Goal: Transaction & Acquisition: Purchase product/service

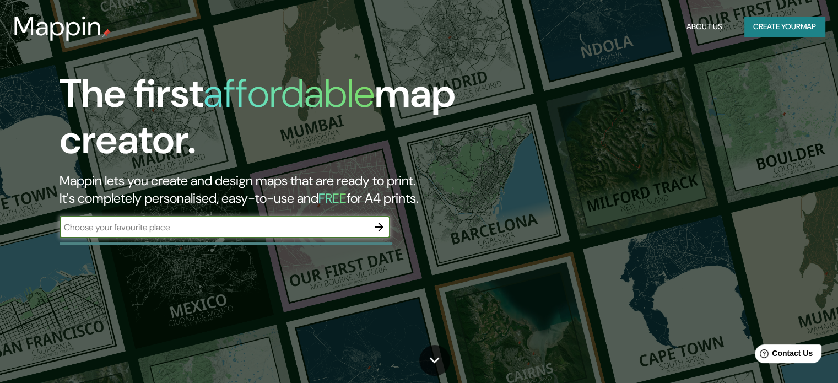
click at [147, 228] on input "text" at bounding box center [214, 227] width 309 height 13
type input "szczecin"
click at [372, 225] on button "button" at bounding box center [379, 227] width 22 height 22
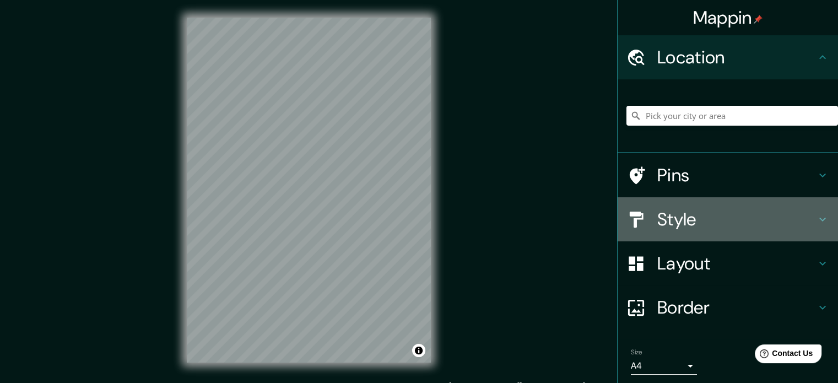
click at [817, 217] on icon at bounding box center [822, 219] width 13 height 13
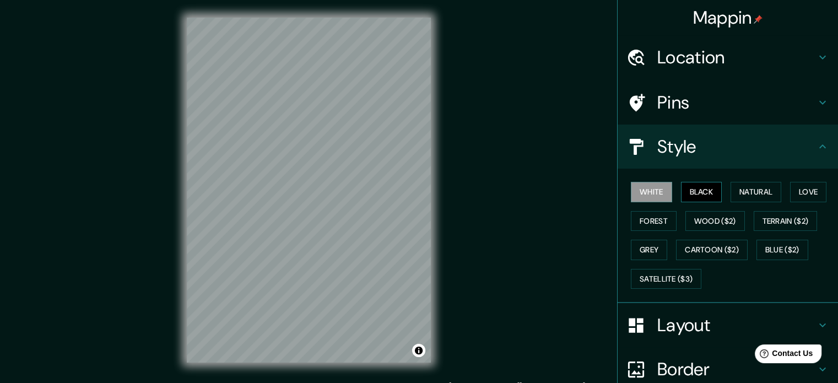
click at [696, 192] on button "Black" at bounding box center [701, 192] width 41 height 20
click at [644, 187] on button "White" at bounding box center [651, 192] width 41 height 20
click at [750, 191] on button "Natural" at bounding box center [756, 192] width 51 height 20
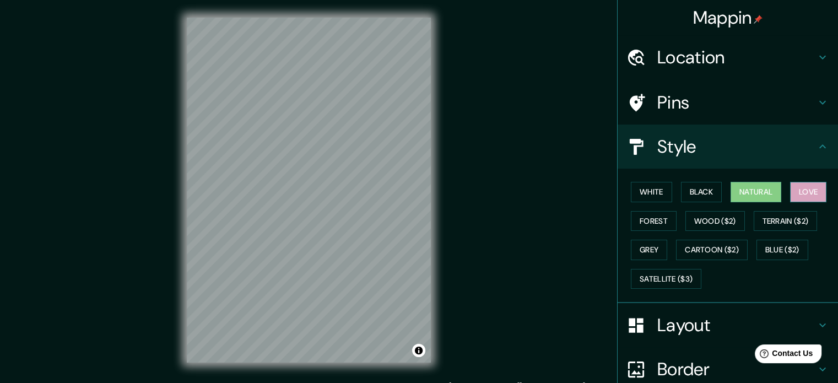
click at [806, 191] on button "Love" at bounding box center [808, 192] width 36 height 20
click at [646, 218] on button "Forest" at bounding box center [654, 221] width 46 height 20
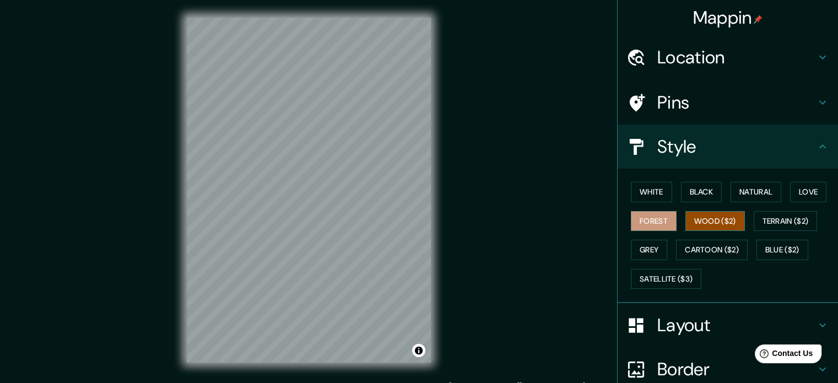
click at [702, 214] on button "Wood ($2)" at bounding box center [716, 221] width 60 height 20
click at [789, 217] on button "Terrain ($2)" at bounding box center [786, 221] width 64 height 20
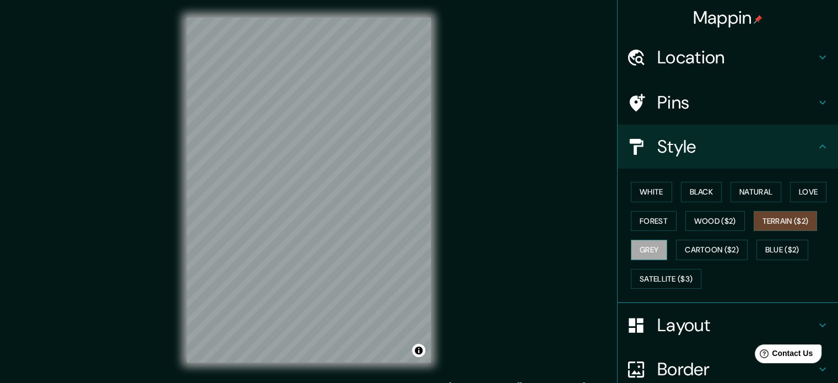
click at [650, 244] on button "Grey" at bounding box center [649, 250] width 36 height 20
click at [700, 244] on button "Cartoon ($2)" at bounding box center [712, 250] width 72 height 20
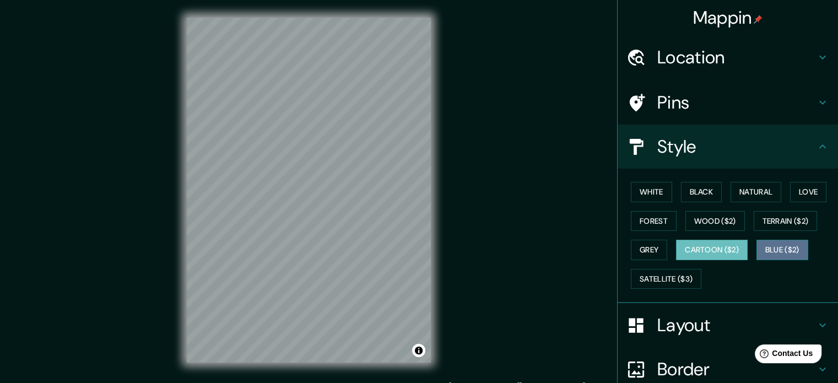
click at [767, 248] on button "Blue ($2)" at bounding box center [783, 250] width 52 height 20
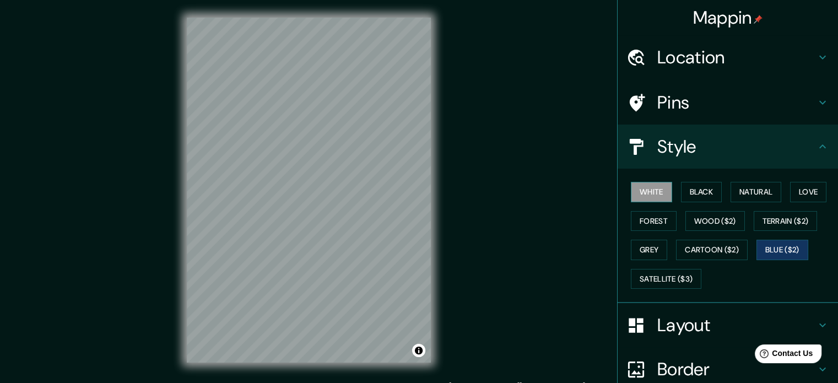
click at [648, 189] on button "White" at bounding box center [651, 192] width 41 height 20
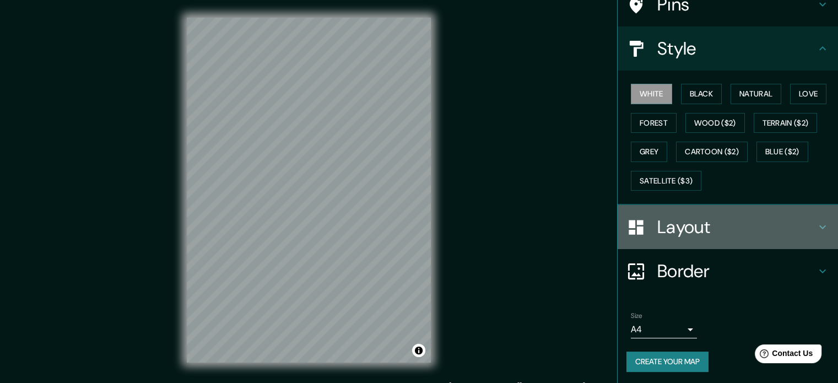
click at [662, 220] on h4 "Layout" at bounding box center [736, 227] width 159 height 22
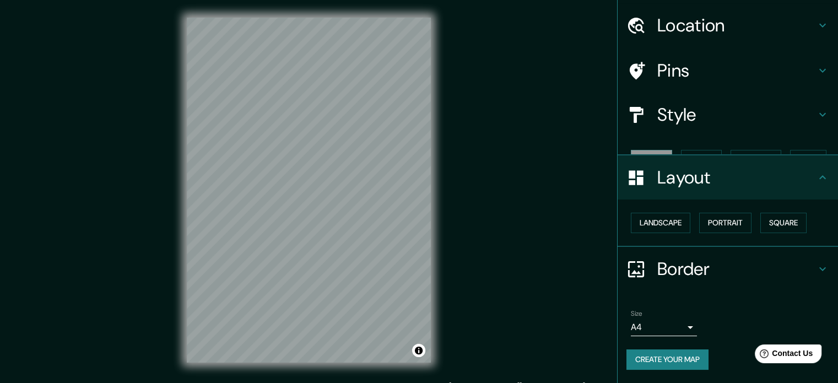
scroll to position [12, 0]
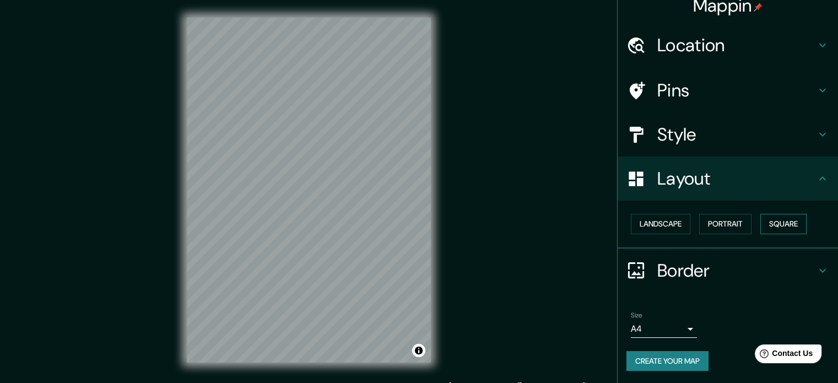
click at [768, 221] on button "Square" at bounding box center [784, 224] width 46 height 20
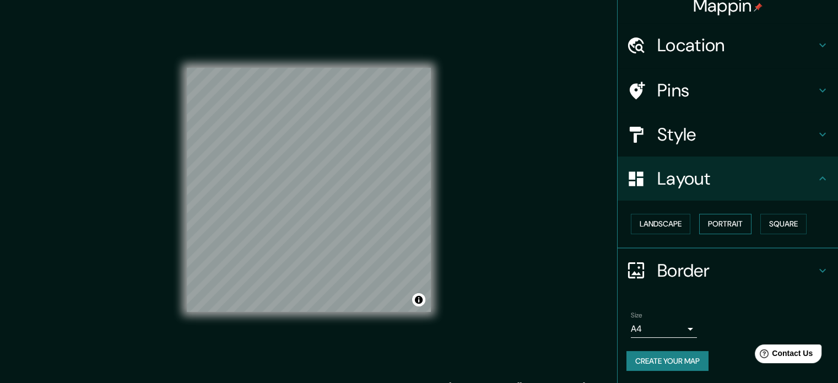
click at [734, 223] on button "Portrait" at bounding box center [725, 224] width 52 height 20
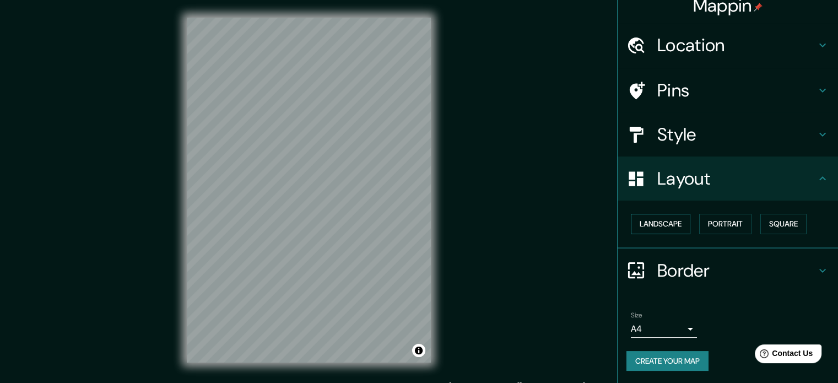
click at [662, 222] on button "Landscape" at bounding box center [661, 224] width 60 height 20
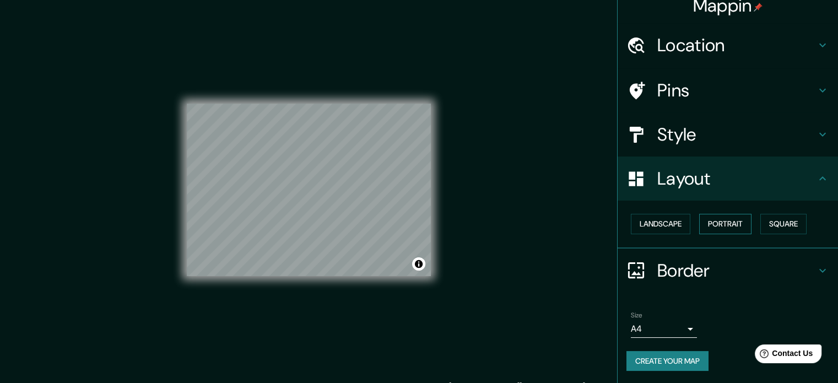
click at [710, 225] on button "Portrait" at bounding box center [725, 224] width 52 height 20
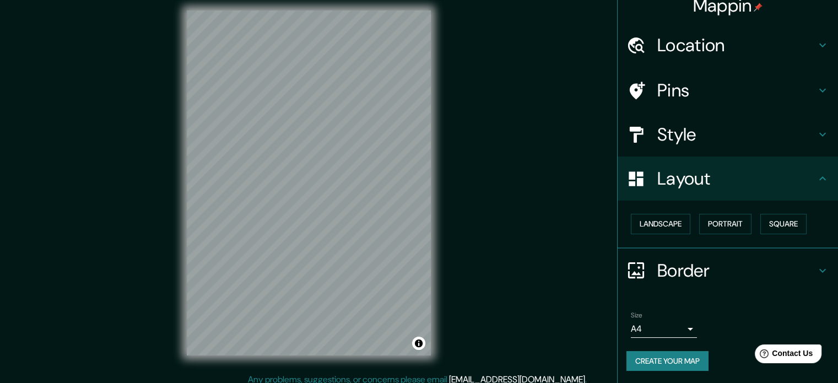
scroll to position [14, 0]
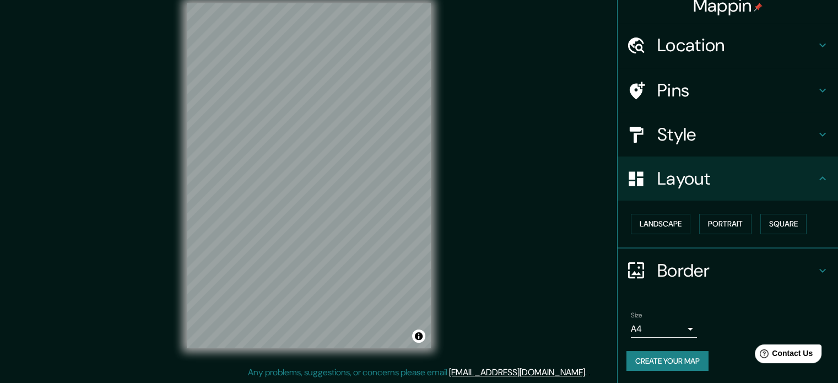
click at [750, 295] on ul "Location Pins Style Layout Landscape Portrait Square Border Choose a border. Hi…" at bounding box center [728, 203] width 220 height 361
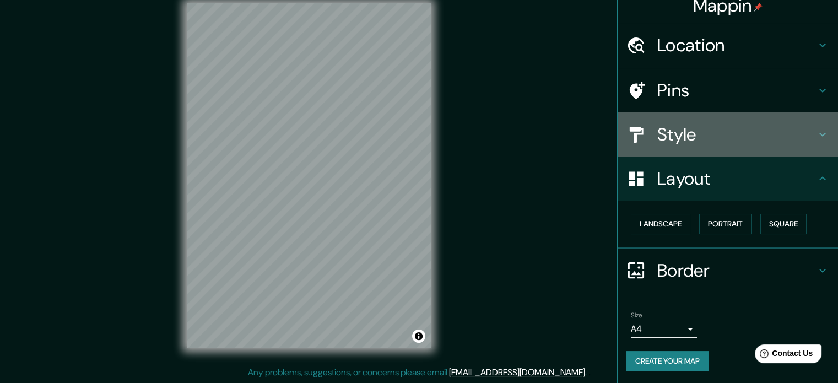
click at [686, 123] on h4 "Style" at bounding box center [736, 134] width 159 height 22
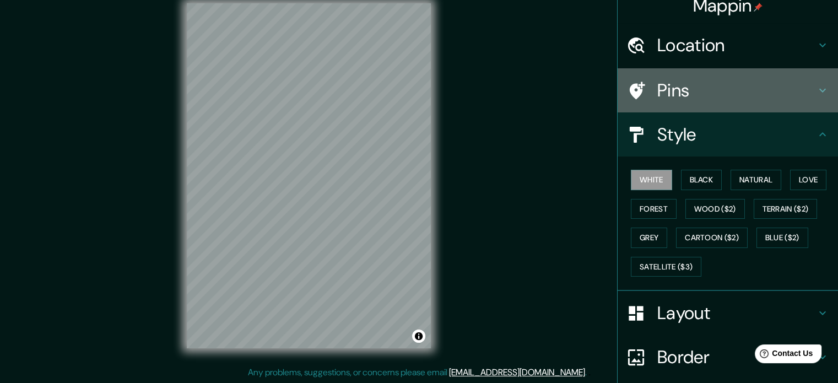
click at [676, 85] on h4 "Pins" at bounding box center [736, 90] width 159 height 22
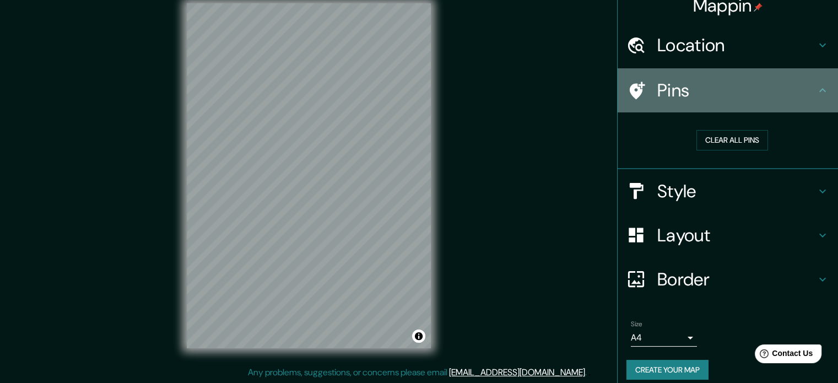
click at [676, 88] on h4 "Pins" at bounding box center [736, 90] width 159 height 22
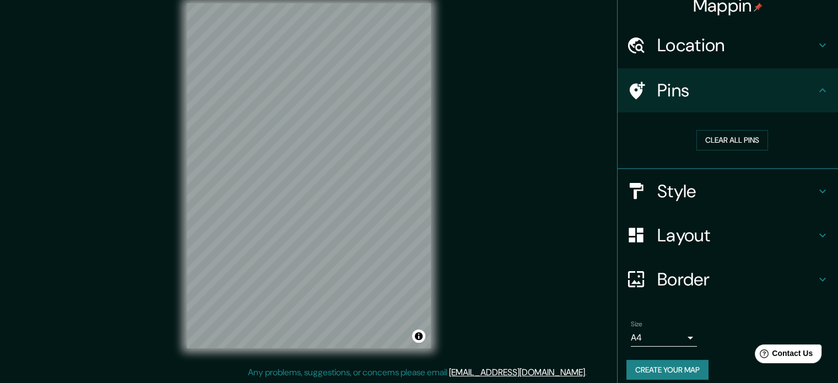
click at [689, 46] on h4 "Location" at bounding box center [736, 45] width 159 height 22
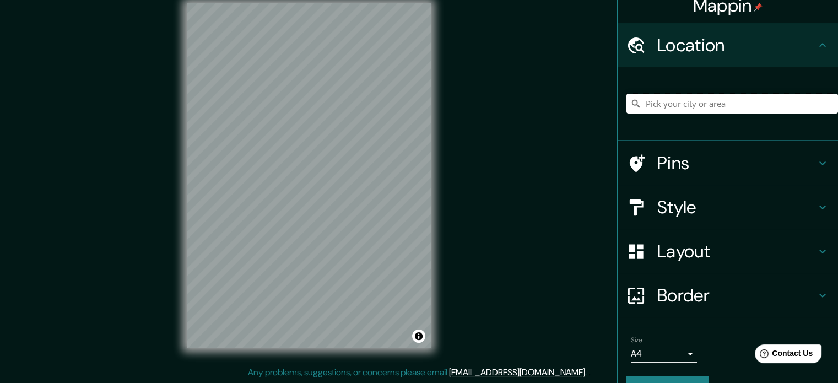
click at [688, 104] on input "Pick your city or area" at bounding box center [733, 104] width 212 height 20
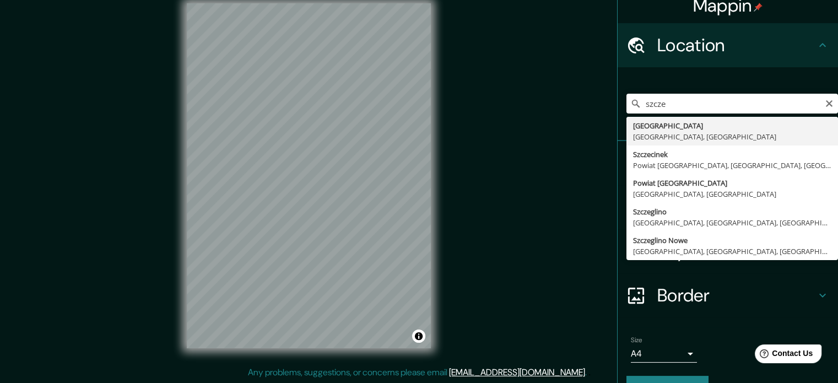
type input "[GEOGRAPHIC_DATA], [GEOGRAPHIC_DATA], [GEOGRAPHIC_DATA]"
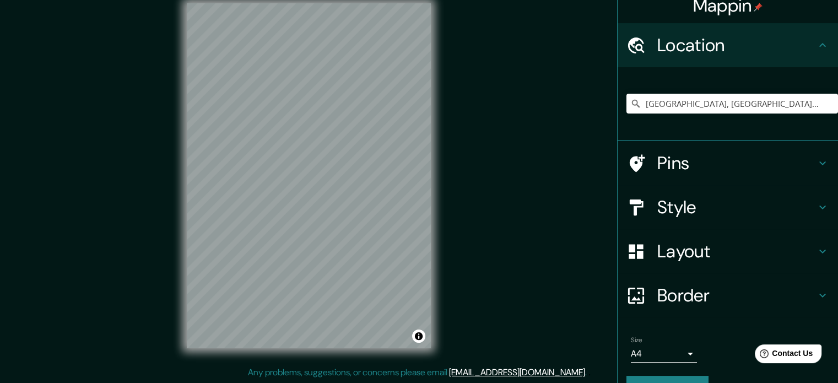
click at [525, 209] on div "Mappin Location Szczecin, województwo zachodniopomorskie, Polska Pins Style Lay…" at bounding box center [419, 185] width 838 height 398
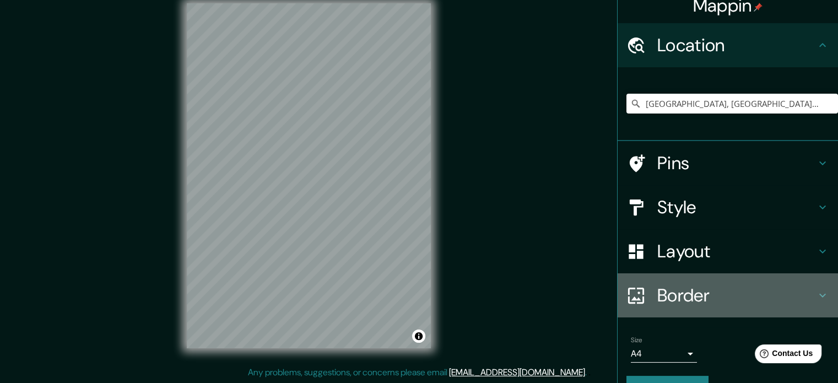
click at [660, 301] on h4 "Border" at bounding box center [736, 295] width 159 height 22
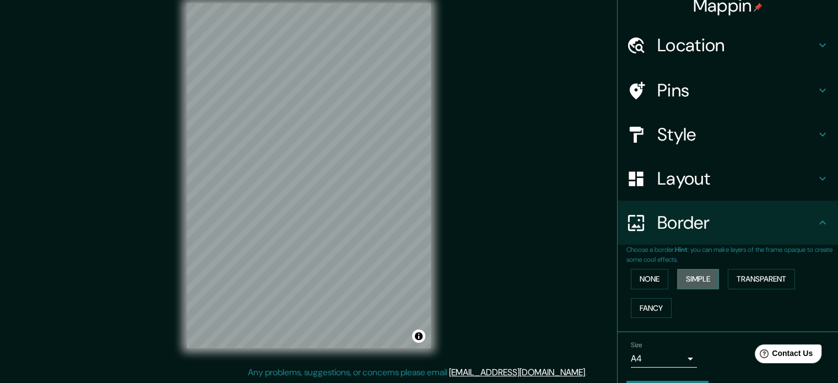
click at [692, 281] on button "Simple" at bounding box center [698, 279] width 42 height 20
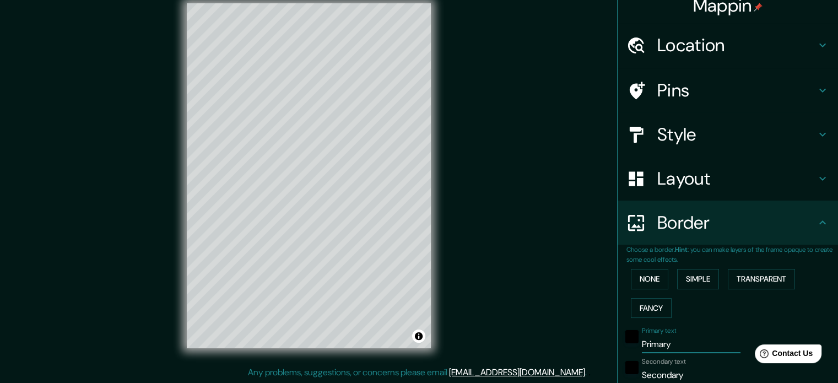
drag, startPoint x: 676, startPoint y: 343, endPoint x: 623, endPoint y: 345, distance: 52.4
click at [623, 345] on div "Primary text Primary" at bounding box center [712, 340] width 181 height 26
type input "S"
type input "177"
type input "35"
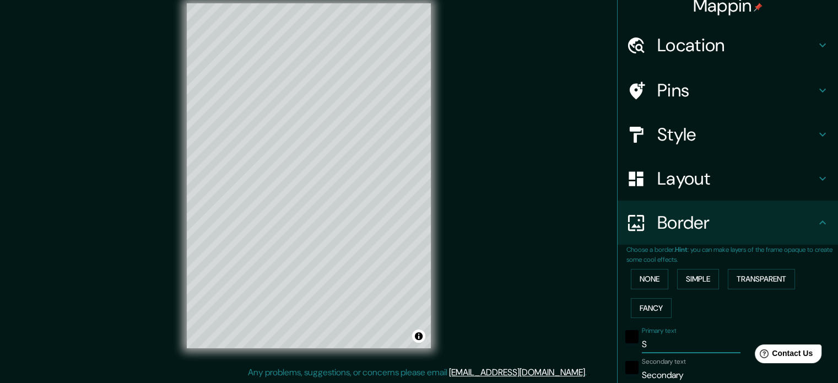
type input "SZ"
type input "177"
type input "35"
type input "SZC"
type input "177"
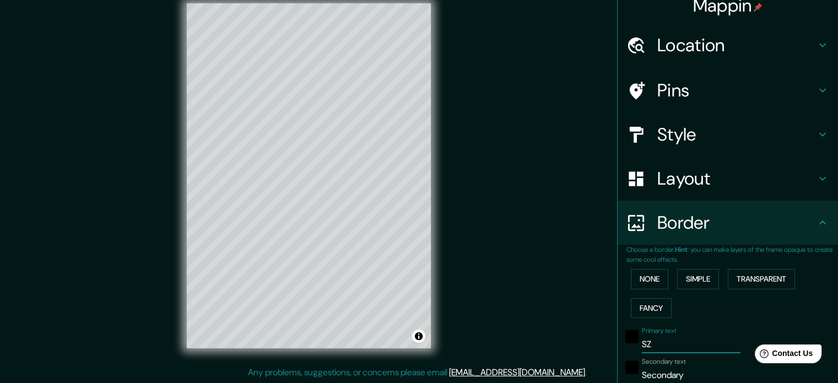
type input "35"
type input "SZCZ"
type input "177"
type input "35"
type input "SZCZE"
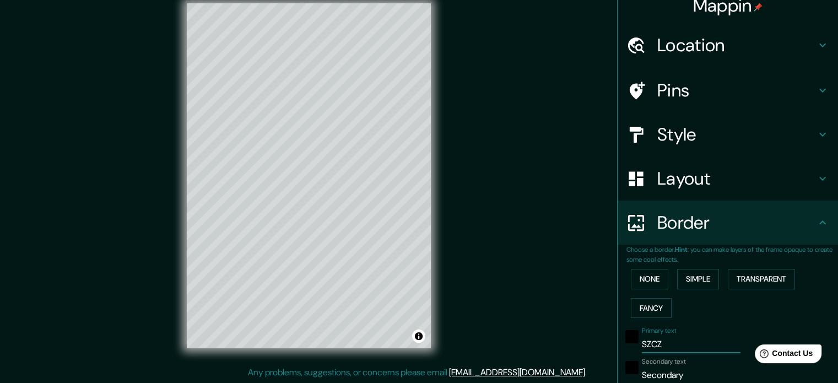
type input "177"
type input "35"
type input "SZCZEC"
type input "177"
type input "35"
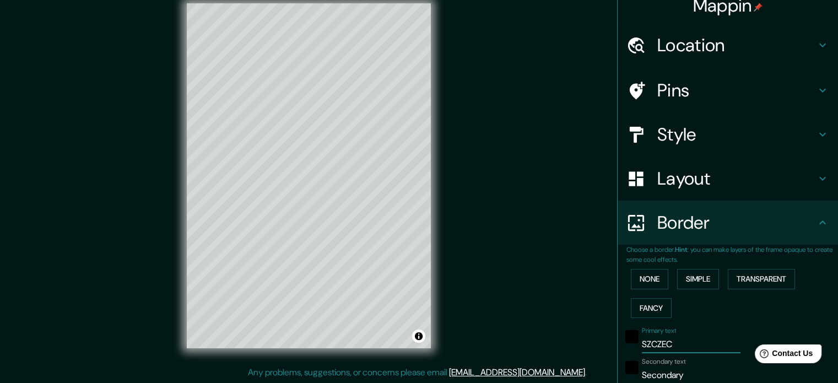
type input "SZCZECI"
type input "177"
type input "35"
type input "SZCZECIN"
type input "177"
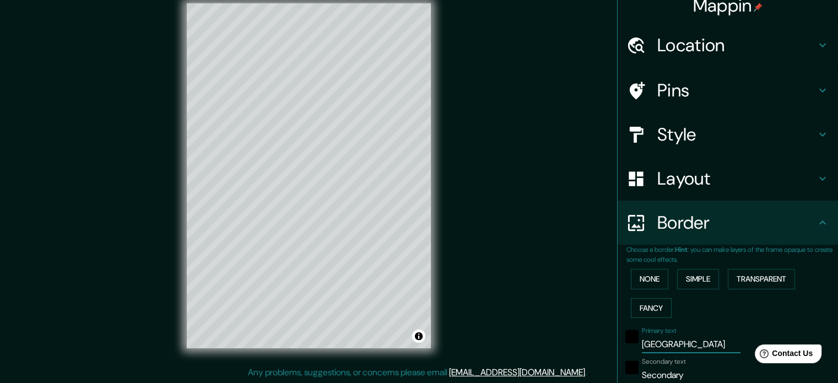
type input "35"
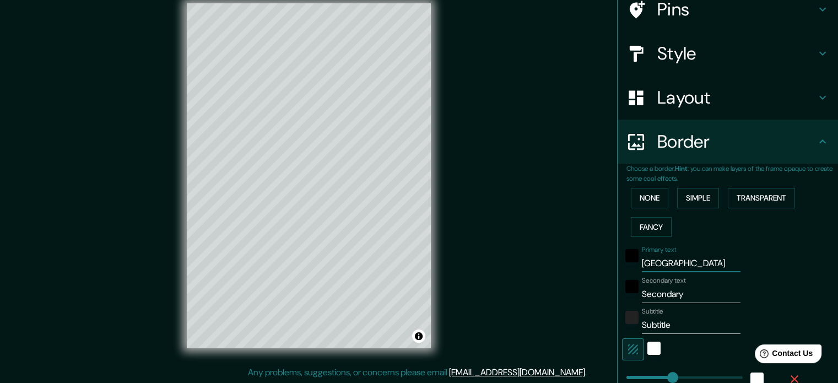
scroll to position [122, 0]
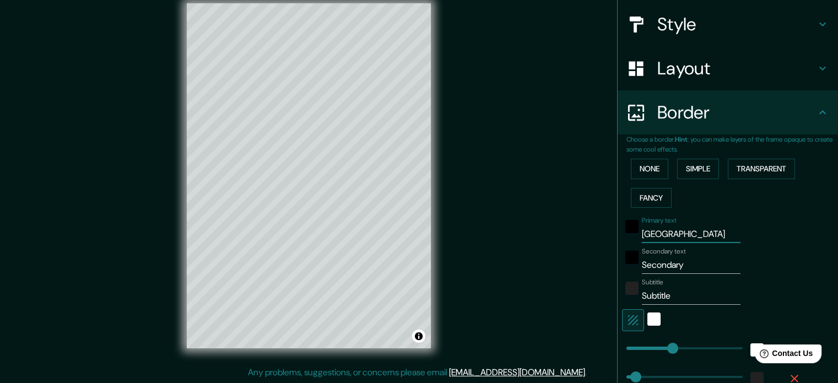
type input "SZCZECIN"
drag, startPoint x: 682, startPoint y: 264, endPoint x: 617, endPoint y: 266, distance: 65.1
click at [622, 266] on div "Secondary text Secondary" at bounding box center [712, 260] width 181 height 26
paste input "14°35′E"
type input "14°35′E"
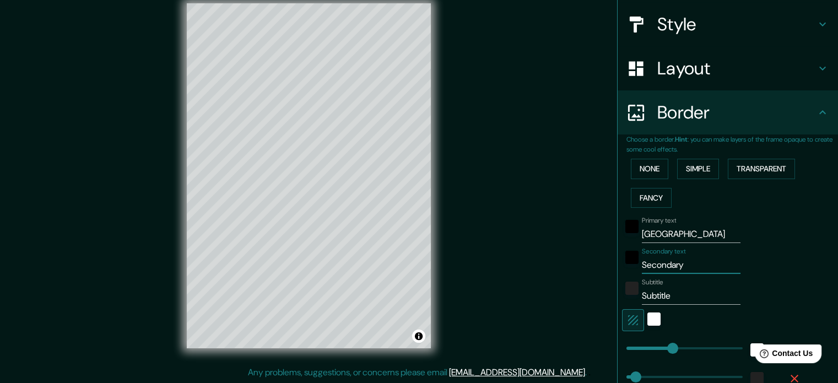
type input "177"
type input "35"
type input "14°35′E"
type input "177"
type input "35"
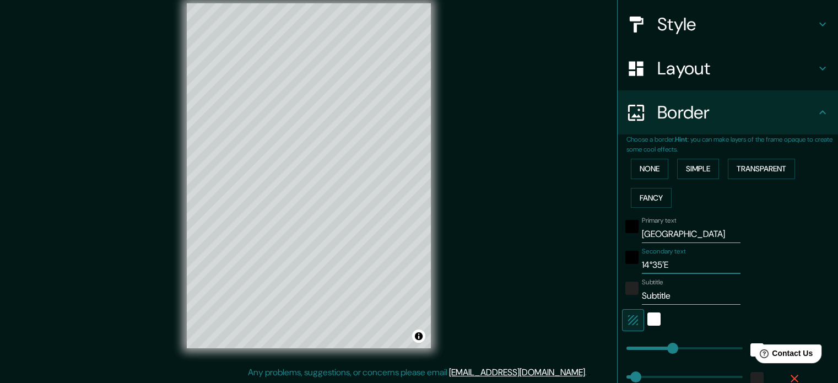
paste input "53°25′N"
type input "14°35′E 53°25′N"
type input "177"
type input "35"
type input "14°35′E 53°25′N"
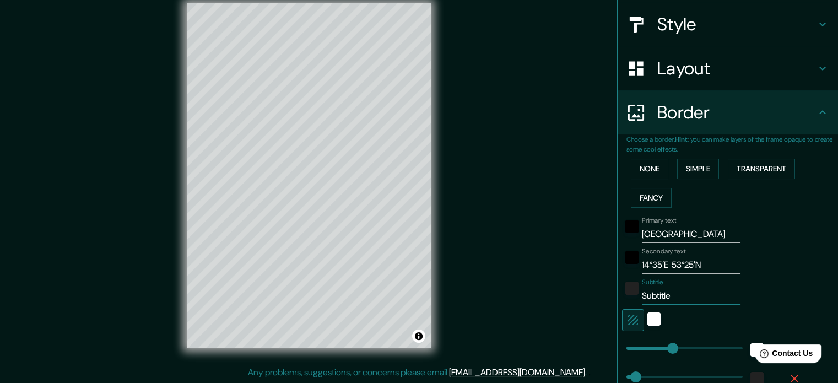
drag, startPoint x: 664, startPoint y: 293, endPoint x: 621, endPoint y: 297, distance: 43.2
click at [622, 297] on div "Subtitle Subtitle" at bounding box center [712, 291] width 181 height 26
type input "177"
type input "35"
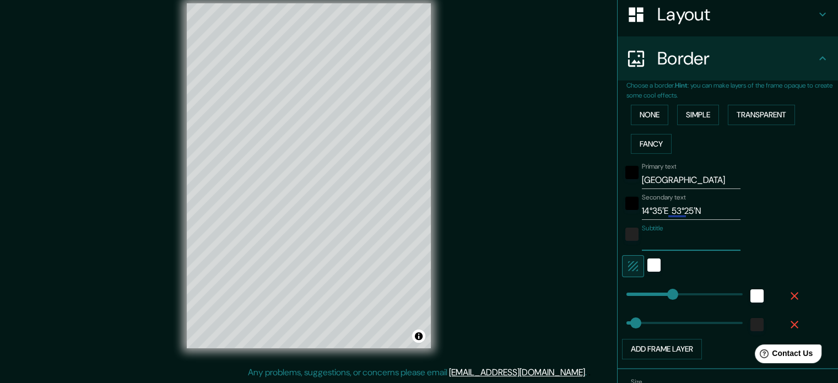
scroll to position [177, 0]
click at [648, 263] on div "white" at bounding box center [654, 263] width 13 height 13
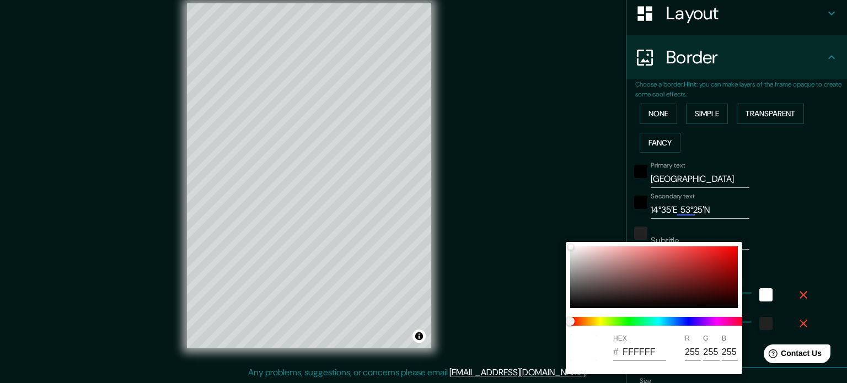
click at [815, 217] on div at bounding box center [423, 191] width 847 height 383
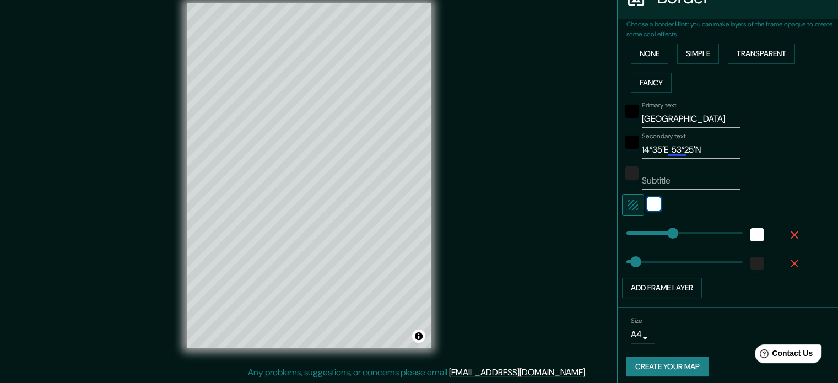
scroll to position [242, 0]
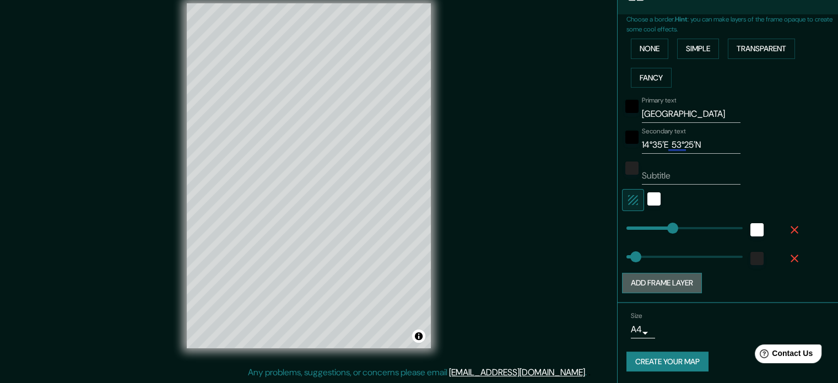
click at [668, 282] on button "Add frame layer" at bounding box center [662, 283] width 80 height 20
type input "177"
type input "35"
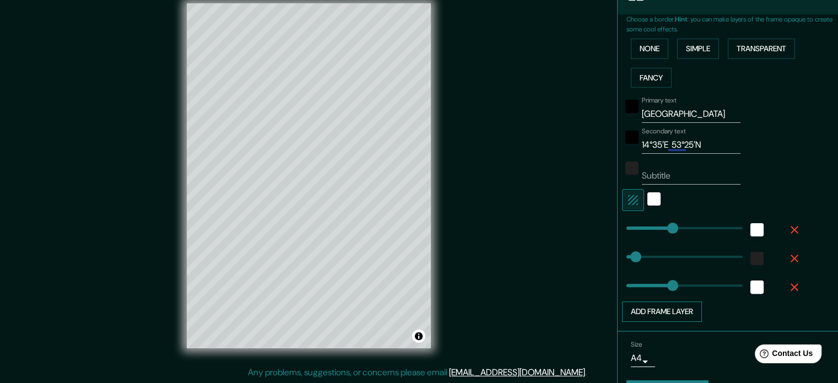
type input "177"
click at [675, 309] on button "Add frame layer" at bounding box center [662, 311] width 80 height 20
type input "177"
type input "35"
type input "177"
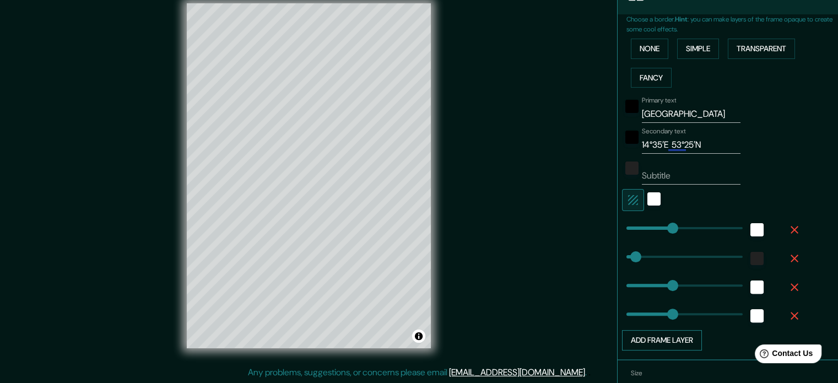
type input "215"
type input "177"
type input "35"
type input "177"
type input "154"
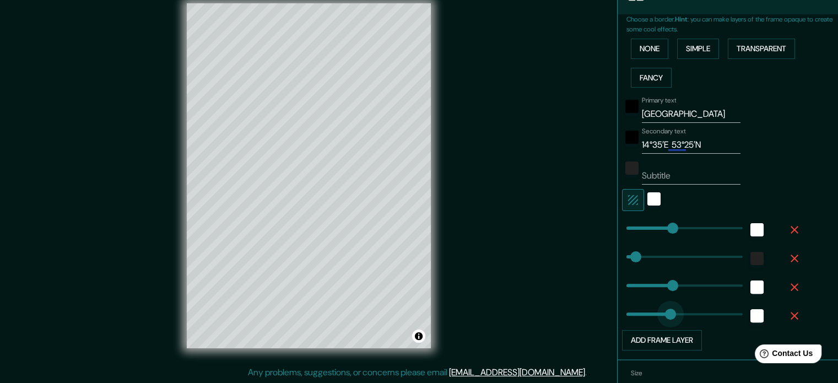
drag, startPoint x: 675, startPoint y: 309, endPoint x: 659, endPoint y: 311, distance: 16.1
type input "177"
type input "35"
type input "177"
click at [789, 315] on icon "button" at bounding box center [794, 315] width 13 height 13
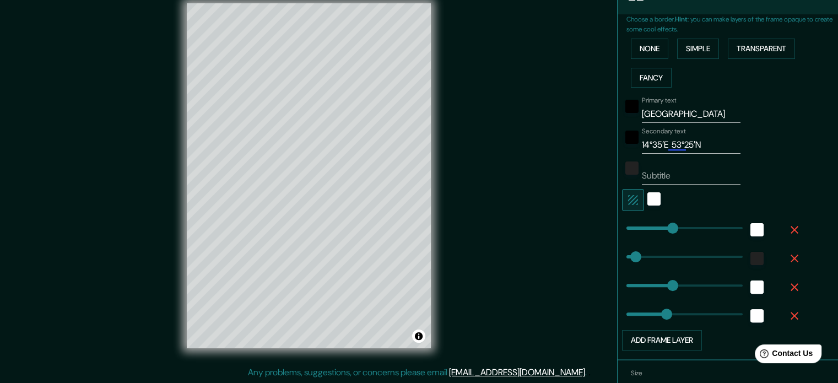
type input "177"
type input "35"
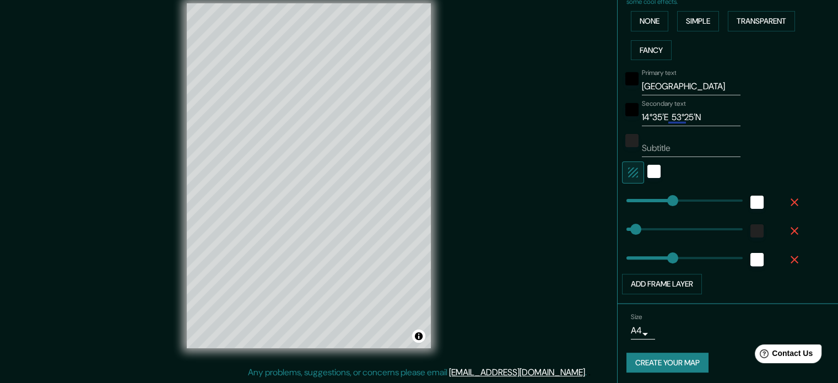
scroll to position [271, 0]
click at [678, 362] on button "Create your map" at bounding box center [668, 362] width 82 height 20
click at [666, 361] on button "Create your map" at bounding box center [668, 362] width 82 height 20
type input "177"
click at [652, 361] on button "Create your map" at bounding box center [668, 362] width 82 height 20
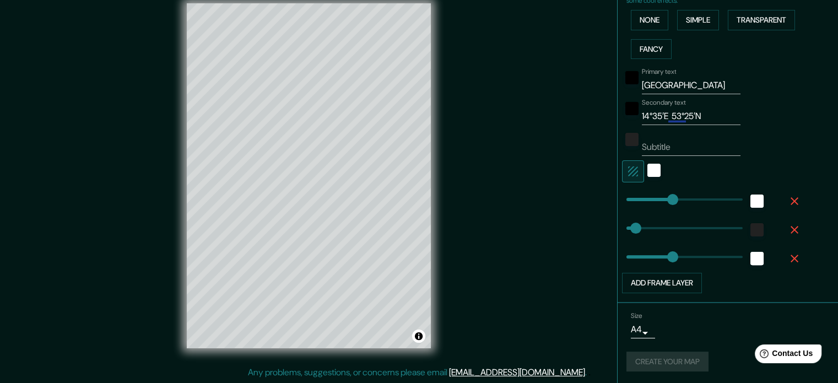
type input "35"
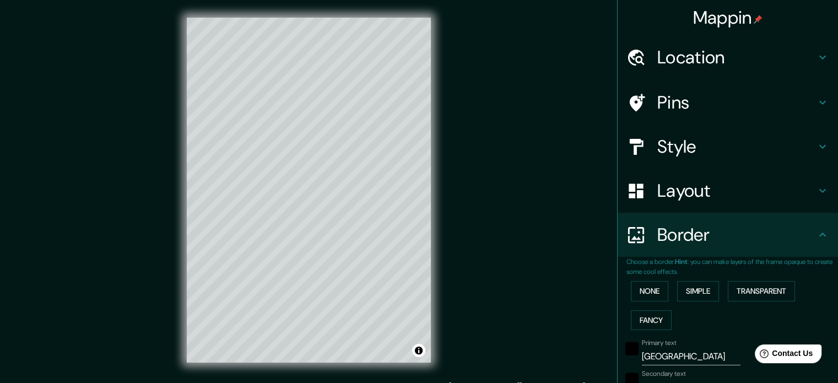
scroll to position [0, 0]
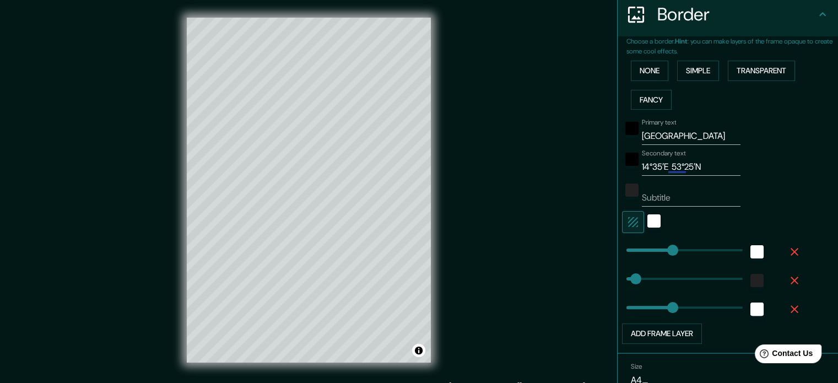
type input "177"
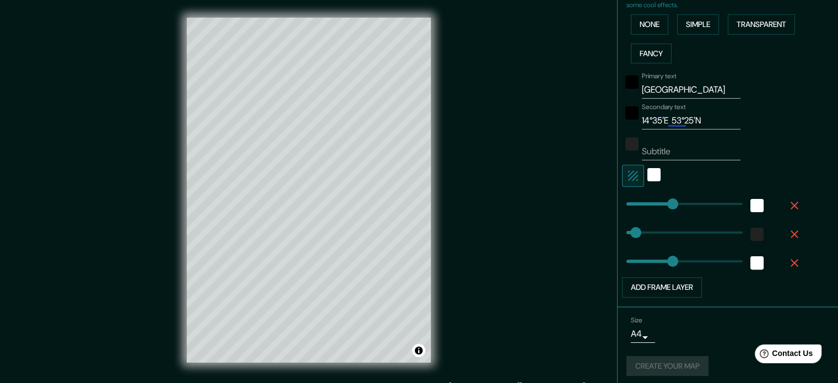
scroll to position [271, 0]
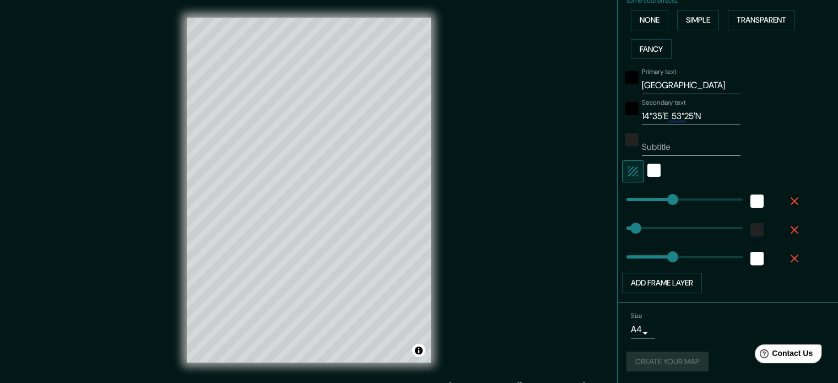
type input "177"
click at [436, 241] on div "© Mapbox © OpenStreetMap Improve this map" at bounding box center [308, 190] width 279 height 380
click at [648, 170] on div "white" at bounding box center [654, 170] width 13 height 13
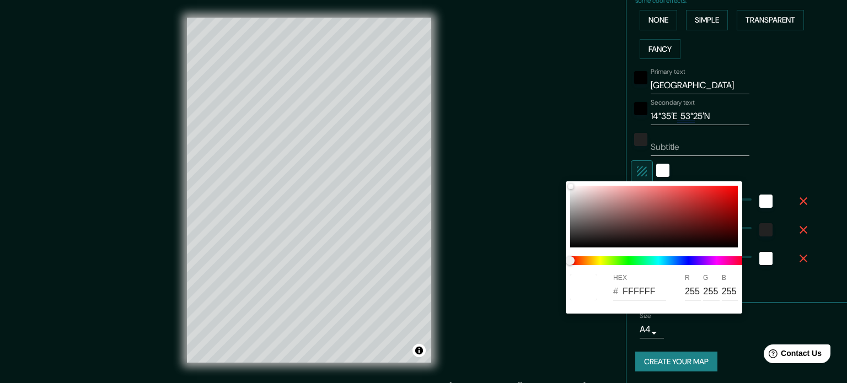
click at [781, 127] on div at bounding box center [423, 191] width 847 height 383
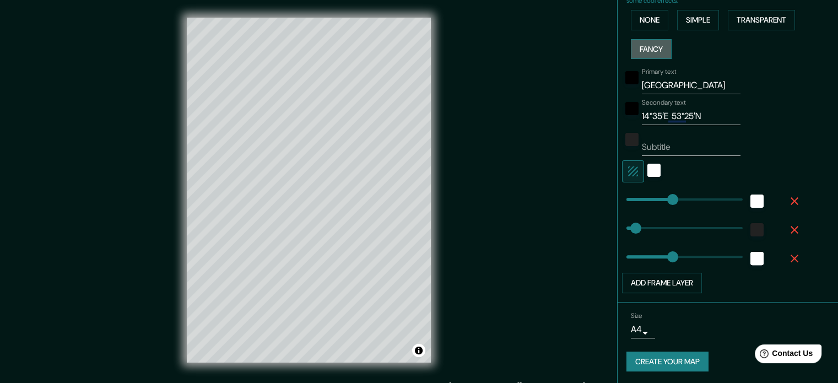
click at [648, 45] on button "Fancy" at bounding box center [651, 49] width 41 height 20
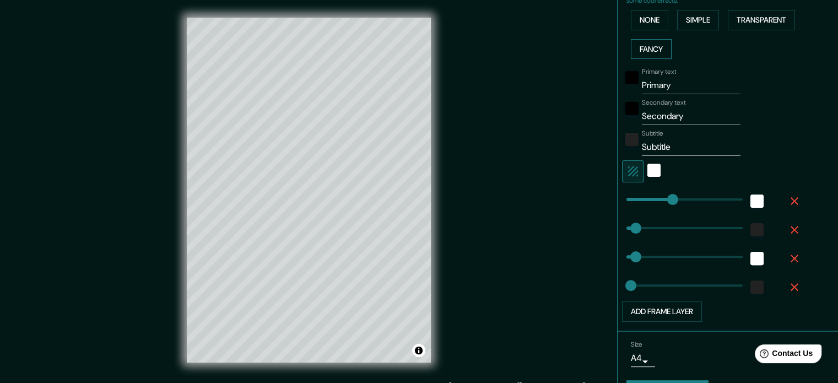
click at [648, 45] on button "Fancy" at bounding box center [651, 49] width 41 height 20
type input "177"
type input "35"
type input "18"
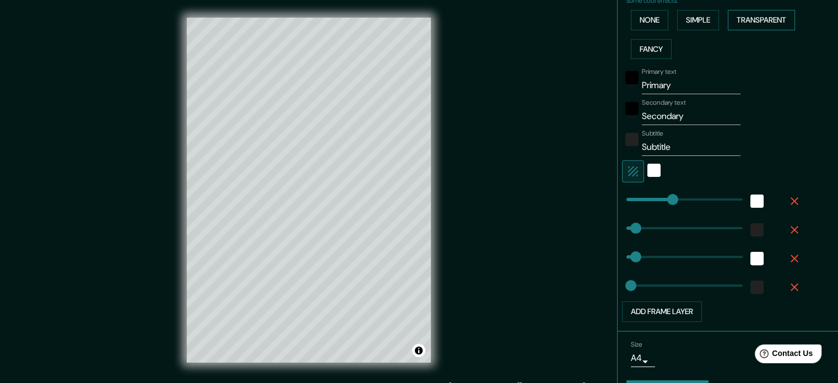
click at [764, 19] on button "Transparent" at bounding box center [761, 20] width 67 height 20
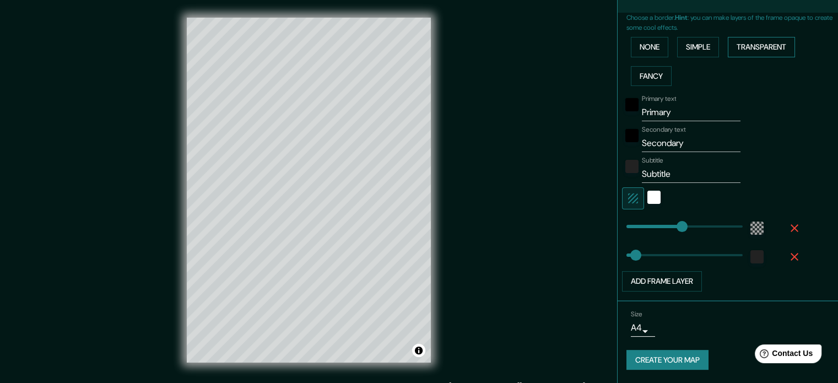
scroll to position [242, 0]
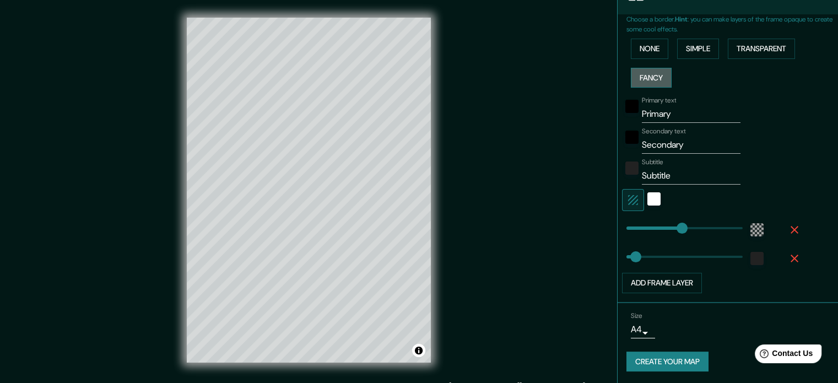
click at [646, 75] on button "Fancy" at bounding box center [651, 78] width 41 height 20
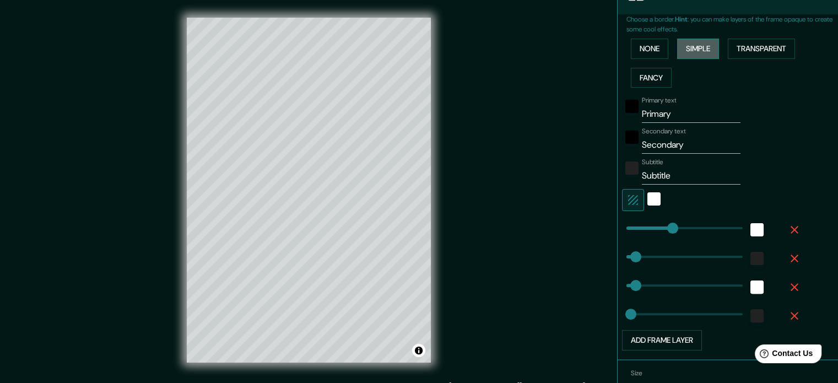
click at [691, 46] on button "Simple" at bounding box center [698, 49] width 42 height 20
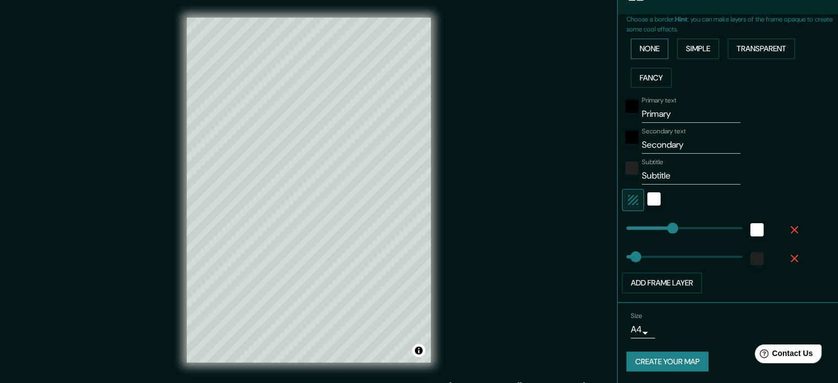
click at [639, 48] on button "None" at bounding box center [649, 49] width 37 height 20
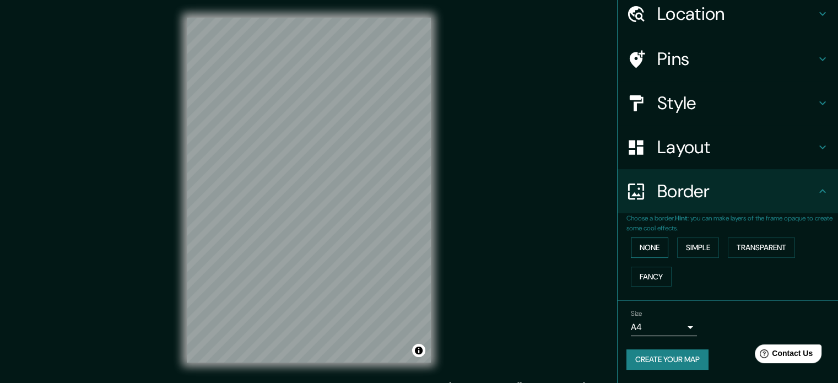
scroll to position [42, 0]
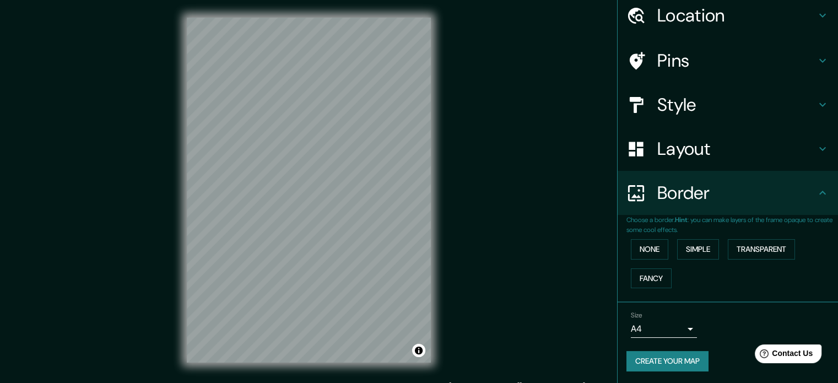
click at [670, 188] on h4 "Border" at bounding box center [736, 193] width 159 height 22
click at [820, 193] on icon at bounding box center [823, 193] width 7 height 4
click at [756, 251] on button "Transparent" at bounding box center [761, 249] width 67 height 20
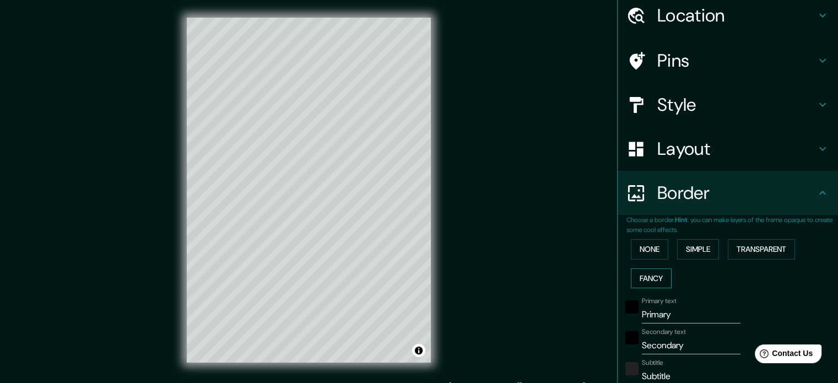
click at [639, 272] on button "Fancy" at bounding box center [651, 278] width 41 height 20
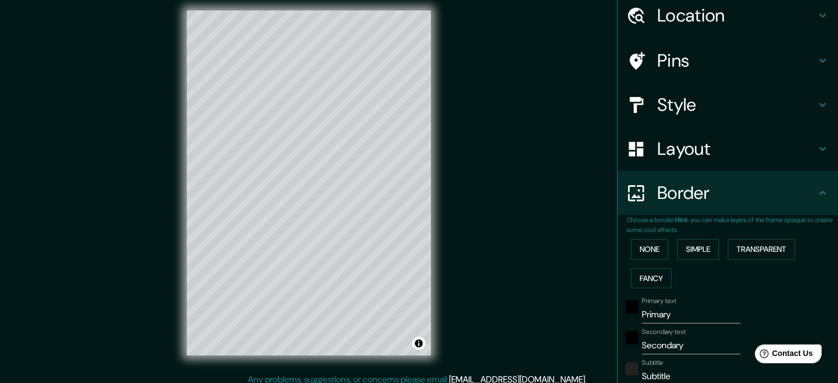
scroll to position [14, 0]
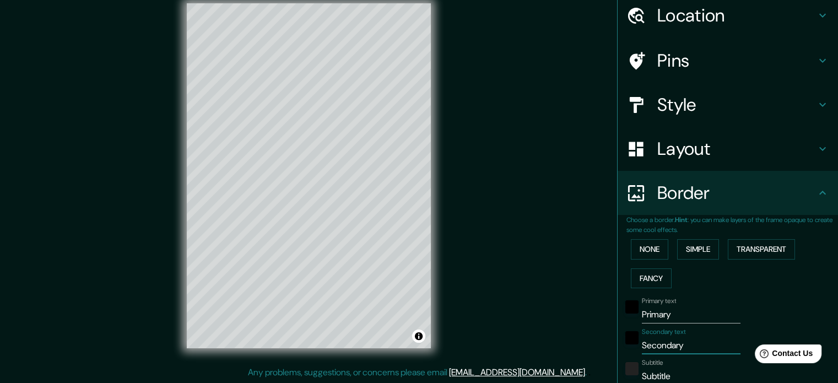
drag, startPoint x: 669, startPoint y: 348, endPoint x: 615, endPoint y: 349, distance: 54.0
click at [622, 349] on div "Secondary text Secondary" at bounding box center [712, 341] width 181 height 26
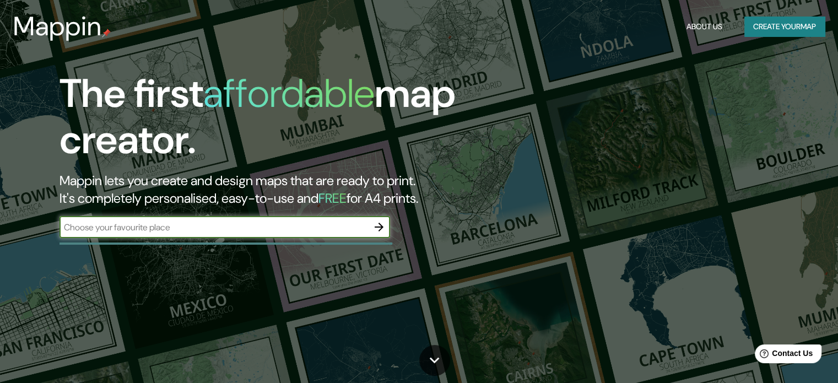
click at [206, 233] on input "text" at bounding box center [214, 227] width 309 height 13
type input "szczecin"
click at [383, 227] on icon "button" at bounding box center [379, 226] width 13 height 13
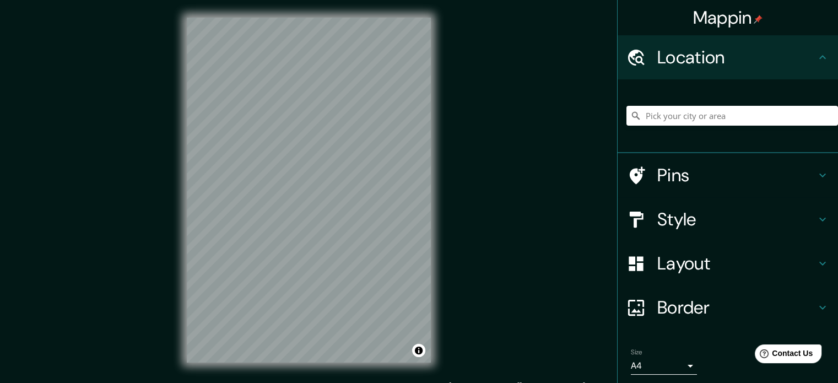
click at [687, 215] on h4 "Style" at bounding box center [736, 219] width 159 height 22
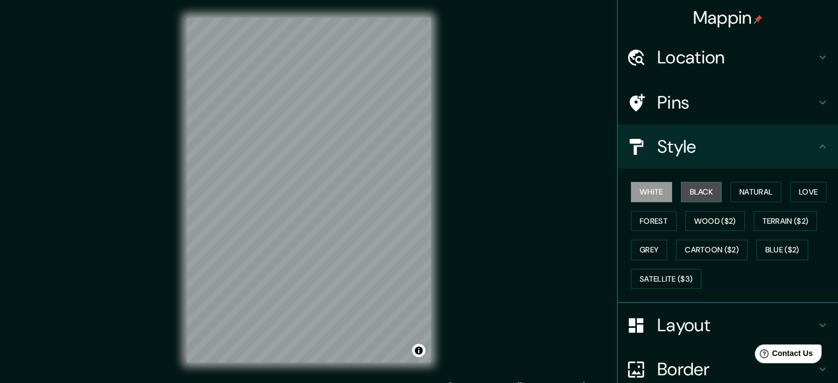
click at [702, 193] on button "Black" at bounding box center [701, 192] width 41 height 20
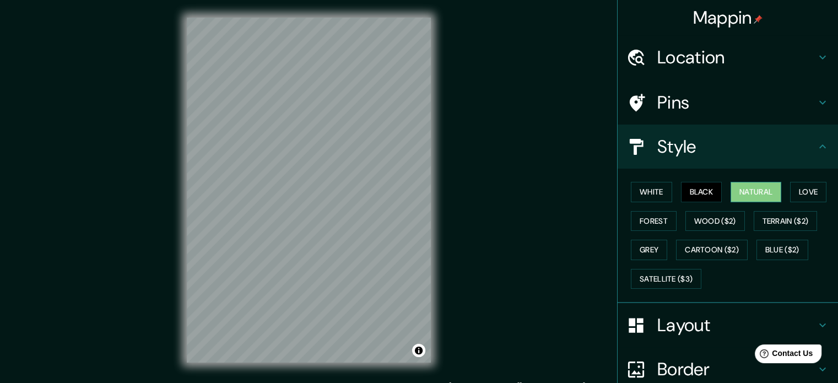
click at [737, 191] on button "Natural" at bounding box center [756, 192] width 51 height 20
click at [648, 217] on button "Forest" at bounding box center [654, 221] width 46 height 20
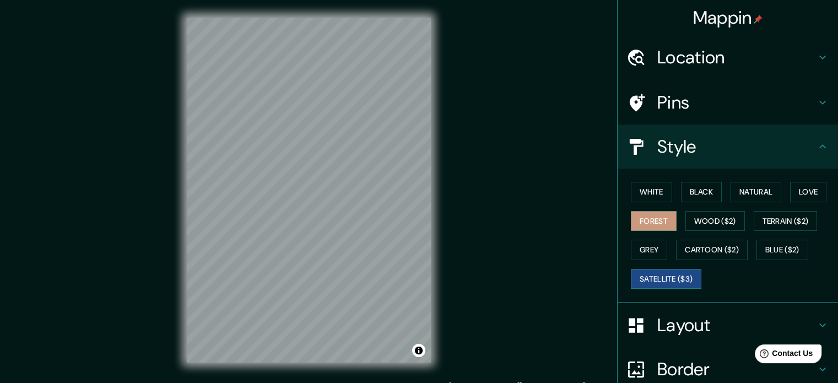
click at [651, 279] on button "Satellite ($3)" at bounding box center [666, 279] width 71 height 20
click at [709, 246] on button "Cartoon ($2)" at bounding box center [712, 250] width 72 height 20
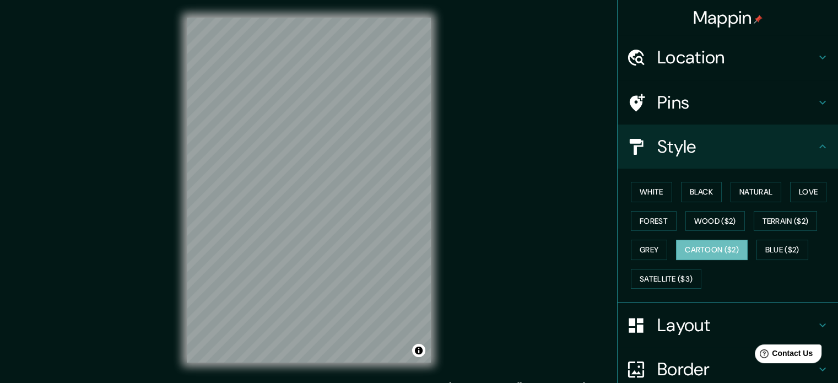
click at [422, 382] on html "Mappin Location Pins Style White Black Natural Love Forest Wood ($2) Terrain ($…" at bounding box center [419, 191] width 838 height 383
click at [770, 246] on button "Blue ($2)" at bounding box center [783, 250] width 52 height 20
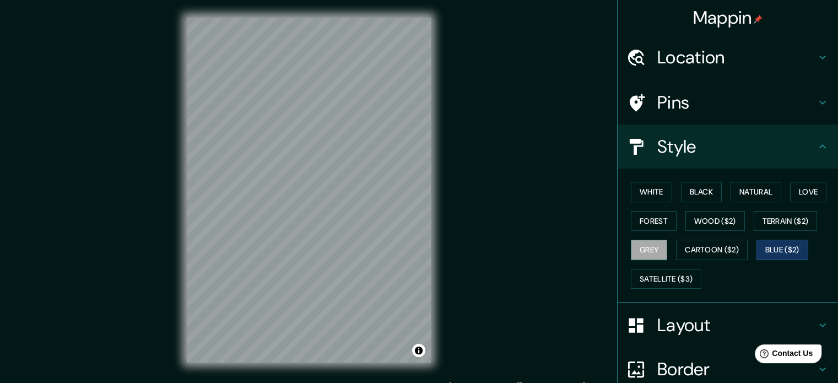
click at [633, 250] on button "Grey" at bounding box center [649, 250] width 36 height 20
click at [640, 191] on button "White" at bounding box center [651, 192] width 41 height 20
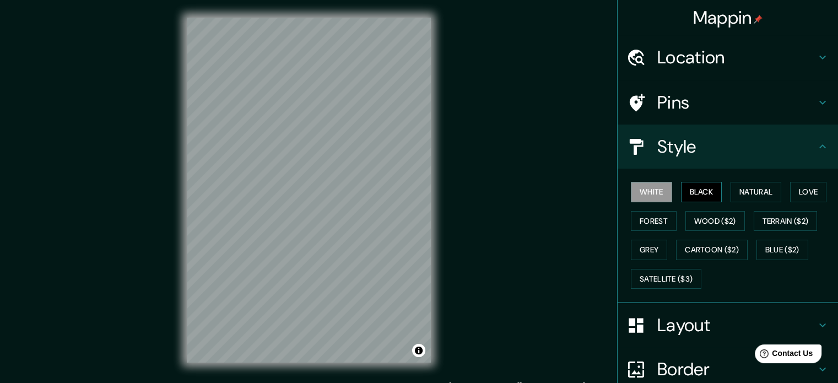
click at [681, 191] on button "Black" at bounding box center [701, 192] width 41 height 20
drag, startPoint x: 643, startPoint y: 190, endPoint x: 670, endPoint y: 190, distance: 26.5
click at [643, 191] on button "White" at bounding box center [651, 192] width 41 height 20
click at [756, 196] on button "Natural" at bounding box center [756, 192] width 51 height 20
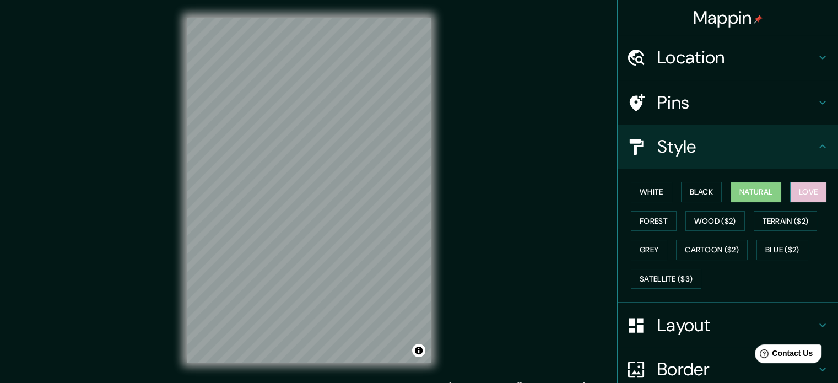
click at [807, 189] on button "Love" at bounding box center [808, 192] width 36 height 20
click at [648, 218] on button "Forest" at bounding box center [654, 221] width 46 height 20
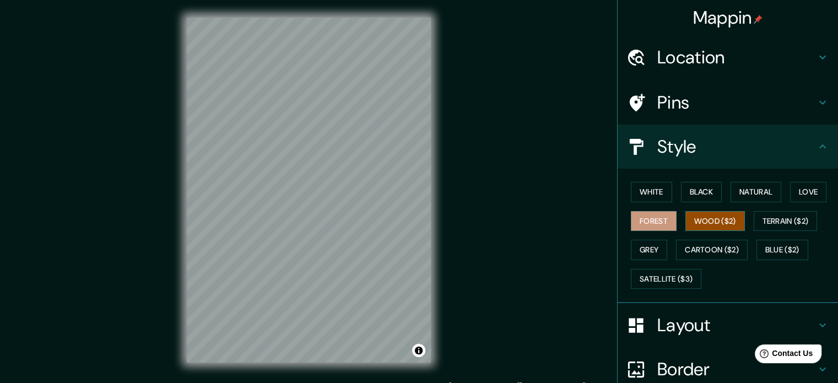
click at [704, 217] on button "Wood ($2)" at bounding box center [716, 221] width 60 height 20
click at [769, 217] on button "Terrain ($2)" at bounding box center [786, 221] width 64 height 20
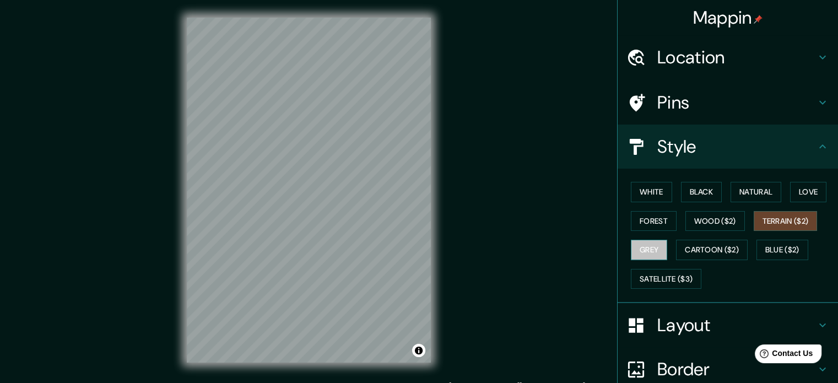
click at [650, 246] on button "Grey" at bounding box center [649, 250] width 36 height 20
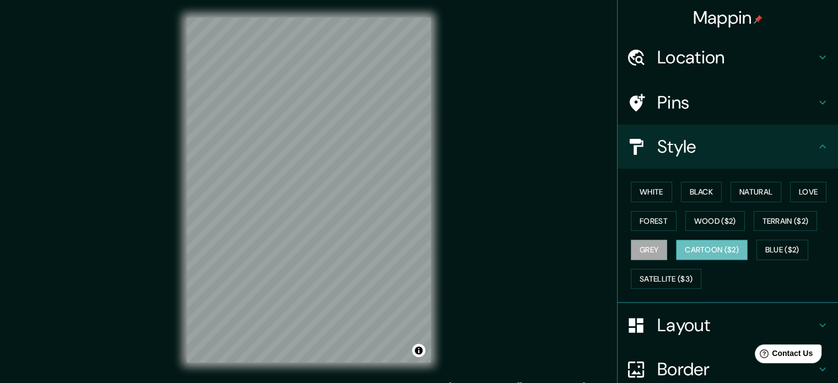
click at [705, 244] on button "Cartoon ($2)" at bounding box center [712, 250] width 72 height 20
click at [790, 250] on button "Blue ($2)" at bounding box center [783, 250] width 52 height 20
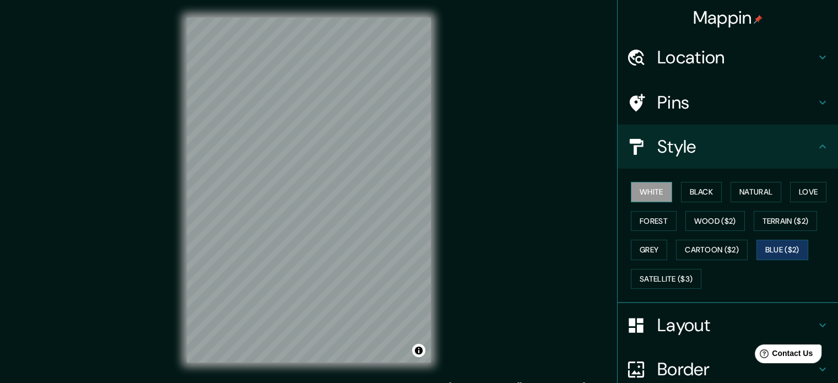
click at [649, 190] on button "White" at bounding box center [651, 192] width 41 height 20
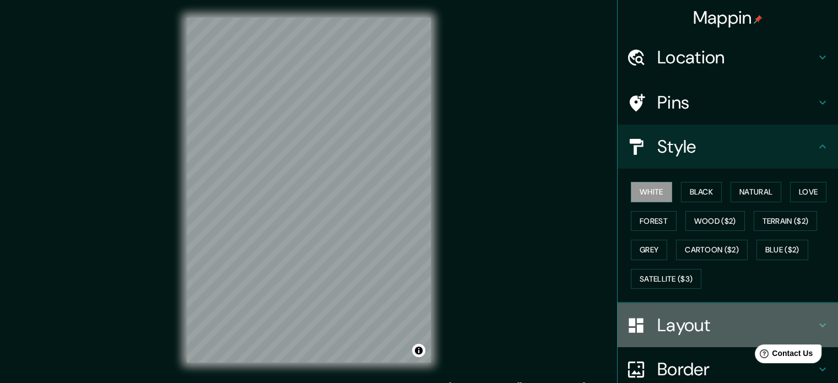
click at [672, 325] on h4 "Layout" at bounding box center [736, 325] width 159 height 22
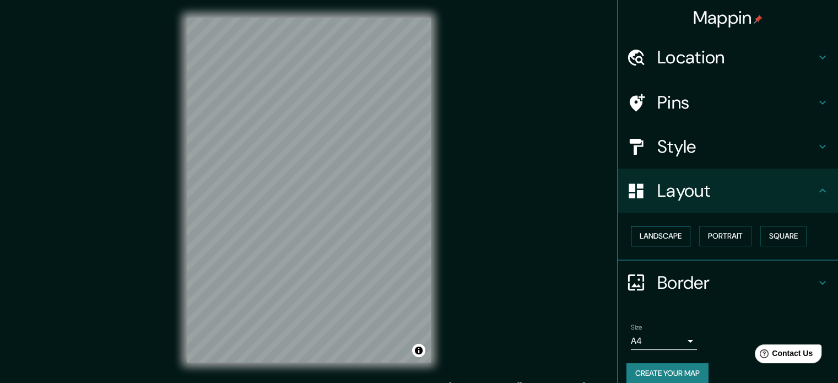
click at [661, 231] on button "Landscape" at bounding box center [661, 236] width 60 height 20
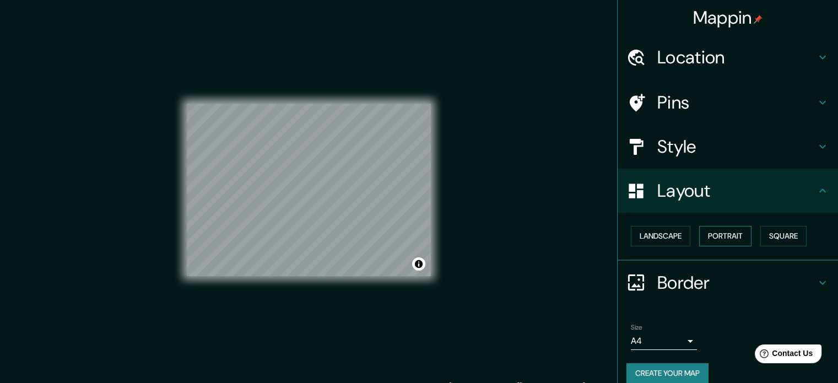
click at [717, 237] on button "Portrait" at bounding box center [725, 236] width 52 height 20
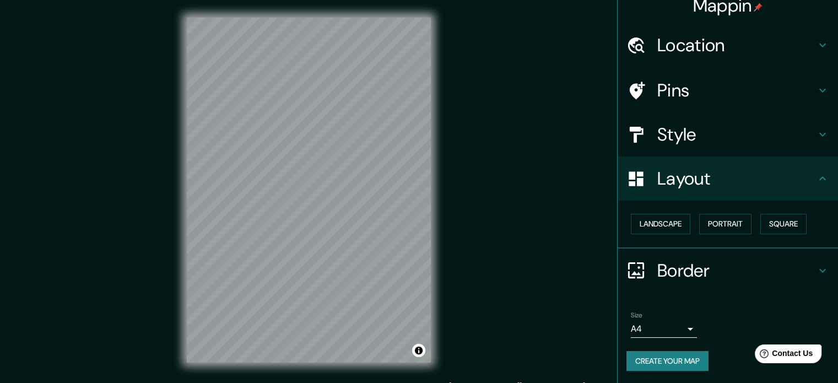
scroll to position [14, 0]
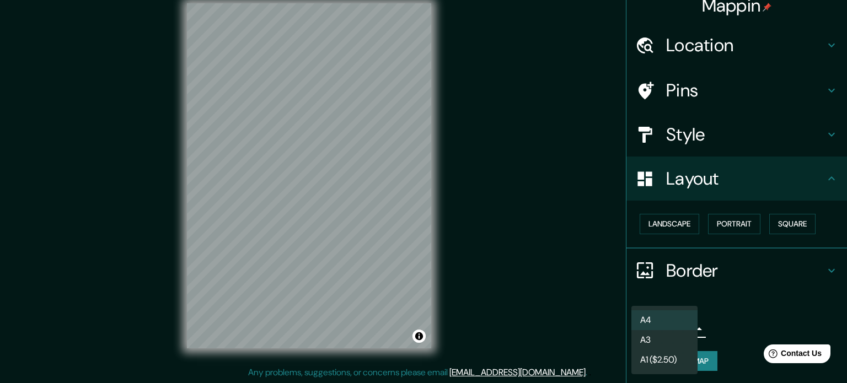
click at [684, 328] on body "Mappin Location Pins Style Layout Landscape Portrait Square Border Choose a bor…" at bounding box center [423, 177] width 847 height 383
click at [721, 307] on div at bounding box center [423, 191] width 847 height 383
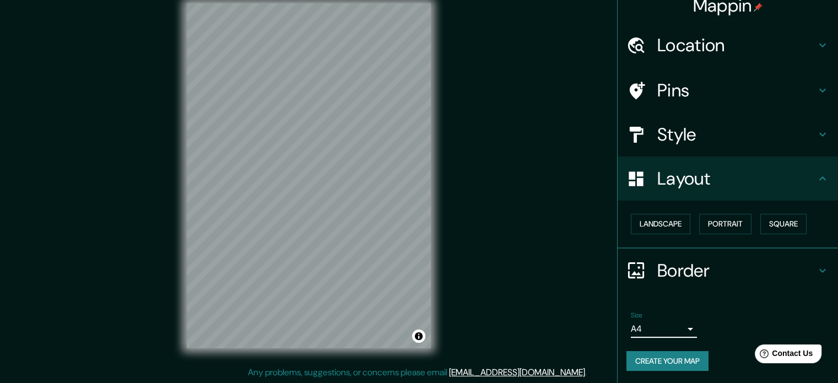
click at [713, 49] on h4 "Location" at bounding box center [736, 45] width 159 height 22
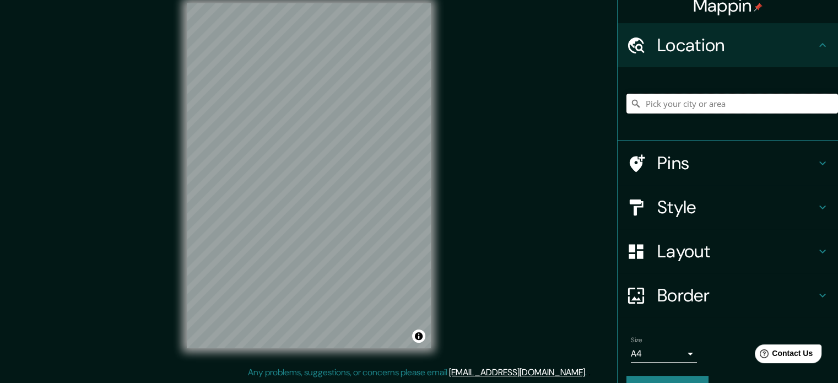
click at [699, 101] on input "Pick your city or area" at bounding box center [733, 104] width 212 height 20
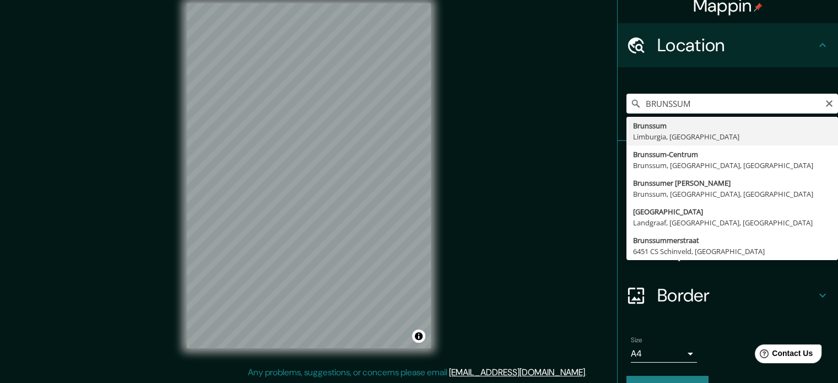
type input "Brunssum, Limburgia, Holandia"
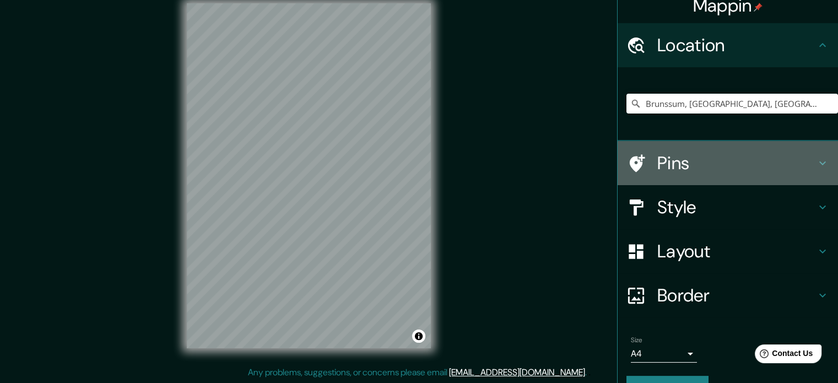
click at [657, 158] on h4 "Pins" at bounding box center [736, 163] width 159 height 22
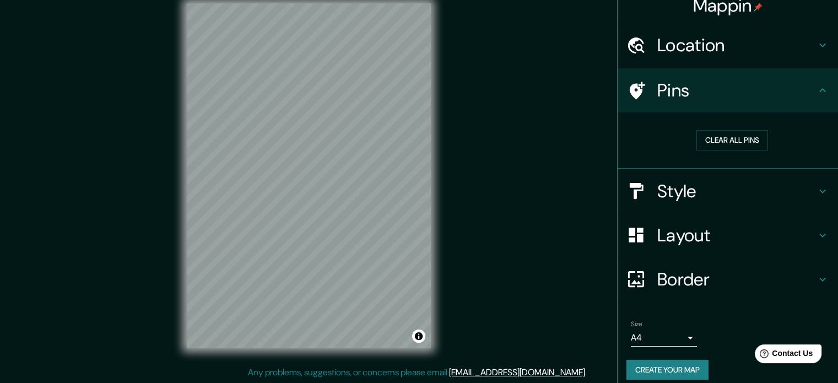
click at [816, 89] on icon at bounding box center [822, 90] width 13 height 13
click at [696, 231] on h4 "Layout" at bounding box center [736, 235] width 159 height 22
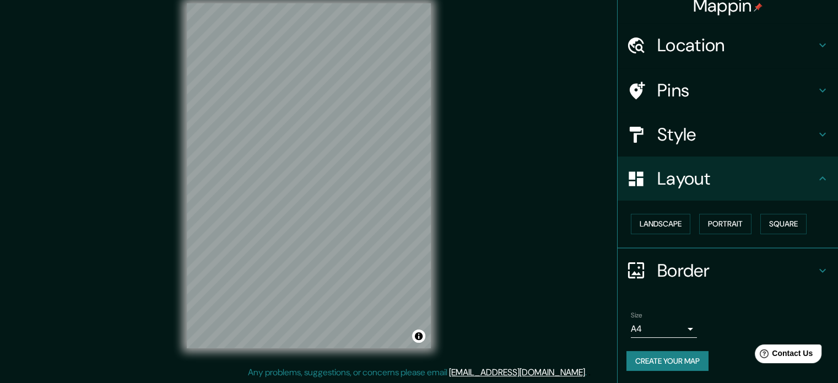
click at [700, 176] on h4 "Layout" at bounding box center [736, 179] width 159 height 22
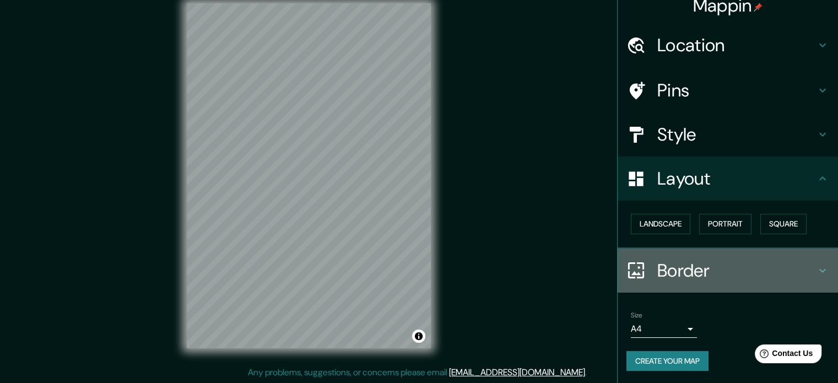
click at [675, 267] on h4 "Border" at bounding box center [736, 271] width 159 height 22
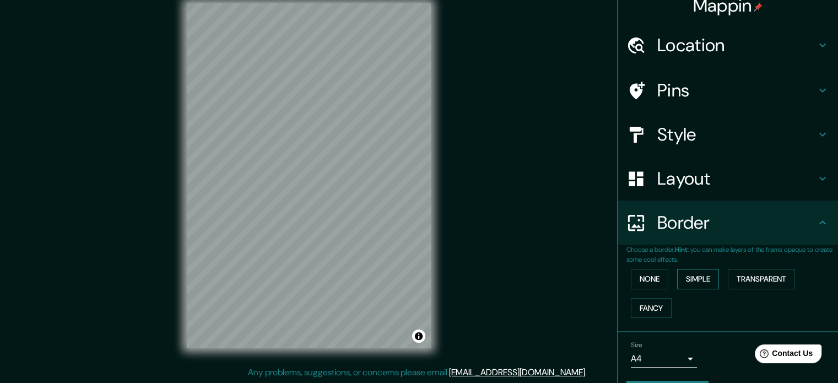
click at [701, 281] on button "Simple" at bounding box center [698, 279] width 42 height 20
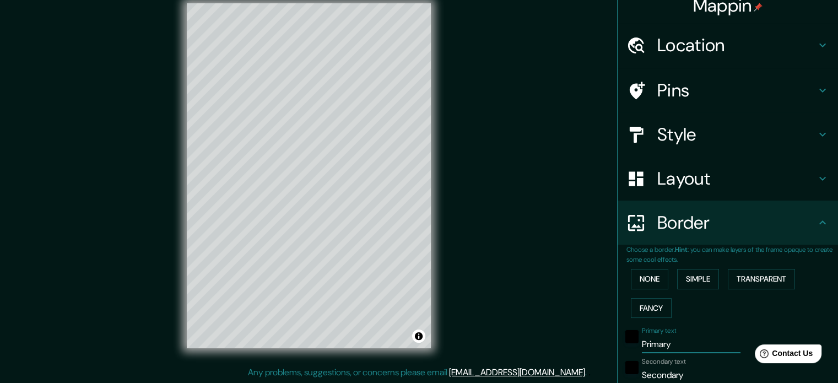
click at [668, 337] on input "Primary" at bounding box center [691, 345] width 99 height 18
drag, startPoint x: 668, startPoint y: 341, endPoint x: 610, endPoint y: 342, distance: 58.4
click at [618, 342] on div "Choose a border. Hint : you can make layers of the frame opaque to create some …" at bounding box center [728, 389] width 220 height 289
type input "B"
type input "177"
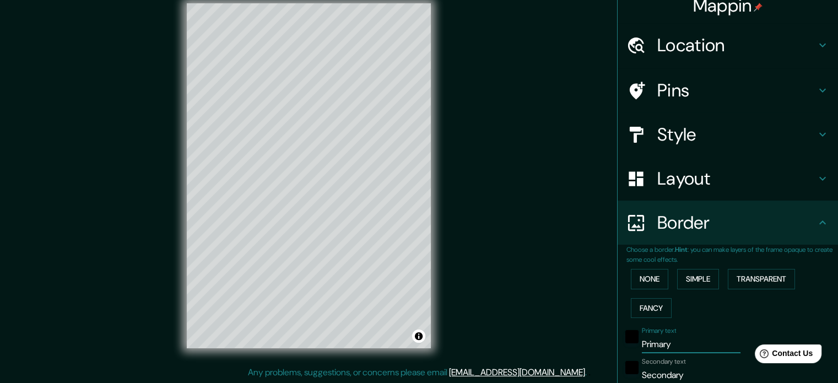
type input "35"
type input "BR"
type input "177"
type input "35"
type input "BRU"
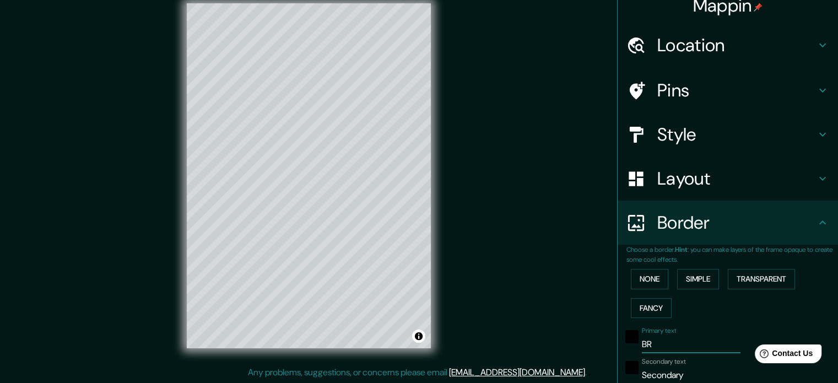
type input "177"
type input "35"
type input "BRUN"
type input "177"
type input "35"
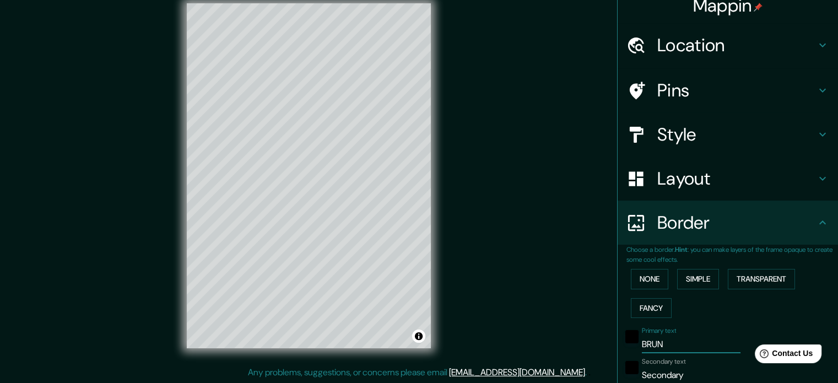
type input "BRUNS"
type input "177"
type input "35"
type input "BRUNSS"
type input "177"
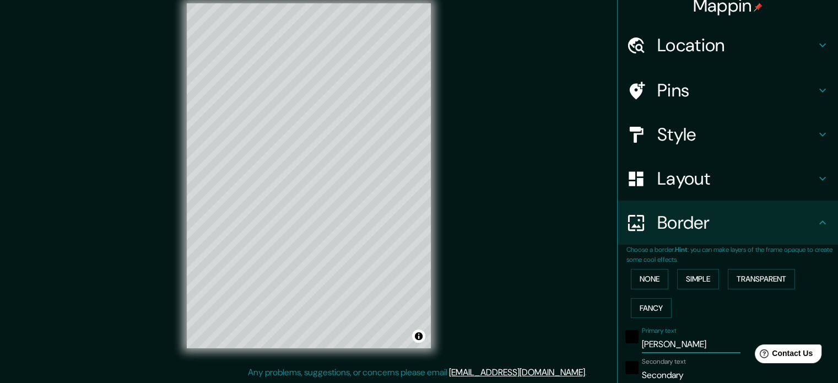
type input "35"
type input "BRUNSSU"
type input "177"
type input "35"
type input "BRUNSSUM"
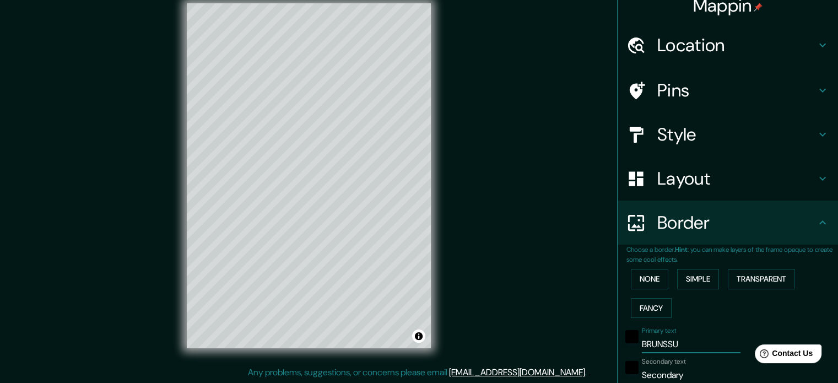
type input "177"
type input "35"
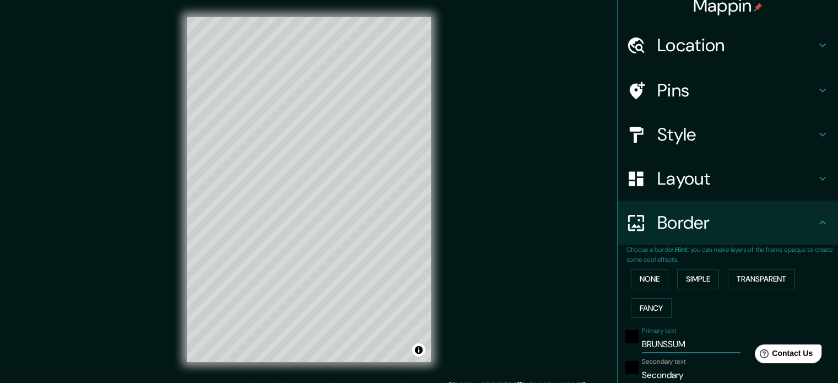
scroll to position [0, 0]
type input "BRUNSSUM"
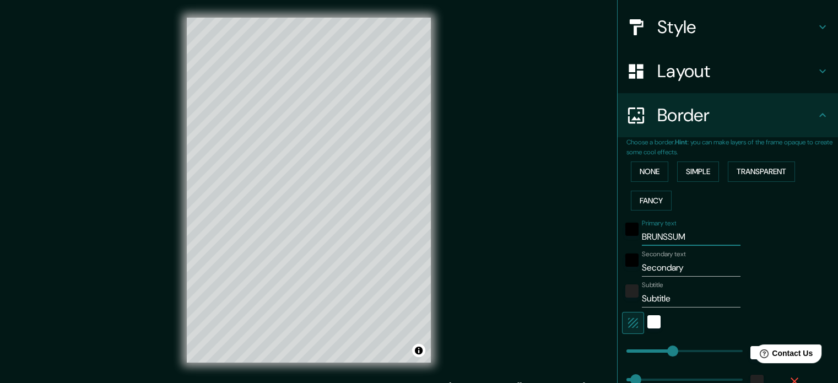
scroll to position [122, 0]
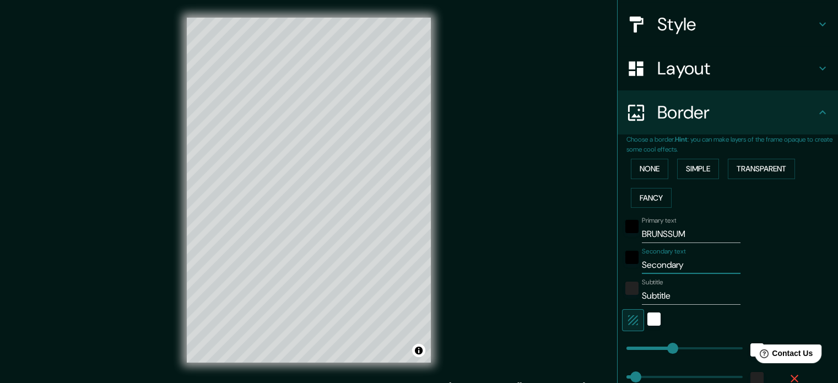
drag, startPoint x: 683, startPoint y: 264, endPoint x: 627, endPoint y: 264, distance: 56.2
click at [627, 264] on div "Secondary text Secondary" at bounding box center [712, 260] width 181 height 26
paste input "50°57′N 5°58′E"
type input "50°57′N 5°58′E"
type input "177"
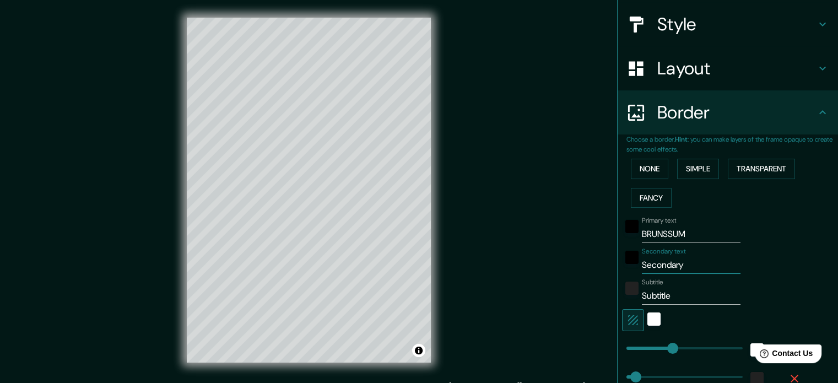
type input "35"
click at [670, 263] on input "50°57′N 5°58′E" at bounding box center [691, 265] width 99 height 18
type input "50°57′N 5°58′E"
type input "177"
type input "35"
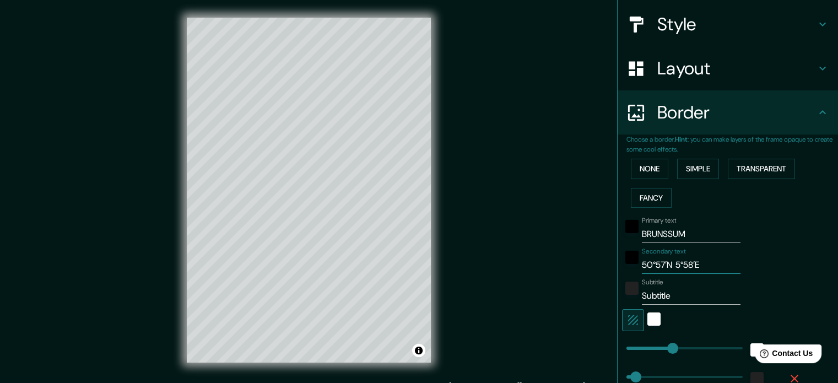
type input "50°57′N 5°58′E"
type input "177"
type input "35"
type input "50°57′N 5°58′E"
drag, startPoint x: 677, startPoint y: 299, endPoint x: 619, endPoint y: 299, distance: 58.4
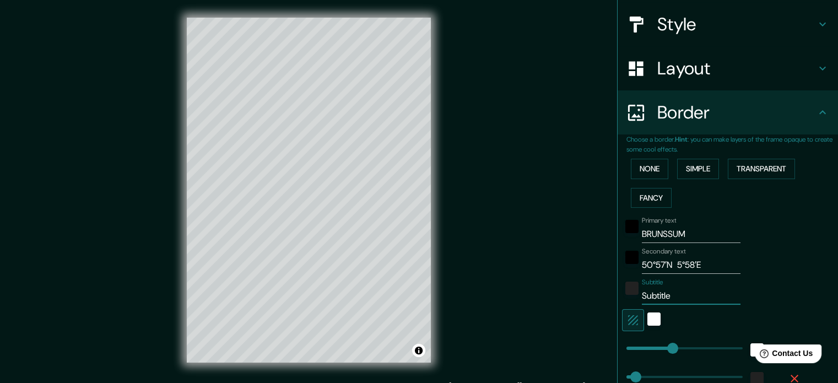
click at [622, 299] on div "Subtitle Subtitle" at bounding box center [712, 291] width 181 height 26
type input "177"
type input "35"
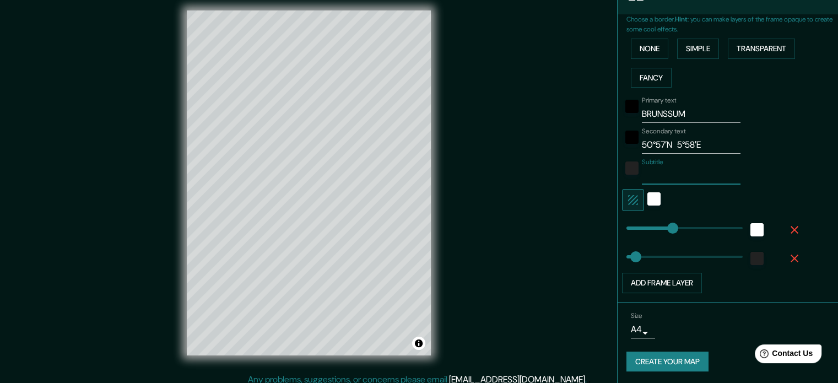
scroll to position [14, 0]
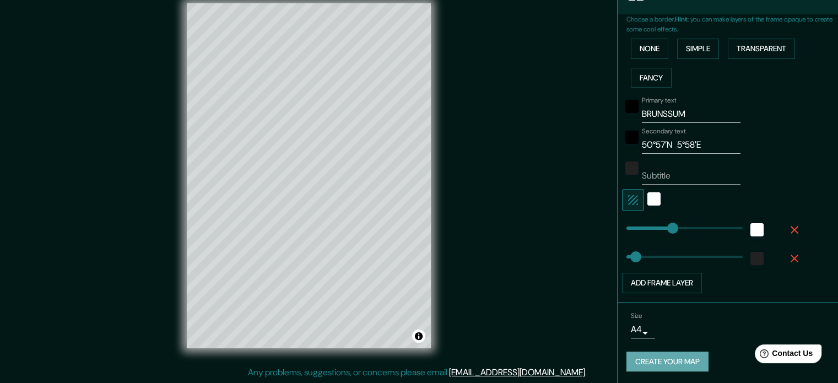
click at [657, 363] on button "Create your map" at bounding box center [668, 362] width 82 height 20
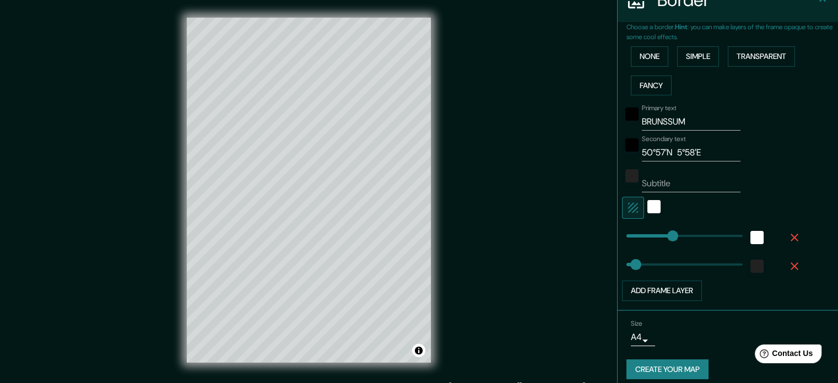
scroll to position [242, 0]
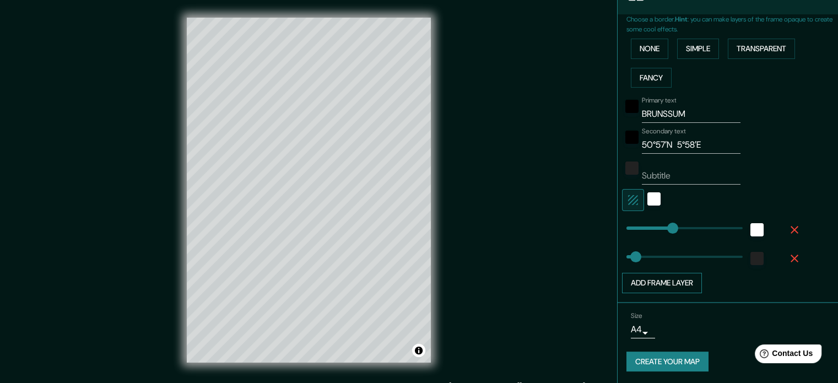
click at [650, 282] on button "Add frame layer" at bounding box center [662, 283] width 80 height 20
type input "177"
type input "35"
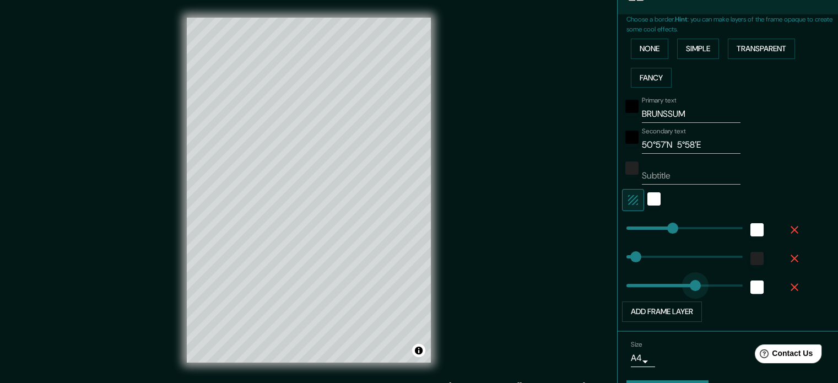
type input "310"
drag, startPoint x: 665, startPoint y: 278, endPoint x: 699, endPoint y: 279, distance: 34.2
type input "177"
type input "35"
type input "234"
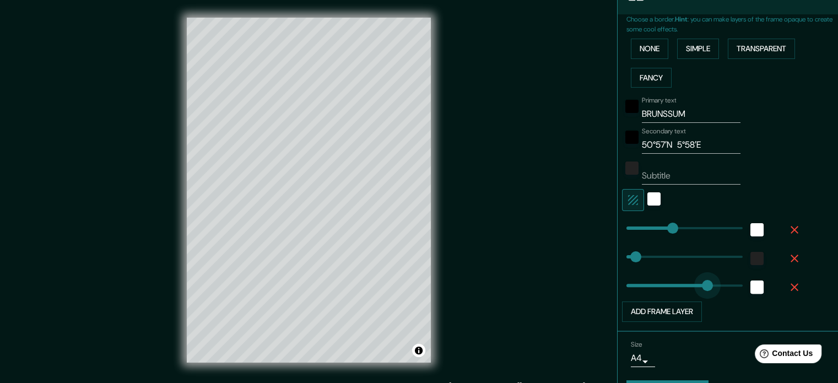
drag, startPoint x: 699, startPoint y: 282, endPoint x: 679, endPoint y: 282, distance: 20.4
type input "177"
type input "35"
type input "0"
drag, startPoint x: 683, startPoint y: 282, endPoint x: 593, endPoint y: 277, distance: 90.0
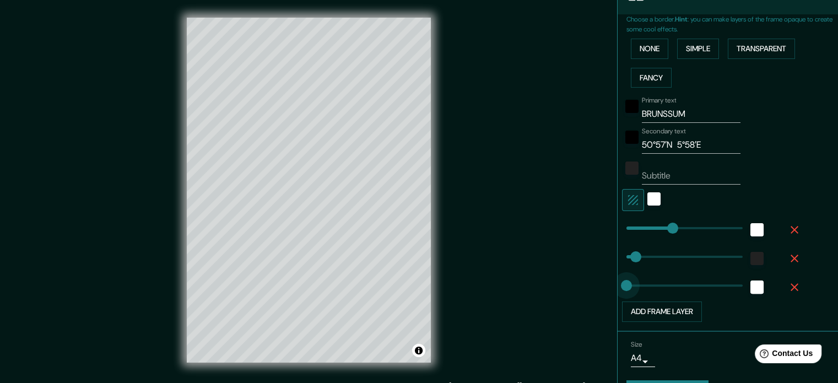
type input "177"
type input "35"
type input "64"
drag, startPoint x: 620, startPoint y: 280, endPoint x: 635, endPoint y: 281, distance: 14.9
type input "177"
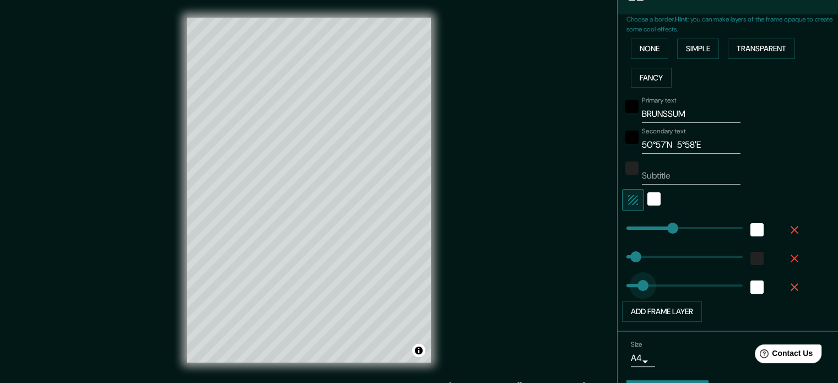
type input "35"
type input "91"
drag, startPoint x: 635, startPoint y: 281, endPoint x: 642, endPoint y: 282, distance: 7.2
type input "177"
type input "35"
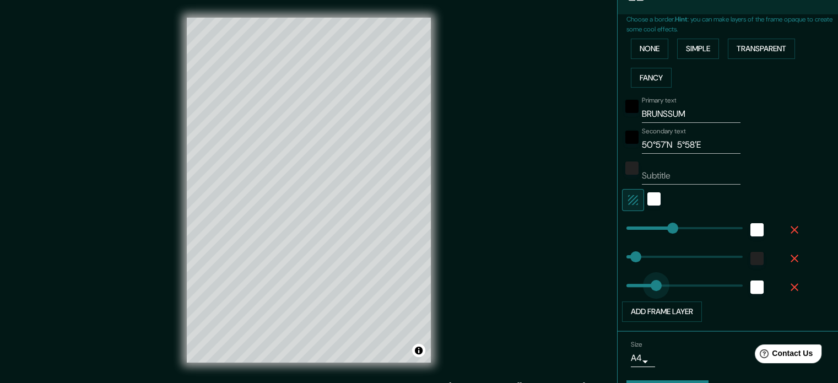
type input "140"
drag, startPoint x: 642, startPoint y: 282, endPoint x: 655, endPoint y: 282, distance: 12.7
type input "177"
type input "35"
type input "62"
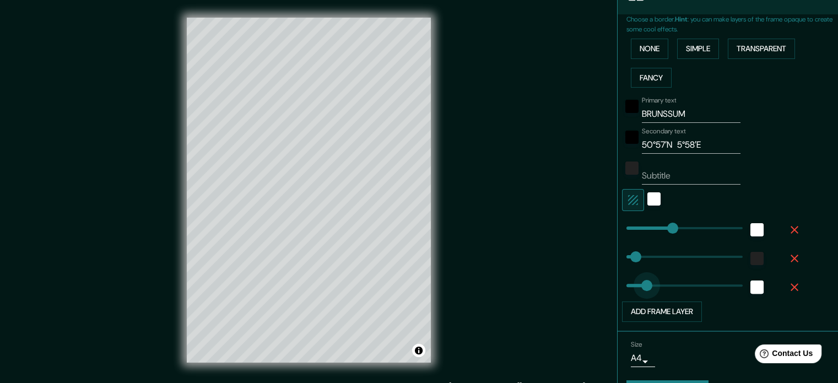
drag, startPoint x: 652, startPoint y: 282, endPoint x: 634, endPoint y: 284, distance: 17.7
type input "177"
type input "35"
type input "39"
drag, startPoint x: 637, startPoint y: 283, endPoint x: 628, endPoint y: 283, distance: 8.3
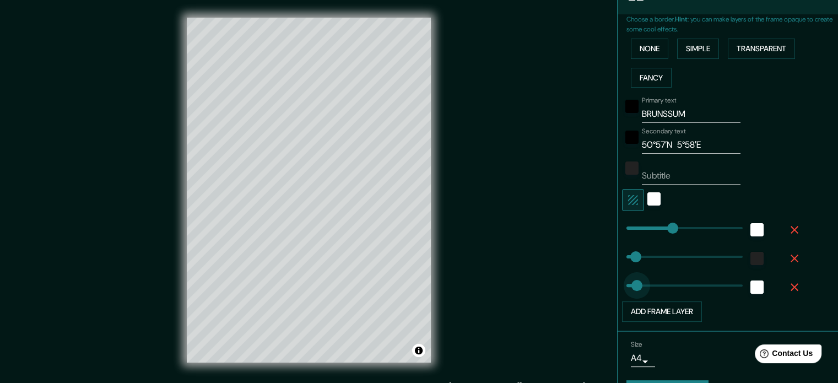
type input "177"
type input "35"
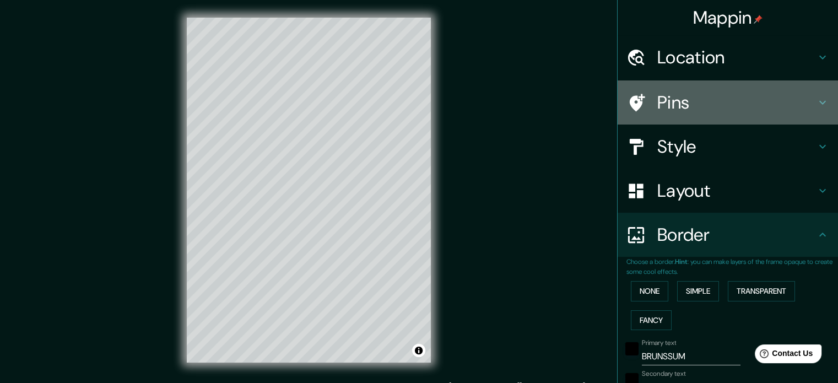
click at [676, 100] on h4 "Pins" at bounding box center [736, 102] width 159 height 22
type input "177"
type input "35"
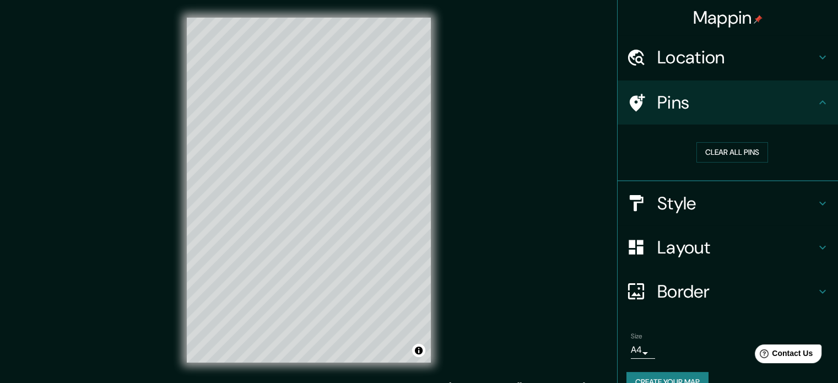
click at [673, 208] on h4 "Style" at bounding box center [736, 203] width 159 height 22
type input "177"
type input "35"
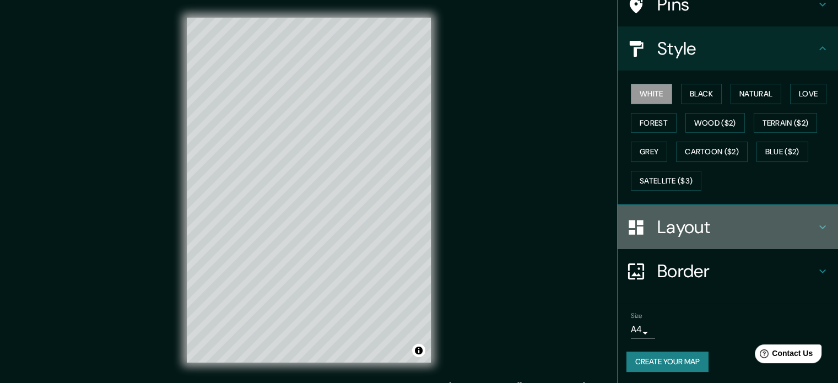
click at [680, 240] on div "Layout" at bounding box center [728, 227] width 220 height 44
type input "177"
type input "35"
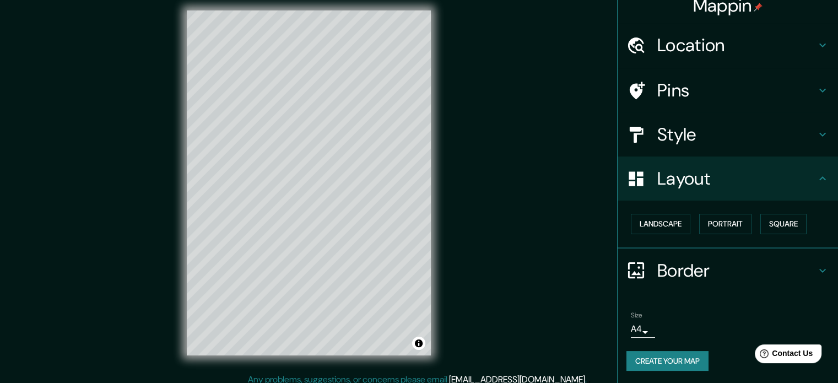
scroll to position [14, 0]
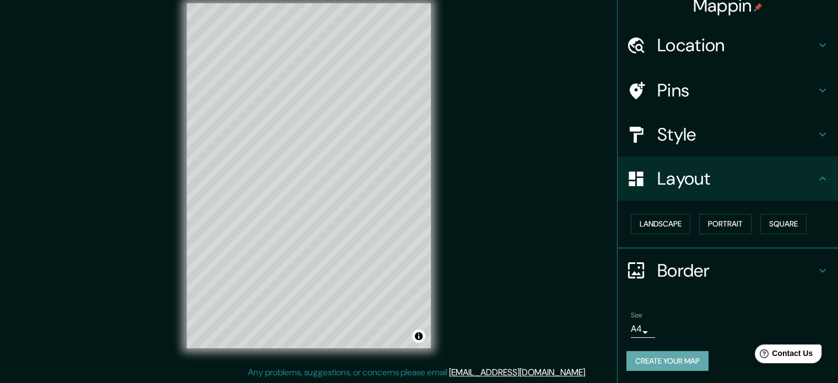
click at [655, 361] on button "Create your map" at bounding box center [668, 361] width 82 height 20
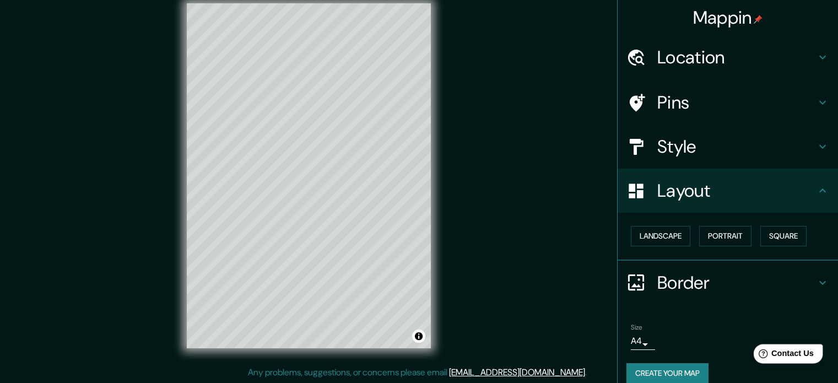
click at [811, 361] on div "Help Contact Us" at bounding box center [788, 353] width 69 height 19
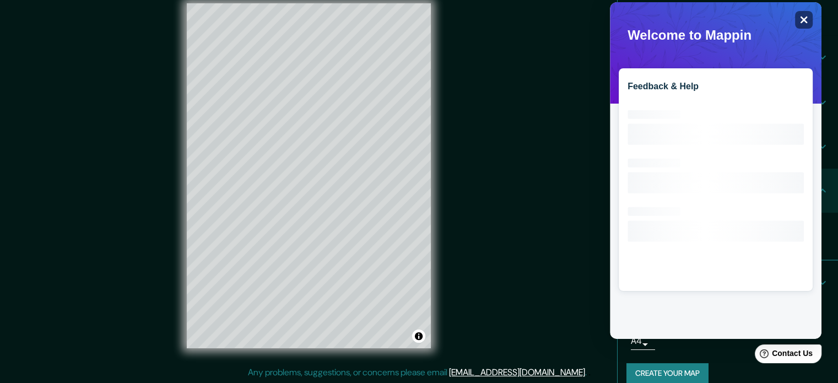
click at [804, 15] on icon "Close" at bounding box center [804, 19] width 8 height 8
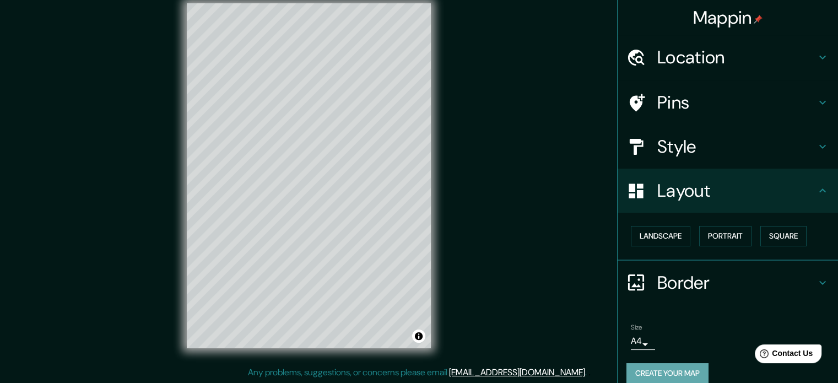
click at [690, 374] on button "Create your map" at bounding box center [668, 373] width 82 height 20
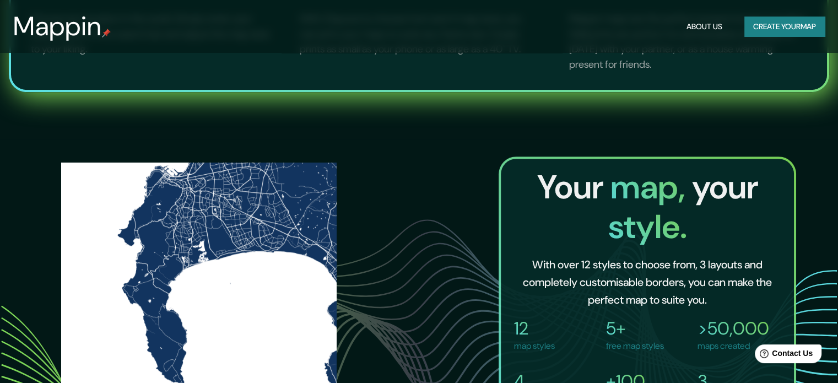
scroll to position [576, 0]
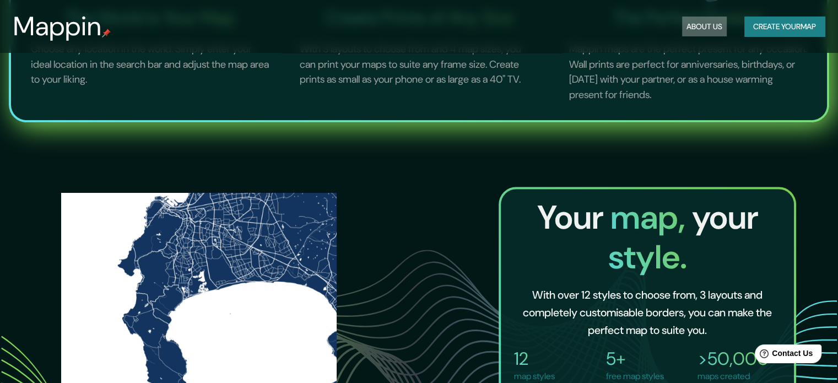
click at [689, 28] on button "About Us" at bounding box center [704, 27] width 45 height 20
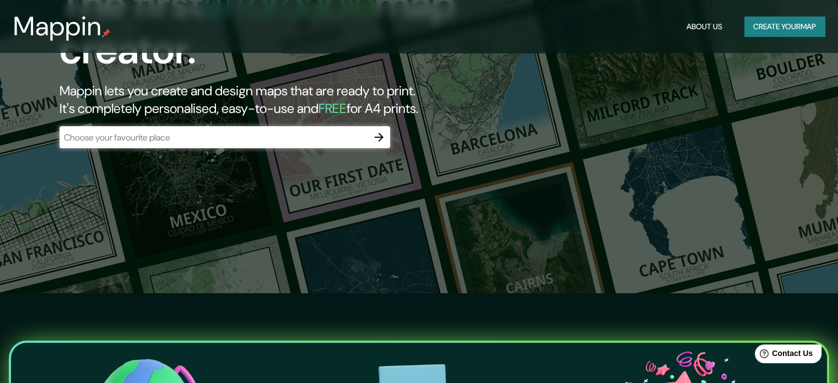
scroll to position [80, 0]
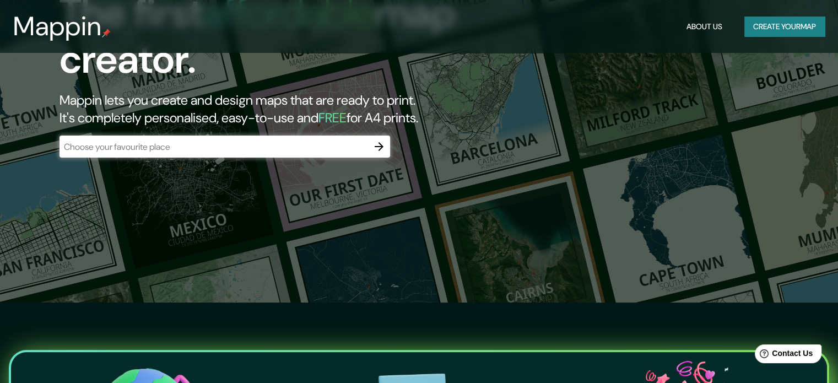
click at [705, 26] on button "About Us" at bounding box center [704, 27] width 45 height 20
click at [799, 26] on button "Create your map" at bounding box center [785, 27] width 80 height 20
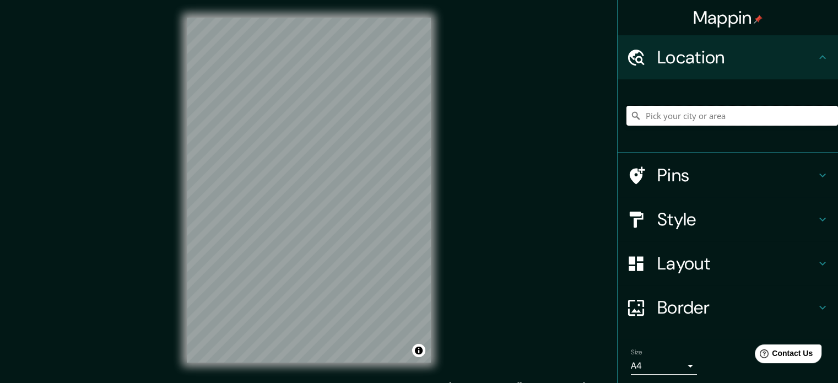
click at [719, 111] on input "Pick your city or area" at bounding box center [733, 116] width 212 height 20
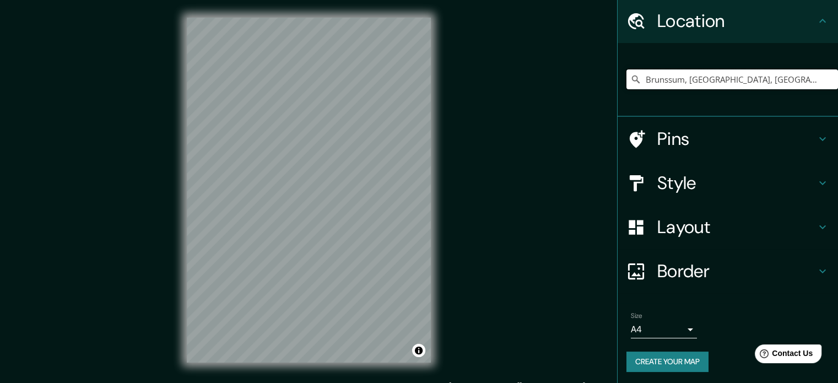
scroll to position [37, 0]
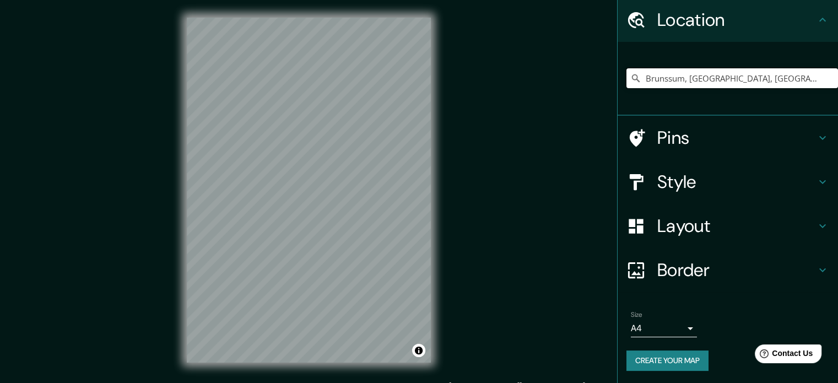
type input "Brunssum, Limburgia, Holandia"
click at [672, 222] on h4 "Layout" at bounding box center [736, 226] width 159 height 22
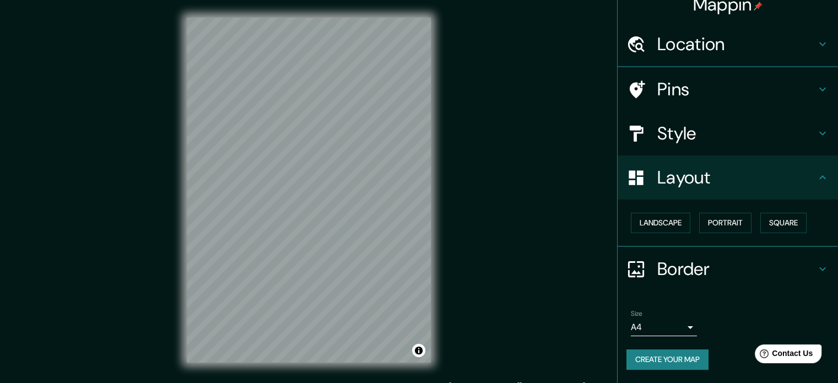
scroll to position [12, 0]
click at [675, 267] on h4 "Border" at bounding box center [736, 271] width 159 height 22
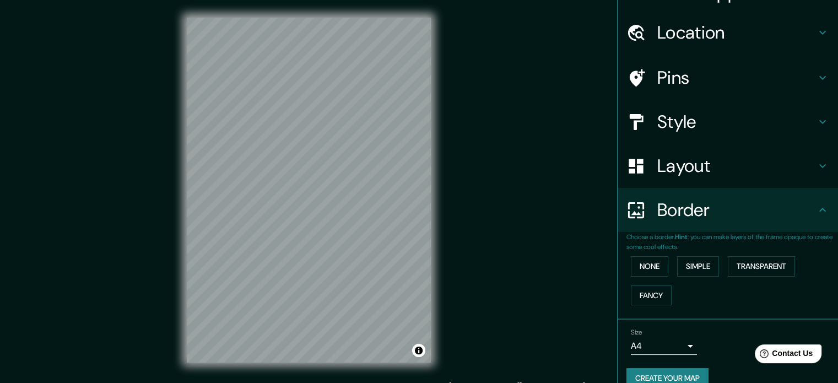
scroll to position [42, 0]
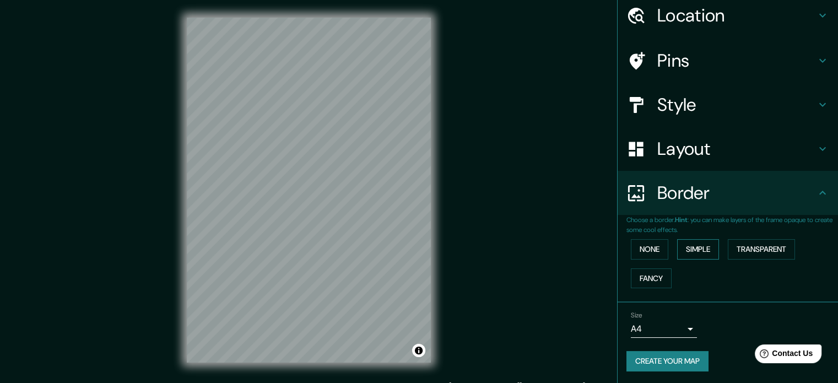
click at [697, 249] on button "Simple" at bounding box center [698, 249] width 42 height 20
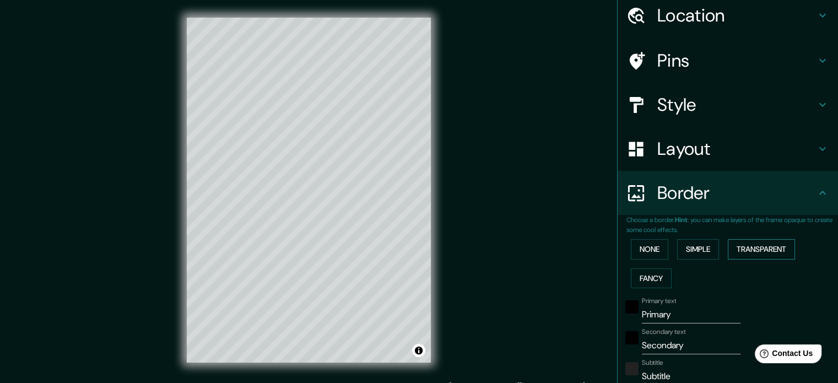
click at [741, 248] on button "Transparent" at bounding box center [761, 249] width 67 height 20
click at [707, 248] on button "Simple" at bounding box center [698, 249] width 42 height 20
click at [650, 275] on button "Fancy" at bounding box center [651, 278] width 41 height 20
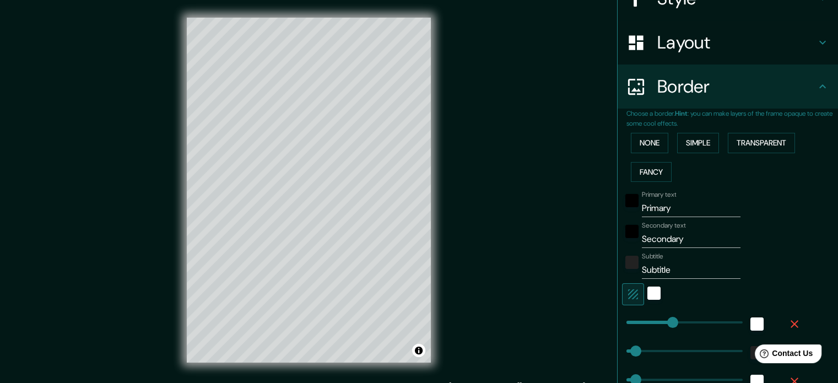
scroll to position [152, 0]
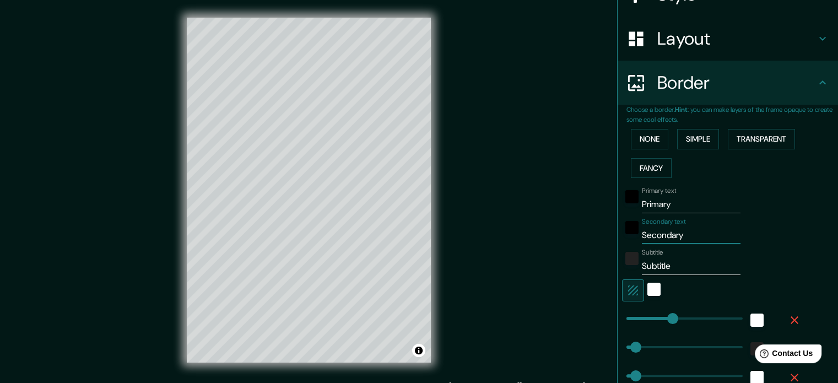
drag, startPoint x: 684, startPoint y: 235, endPoint x: 630, endPoint y: 238, distance: 54.1
click at [630, 238] on div "Secondary text Secondary" at bounding box center [712, 231] width 181 height 26
paste input "https://app.mappin.pro/create"
type input "https://app.mappin.pro/create"
type input "177"
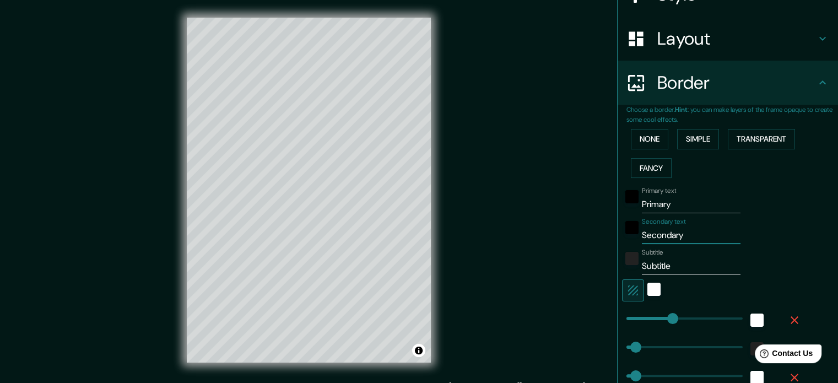
type input "35"
type input "18"
drag, startPoint x: 679, startPoint y: 231, endPoint x: 633, endPoint y: 235, distance: 45.9
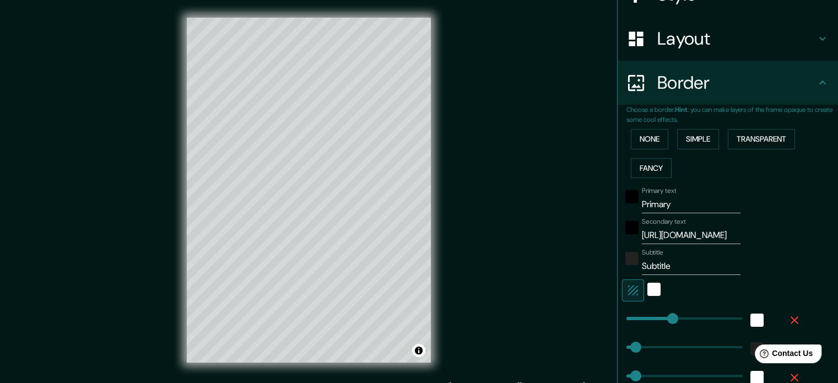
click at [633, 235] on div "Secondary text https://app.mappin.pro/create" at bounding box center [712, 231] width 181 height 26
click at [711, 235] on input "https://app.mappin.pro/create" at bounding box center [691, 236] width 99 height 18
drag, startPoint x: 725, startPoint y: 232, endPoint x: 648, endPoint y: 242, distance: 77.8
click at [648, 242] on input "https://app.mappin.pro/create" at bounding box center [691, 236] width 99 height 18
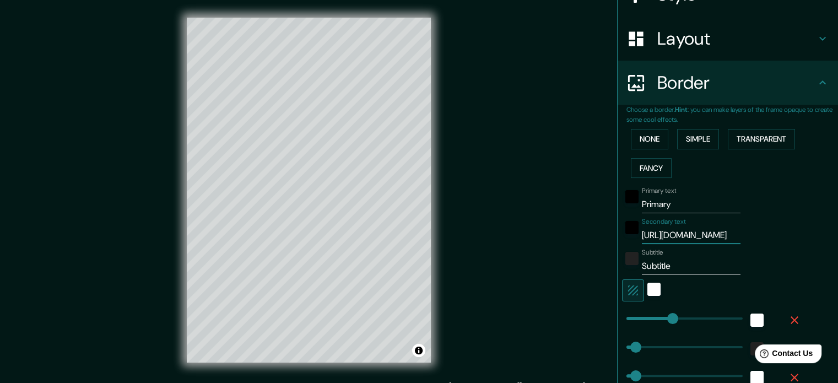
type input "https://create"
type input "177"
type input "35"
type input "18"
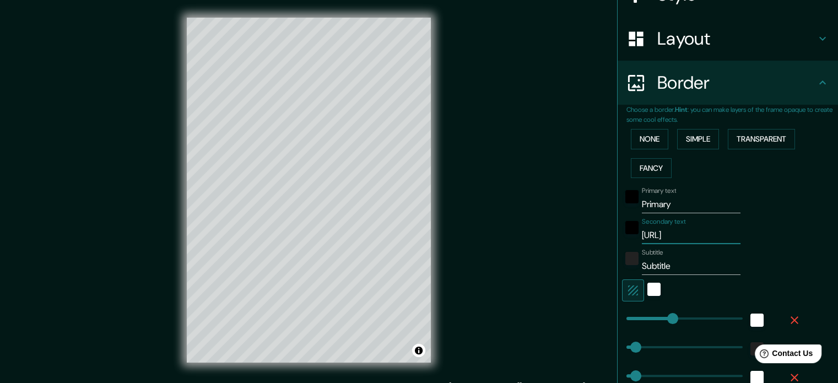
scroll to position [0, 0]
type input "https:/create"
type input "177"
type input "35"
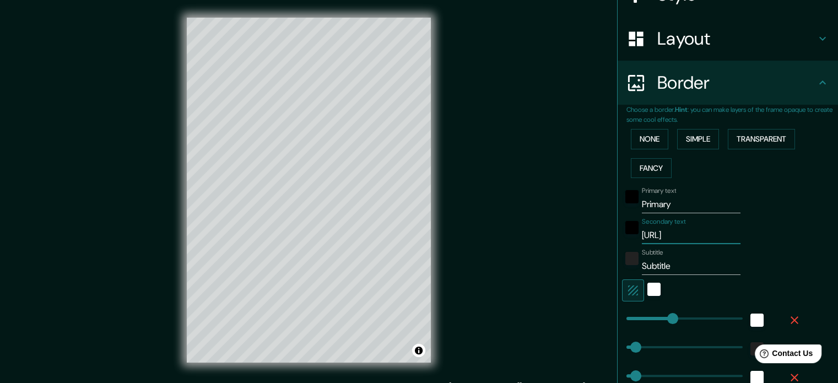
type input "18"
drag, startPoint x: 677, startPoint y: 231, endPoint x: 633, endPoint y: 233, distance: 44.1
click at [633, 233] on div "Secondary text https:/create" at bounding box center [712, 231] width 181 height 26
type input "177"
type input "35"
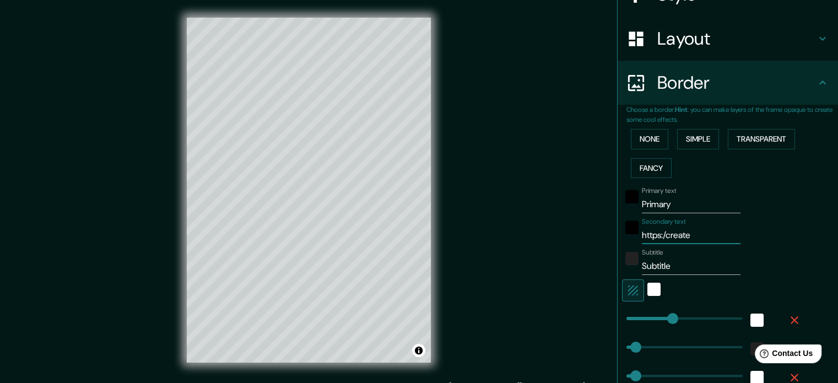
type input "35"
type input "18"
type input "35"
type input "177"
click at [661, 234] on input "Secondary text" at bounding box center [691, 236] width 99 height 18
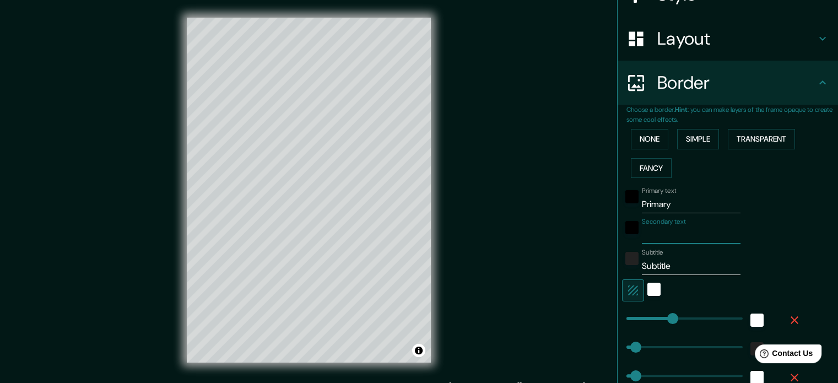
paste input "50°57′N 5°58′E"
type input "50°57′N 5°58′E"
type input "177"
type input "35"
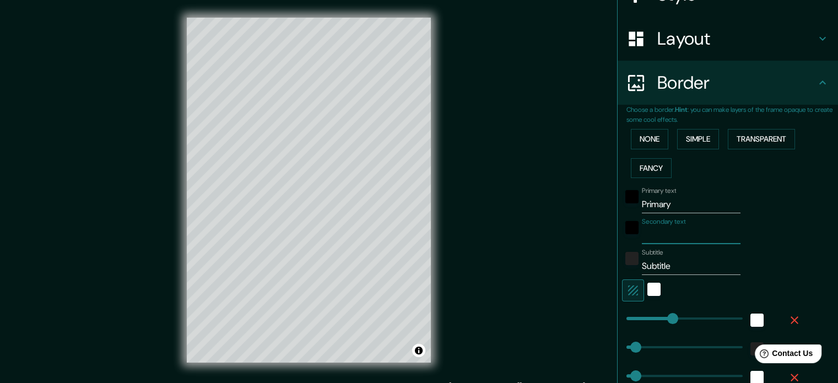
type input "18"
click at [666, 235] on input "50°57′N 5°58′E" at bounding box center [691, 236] width 99 height 18
type input "50°57′N 5°58′E"
type input "177"
type input "35"
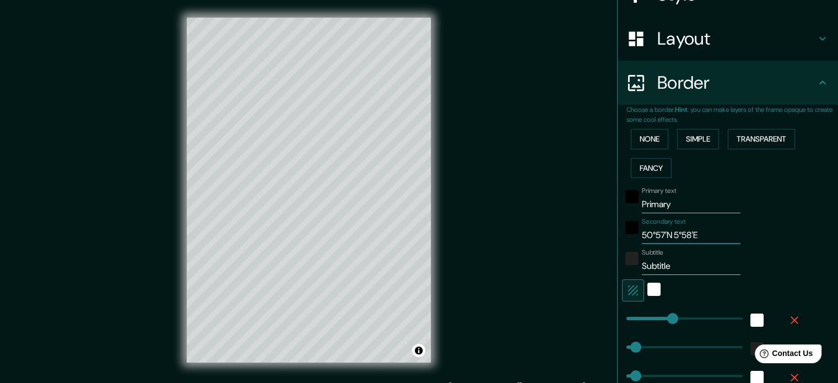
type input "35"
type input "18"
type input "50°57′N 5°58′E"
drag, startPoint x: 667, startPoint y: 268, endPoint x: 626, endPoint y: 268, distance: 41.3
click at [626, 268] on div "Subtitle Subtitle" at bounding box center [712, 262] width 181 height 26
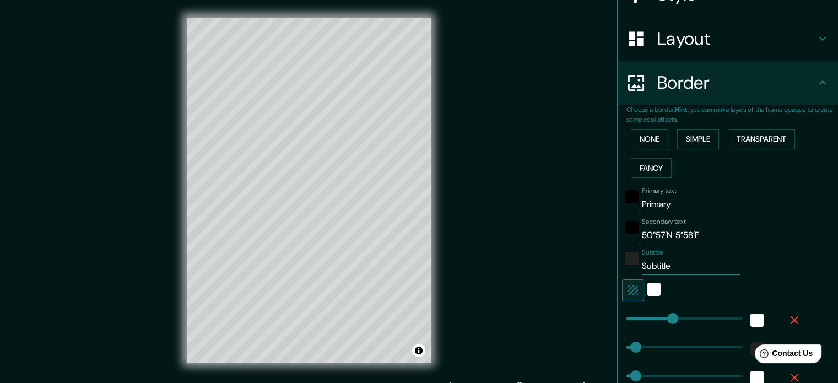
type input "177"
type input "35"
type input "18"
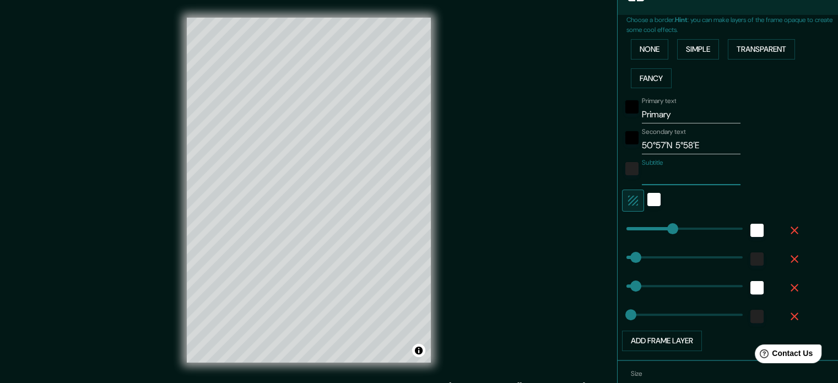
scroll to position [262, 0]
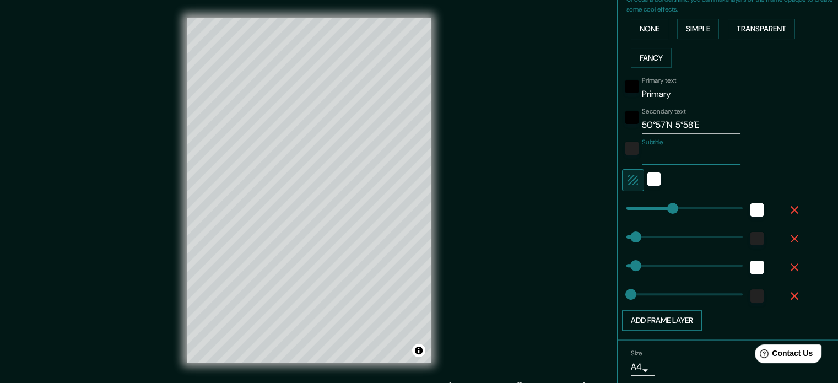
click at [664, 314] on button "Add frame layer" at bounding box center [662, 320] width 80 height 20
type input "177"
type input "35"
type input "18"
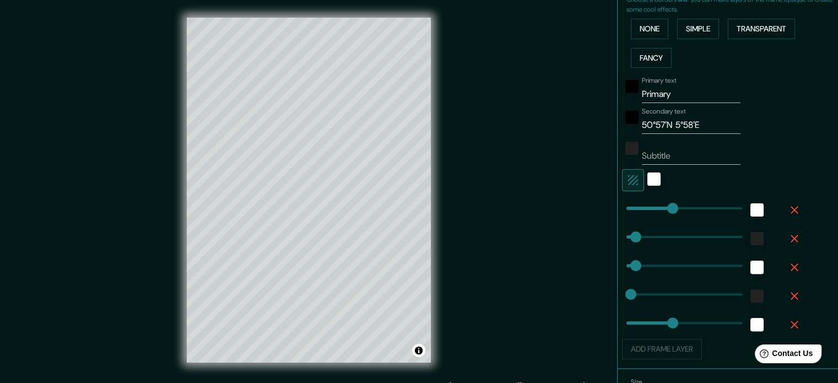
type input "177"
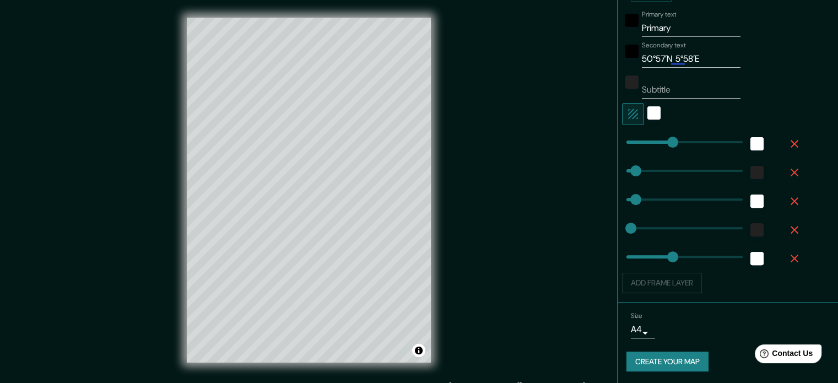
scroll to position [14, 0]
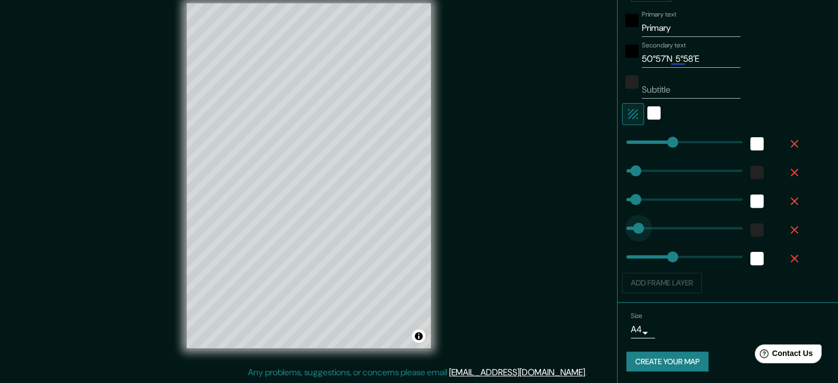
type input "140"
drag, startPoint x: 630, startPoint y: 227, endPoint x: 655, endPoint y: 225, distance: 24.3
type input "177"
type input "35"
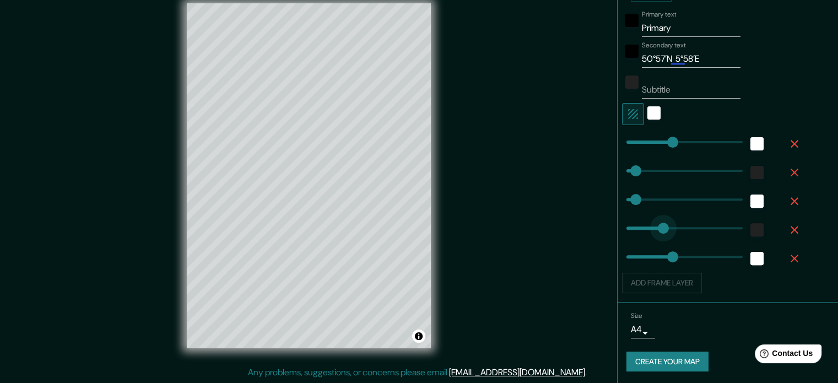
type input "177"
type input "74"
drag, startPoint x: 655, startPoint y: 225, endPoint x: 638, endPoint y: 225, distance: 17.1
type input "177"
type input "35"
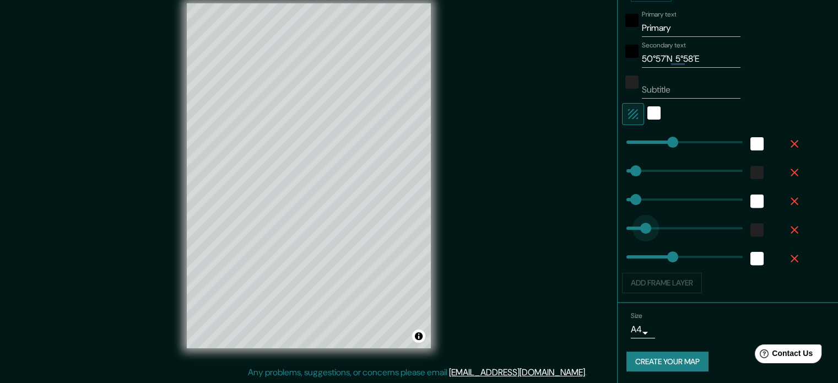
type input "35"
type input "177"
type input "58"
type input "177"
type input "35"
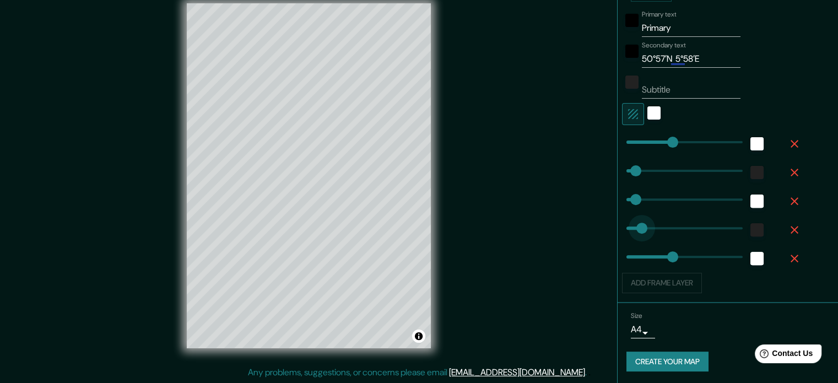
type input "35"
type input "177"
type input "1"
drag, startPoint x: 633, startPoint y: 225, endPoint x: 618, endPoint y: 224, distance: 14.9
type input "177"
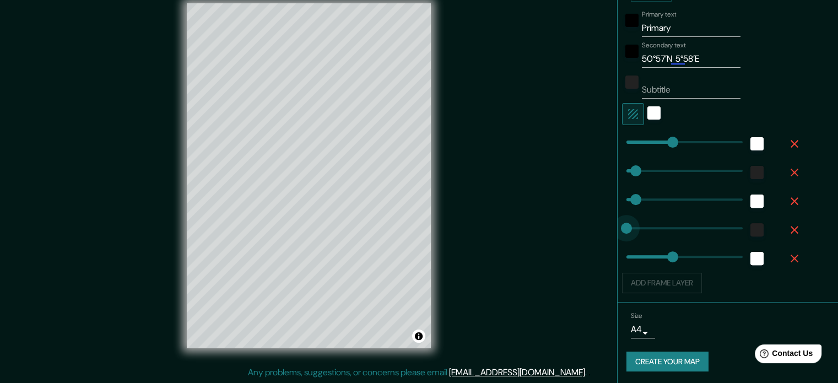
type input "35"
type input "177"
type input "30"
drag, startPoint x: 620, startPoint y: 225, endPoint x: 626, endPoint y: 226, distance: 6.1
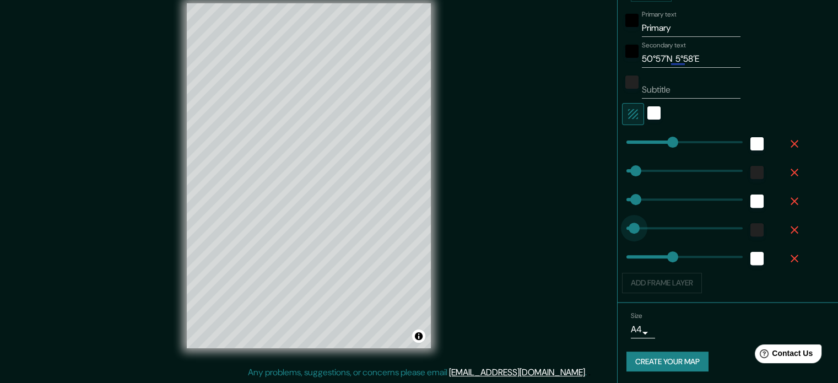
type input "177"
type input "35"
type input "177"
type input "47"
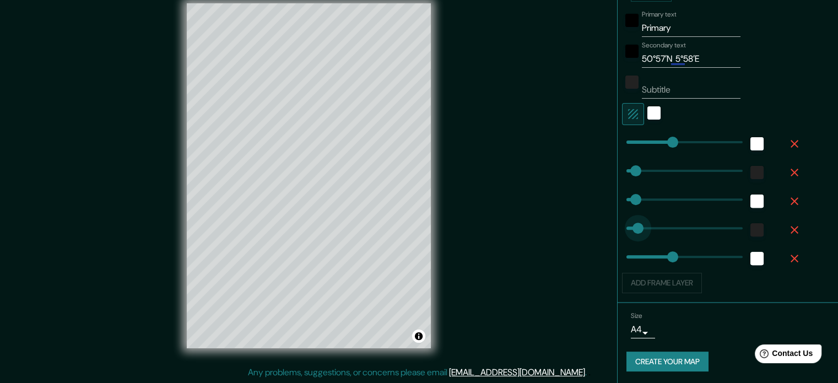
type input "177"
type input "35"
type input "177"
type input "28"
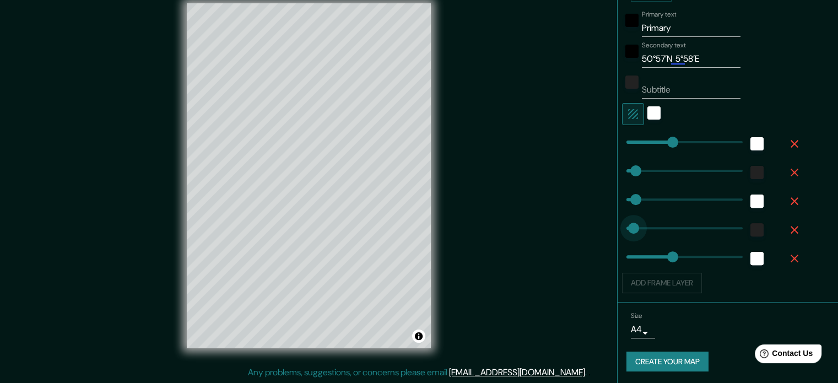
type input "177"
type input "35"
type input "177"
type input "89"
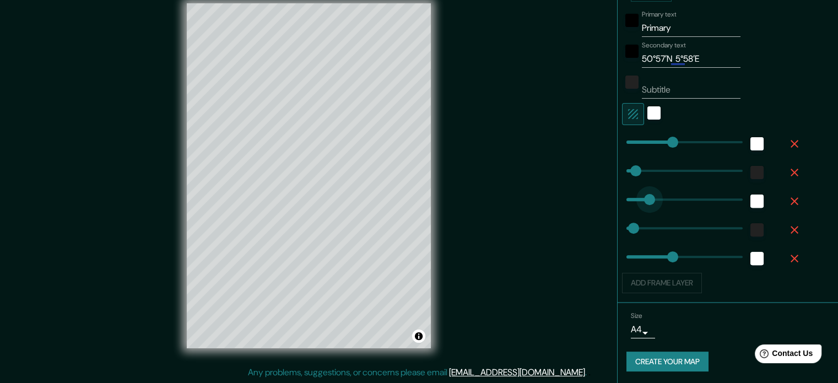
type input "177"
type input "35"
type input "177"
type input "81"
type input "177"
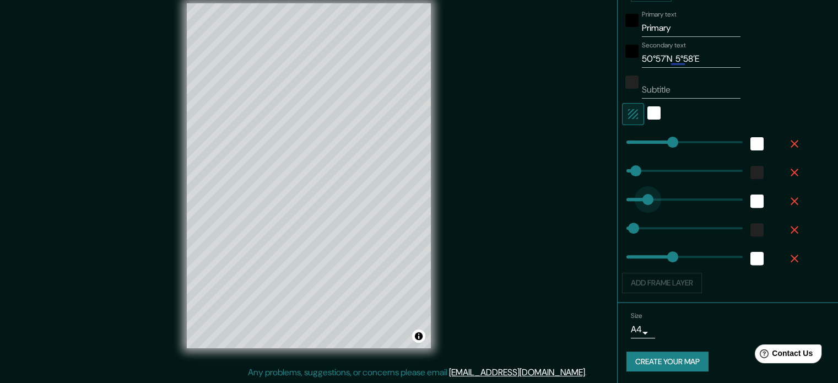
type input "35"
type input "177"
type input "5"
drag, startPoint x: 639, startPoint y: 204, endPoint x: 619, endPoint y: 206, distance: 19.9
type input "177"
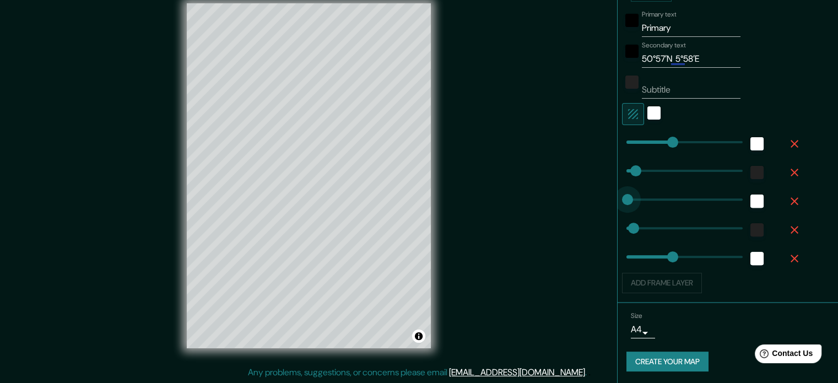
type input "35"
type input "177"
type input "39"
drag, startPoint x: 619, startPoint y: 203, endPoint x: 628, endPoint y: 208, distance: 9.9
type input "177"
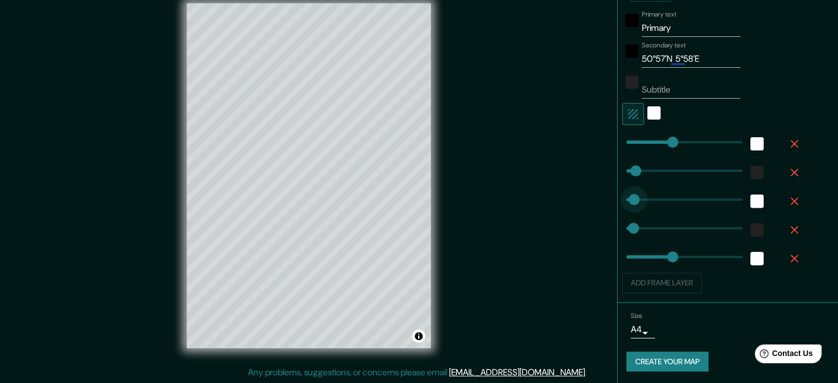
type input "35"
type input "177"
click at [659, 281] on div "Add frame layer" at bounding box center [712, 283] width 181 height 20
drag, startPoint x: 789, startPoint y: 252, endPoint x: 783, endPoint y: 234, distance: 19.7
click at [790, 252] on icon "button" at bounding box center [794, 258] width 13 height 13
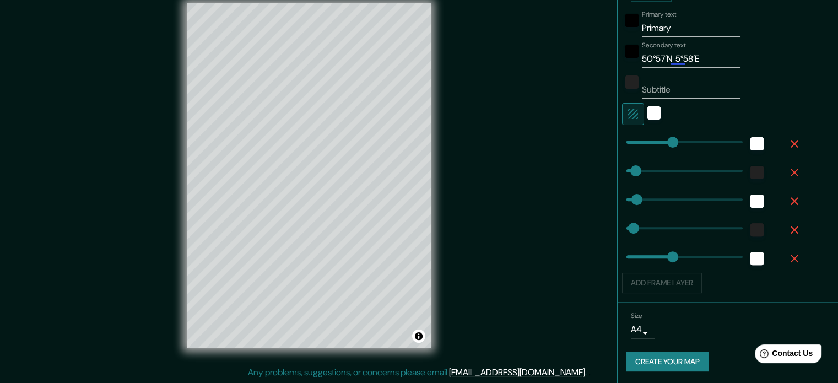
type input "177"
type input "35"
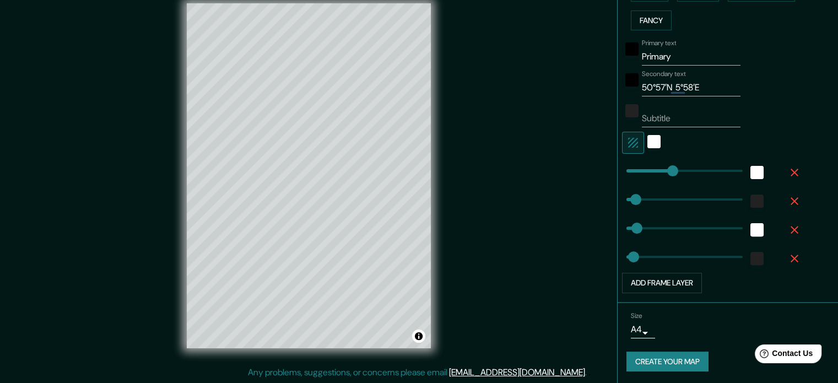
click at [788, 229] on icon "button" at bounding box center [794, 229] width 13 height 13
type input "177"
type input "35"
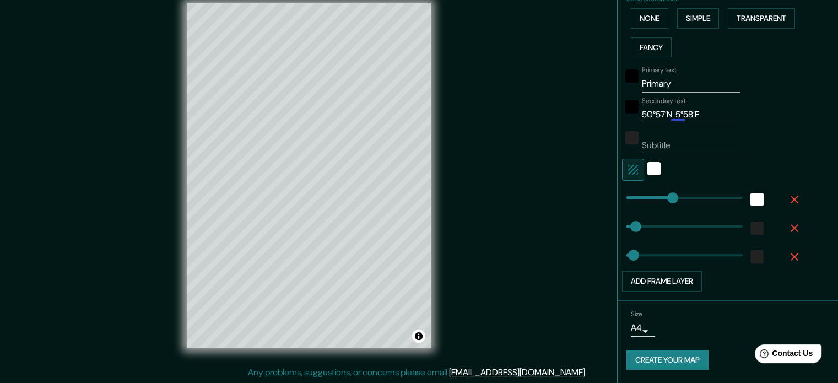
scroll to position [271, 0]
click at [791, 229] on icon "button" at bounding box center [795, 230] width 8 height 8
type input "177"
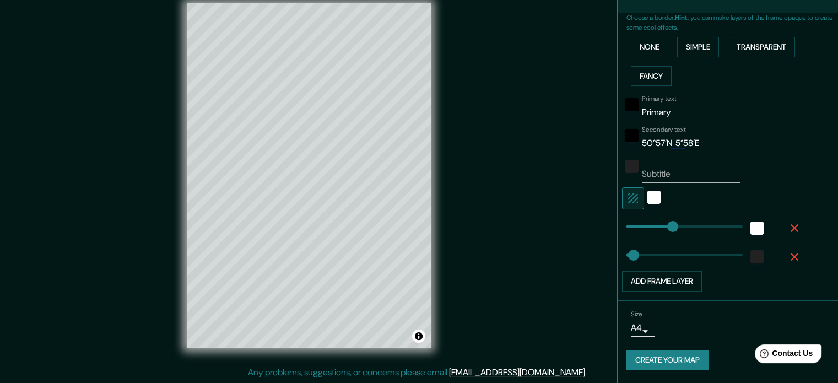
scroll to position [242, 0]
click at [788, 227] on icon "button" at bounding box center [794, 229] width 13 height 13
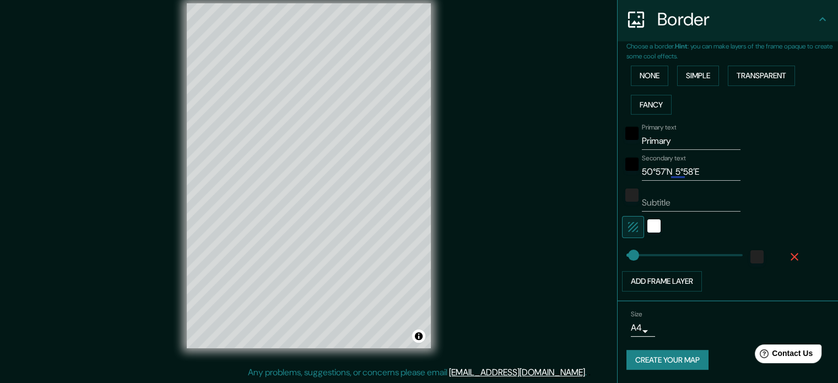
scroll to position [214, 0]
click at [791, 256] on icon "button" at bounding box center [795, 259] width 8 height 8
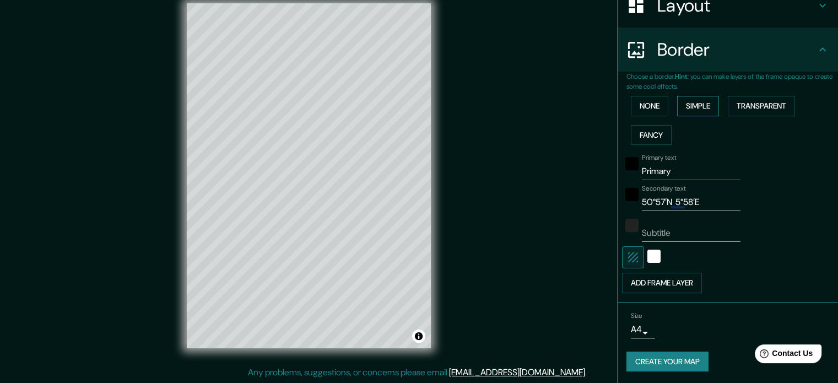
click at [704, 105] on button "Simple" at bounding box center [698, 106] width 42 height 20
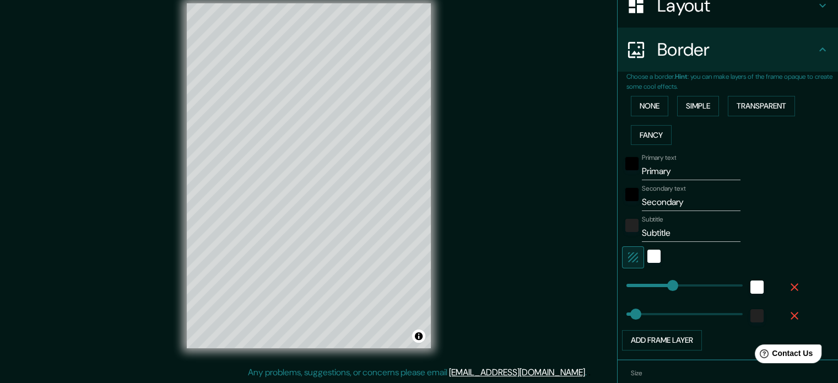
type input "177"
type input "83"
drag, startPoint x: 633, startPoint y: 309, endPoint x: 640, endPoint y: 312, distance: 7.2
type input "177"
type input "230"
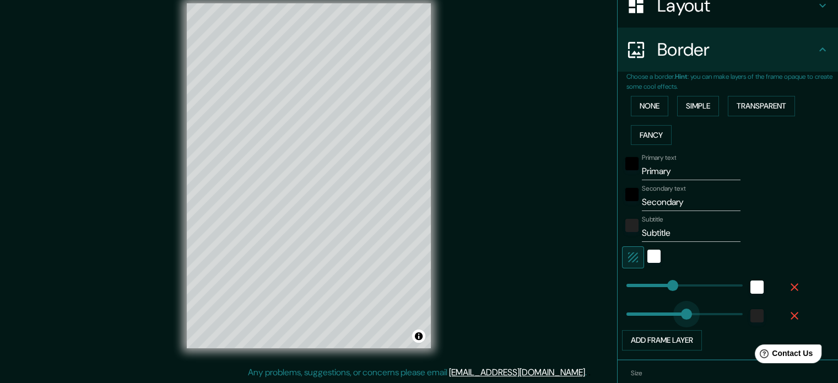
drag, startPoint x: 640, startPoint y: 312, endPoint x: 678, endPoint y: 315, distance: 38.7
type input "177"
type input "37"
drag, startPoint x: 678, startPoint y: 315, endPoint x: 628, endPoint y: 312, distance: 50.8
click at [694, 100] on button "Simple" at bounding box center [698, 106] width 42 height 20
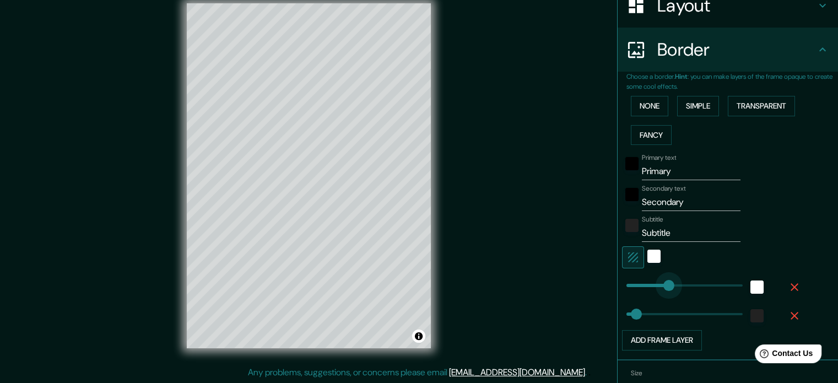
type input "106"
drag, startPoint x: 660, startPoint y: 281, endPoint x: 646, endPoint y: 280, distance: 14.4
type input "224"
type input "156"
drag, startPoint x: 677, startPoint y: 283, endPoint x: 659, endPoint y: 284, distance: 17.6
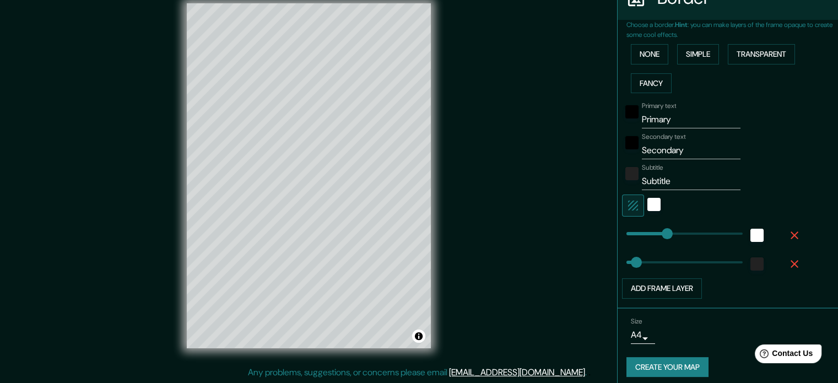
scroll to position [242, 0]
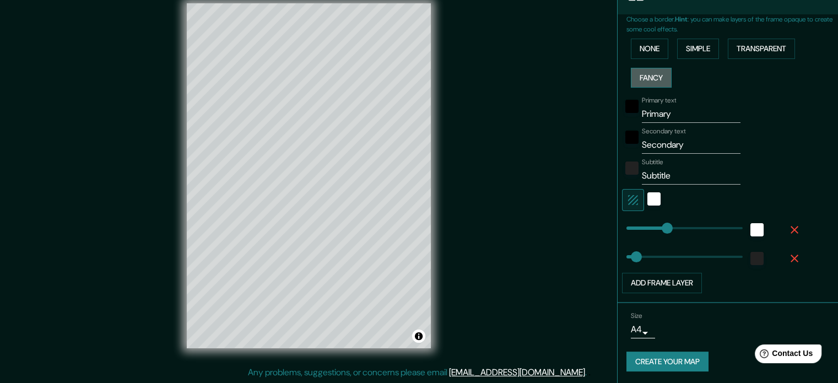
click at [650, 73] on button "Fancy" at bounding box center [651, 78] width 41 height 20
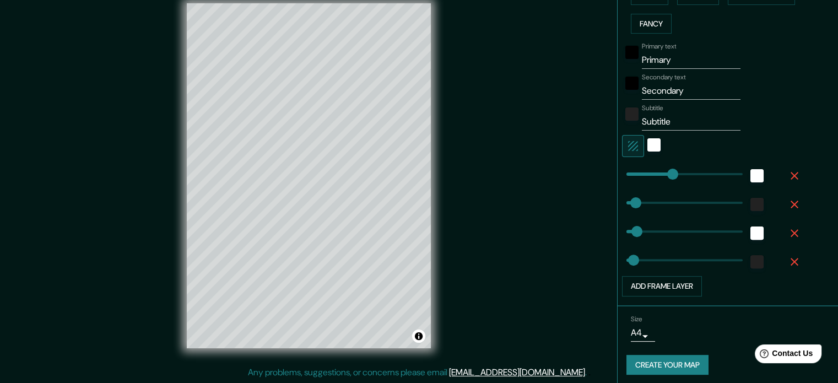
scroll to position [300, 0]
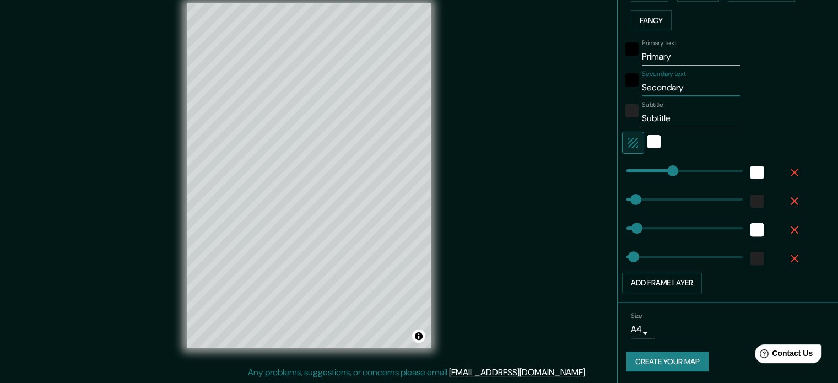
drag, startPoint x: 686, startPoint y: 90, endPoint x: 597, endPoint y: 88, distance: 88.2
click at [597, 88] on div "Mappin Location Brunssum, Limburgia, Holandia Brunssum Limburgia, Holandia Brun…" at bounding box center [419, 185] width 838 height 398
paste input "50°57′N 5°58′E"
type input "50°57′N 5°58′E"
type input "177"
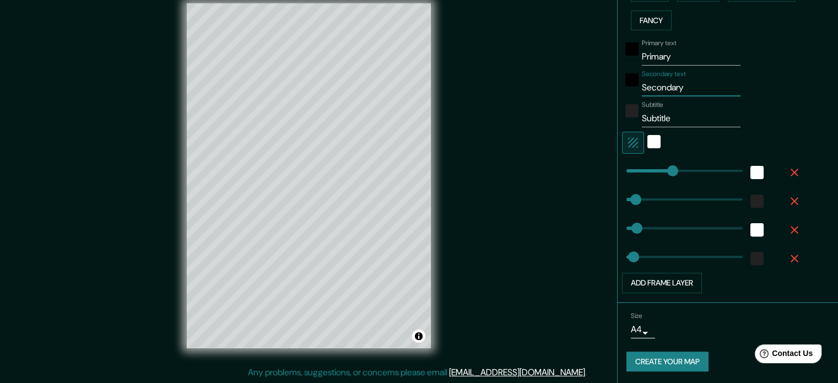
type input "35"
type input "50°57′N 5°58′E"
drag, startPoint x: 671, startPoint y: 55, endPoint x: 618, endPoint y: 56, distance: 52.4
click at [622, 56] on div "Primary text Primary" at bounding box center [712, 52] width 181 height 26
type input "B"
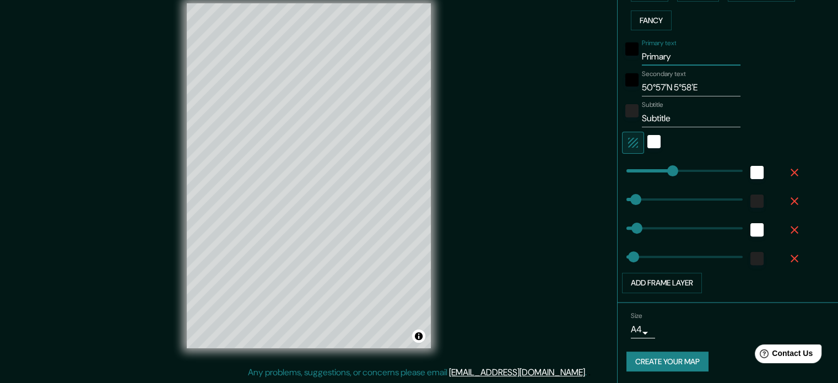
type input "177"
type input "35"
type input "BR"
type input "177"
type input "35"
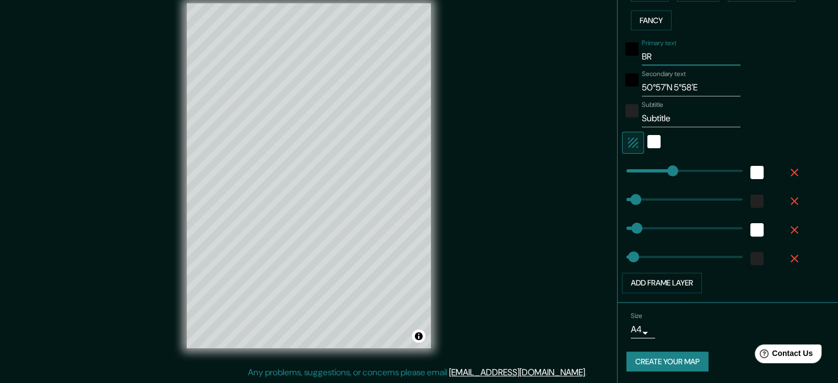
type input "BRU"
type input "177"
type input "35"
type input "BRUN"
type input "177"
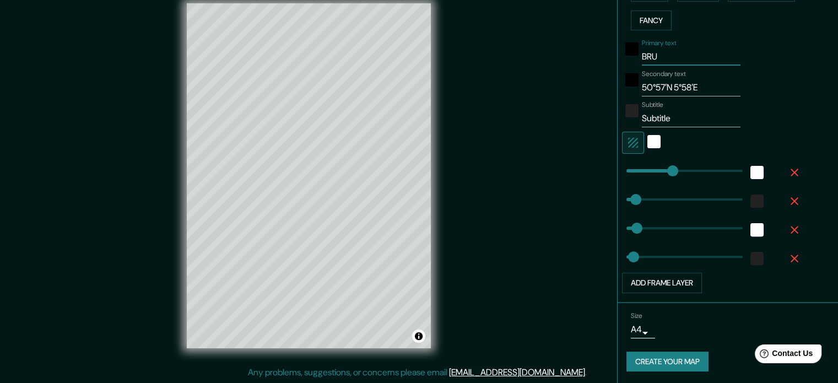
type input "35"
type input "BRUNS"
type input "177"
type input "35"
type input "BRUNSS"
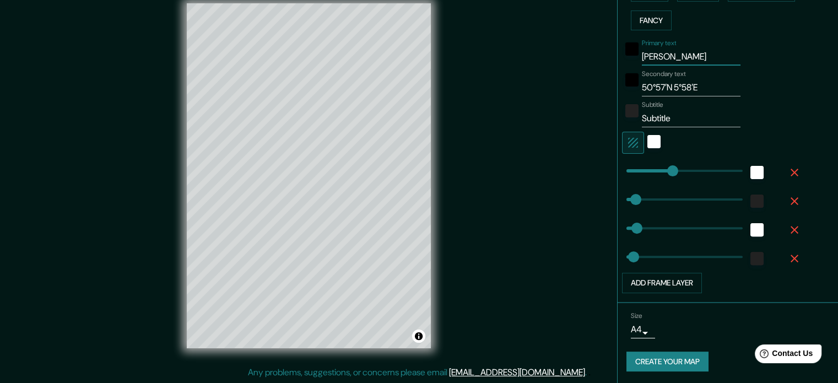
type input "177"
type input "35"
type input "BRUNSSU"
type input "177"
type input "35"
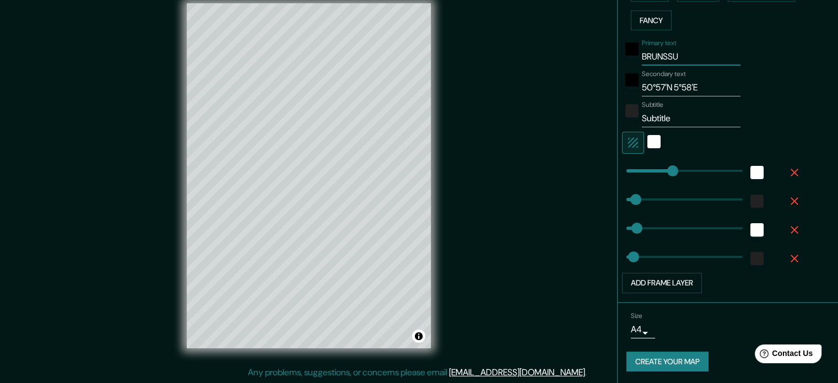
type input "BRUNSSUM"
type input "177"
type input "35"
type input "BRUNSSUM"
drag, startPoint x: 679, startPoint y: 118, endPoint x: 629, endPoint y: 116, distance: 50.2
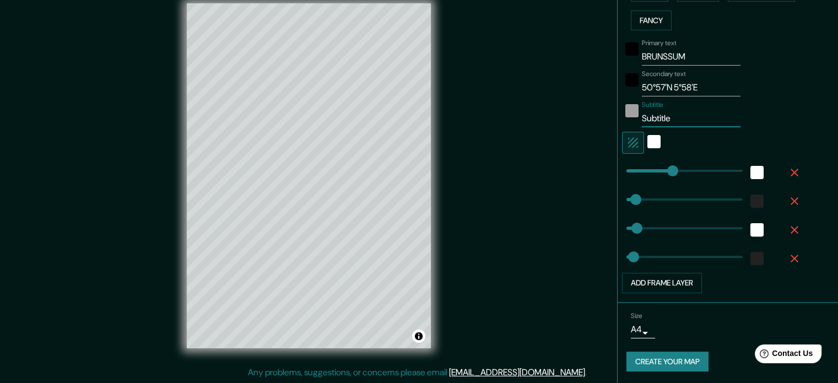
click at [629, 116] on div "Subtitle Subtitle" at bounding box center [712, 114] width 181 height 26
type input "177"
type input "35"
click at [772, 90] on div "Secondary text 50°57′N 5°58′E" at bounding box center [712, 83] width 181 height 26
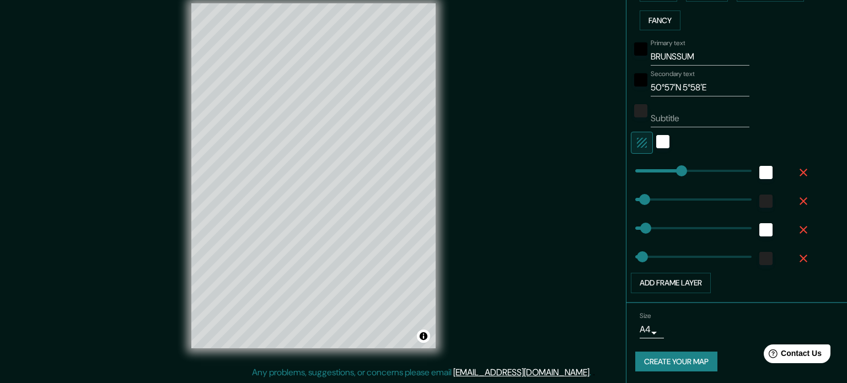
click at [634, 330] on body "Mappin Location Brunssum, Limburgia, Holandia Brunssum Limburgia, Holandia Brun…" at bounding box center [423, 177] width 847 height 383
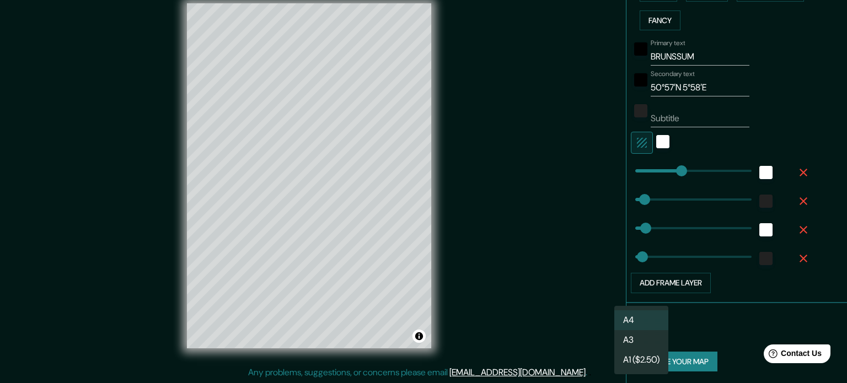
click at [637, 327] on li "A4" at bounding box center [641, 320] width 54 height 20
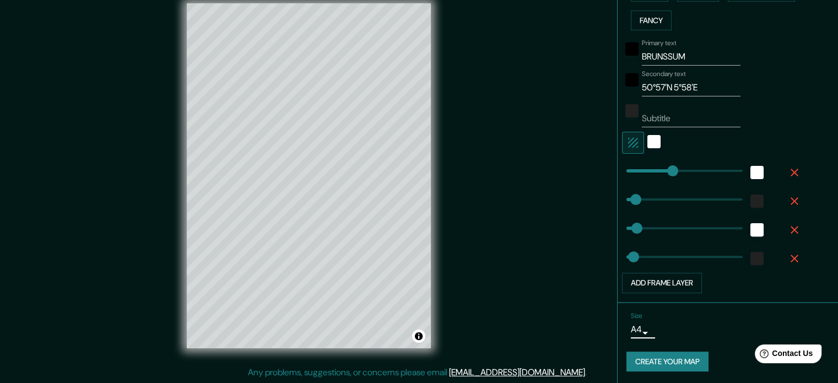
click at [659, 360] on button "Create your map" at bounding box center [668, 362] width 82 height 20
click at [533, 374] on link "[EMAIL_ADDRESS][DOMAIN_NAME]" at bounding box center [517, 372] width 136 height 12
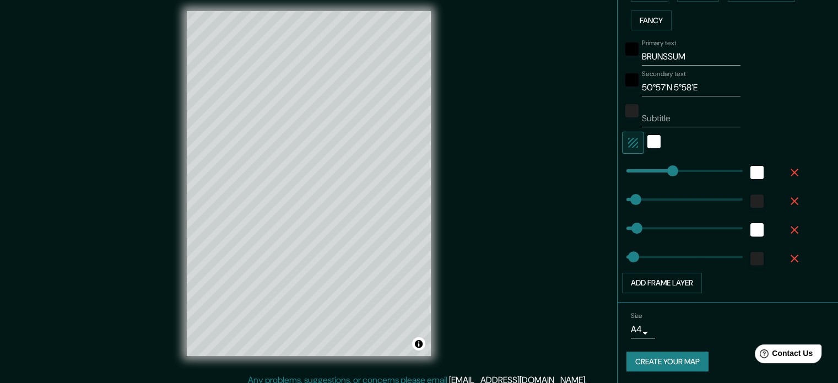
scroll to position [0, 0]
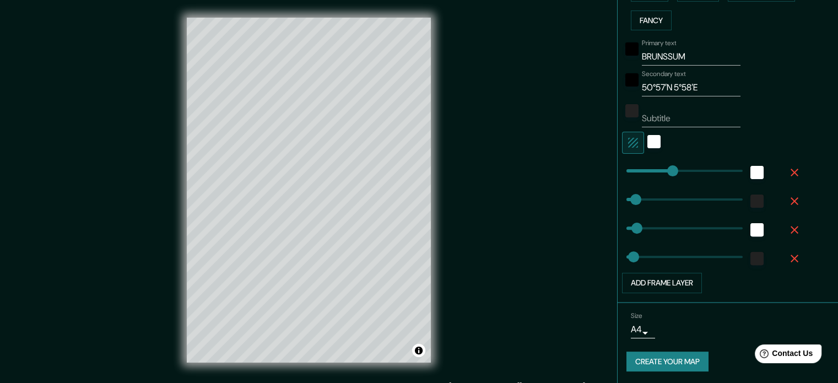
click at [642, 331] on body "Mappin Location Brunssum, Limburgia, Holandia Brunssum Limburgia, Holandia Brun…" at bounding box center [419, 191] width 838 height 383
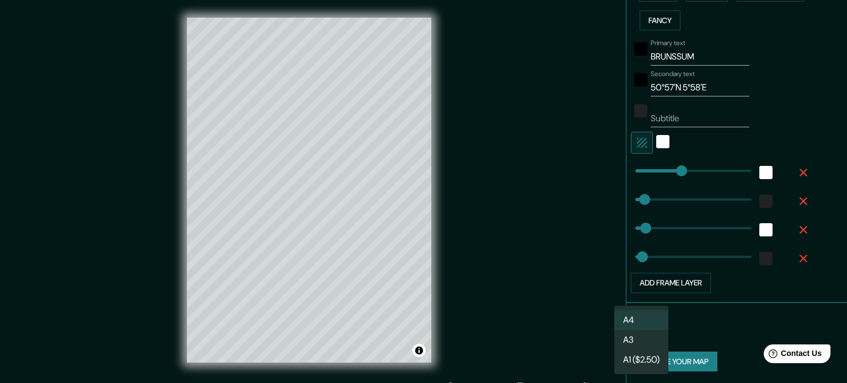
click at [630, 339] on li "A3" at bounding box center [641, 340] width 54 height 20
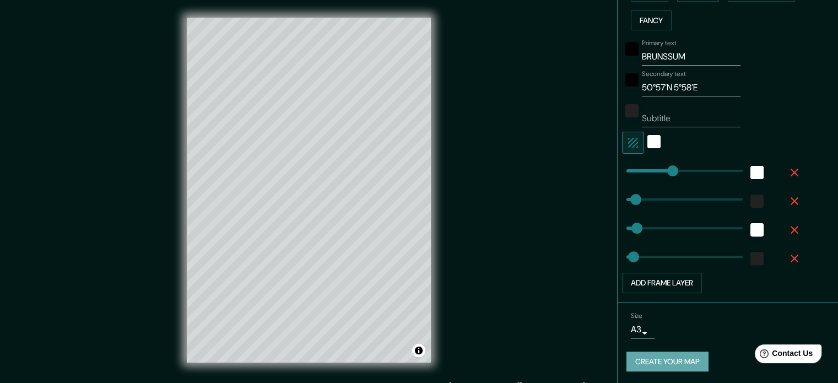
click at [661, 363] on button "Create your map" at bounding box center [668, 362] width 82 height 20
click at [675, 357] on button "Create your map" at bounding box center [668, 362] width 82 height 20
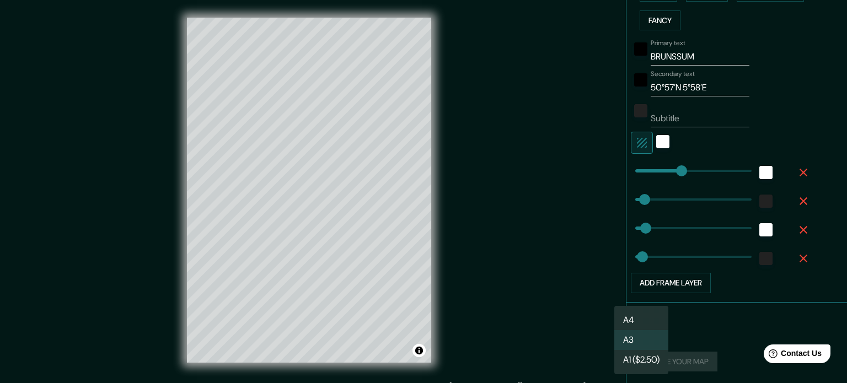
click at [637, 328] on body "Mappin Location Brunssum, Limburgia, Holandia Brunssum Limburgia, Holandia Brun…" at bounding box center [423, 191] width 847 height 383
click at [642, 357] on li "A1 ($2.50)" at bounding box center [641, 360] width 54 height 20
type input "a3"
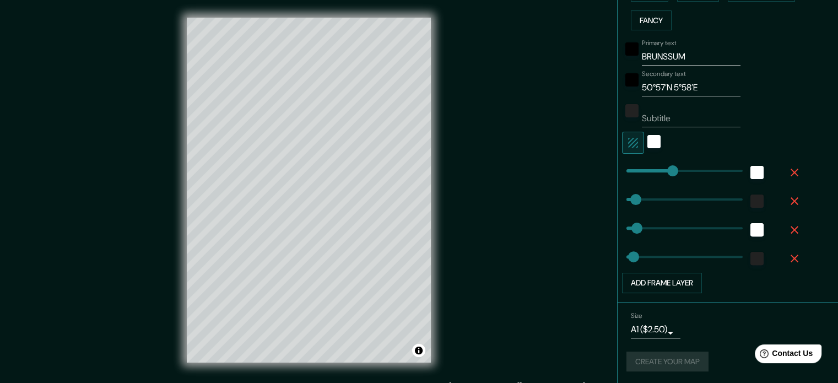
click at [728, 338] on div "Size A1 ($2.50) a3" at bounding box center [728, 325] width 203 height 35
click at [669, 359] on div "Create your map" at bounding box center [728, 362] width 203 height 20
click at [736, 338] on div "Size A1 ($2.50) a3" at bounding box center [728, 325] width 203 height 35
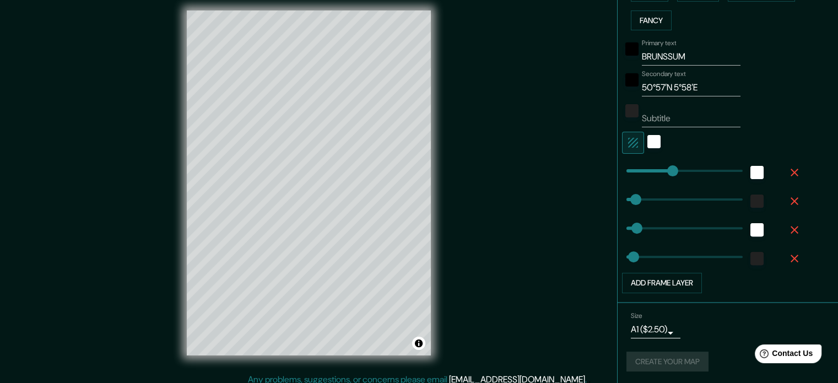
scroll to position [14, 0]
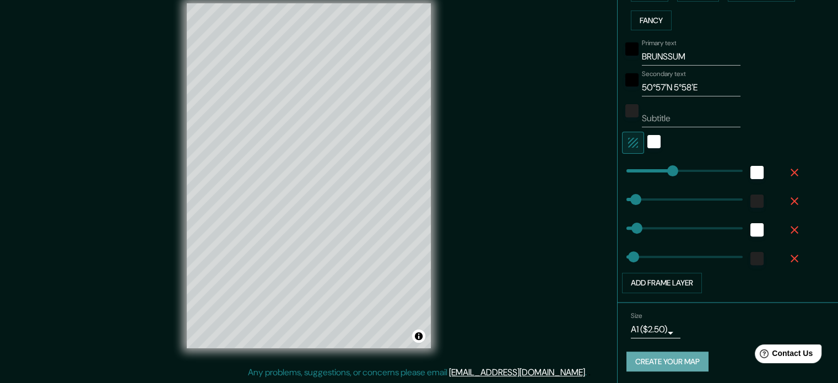
click at [684, 356] on button "Create your map" at bounding box center [668, 362] width 82 height 20
click at [713, 336] on div "Size A1 ($2.50) a3" at bounding box center [728, 325] width 203 height 35
click at [653, 364] on div "Create your map" at bounding box center [728, 362] width 203 height 20
click at [785, 352] on span "Contact Us" at bounding box center [793, 353] width 42 height 9
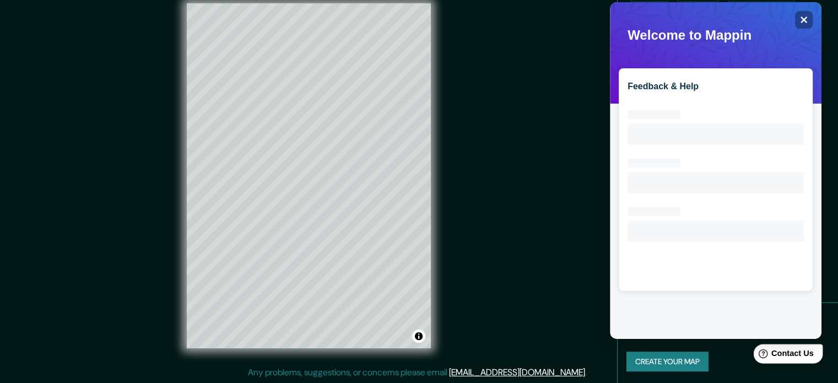
scroll to position [0, 0]
drag, startPoint x: 1417, startPoint y: 3, endPoint x: 801, endPoint y: 22, distance: 617.0
click at [801, 22] on icon at bounding box center [804, 20] width 7 height 7
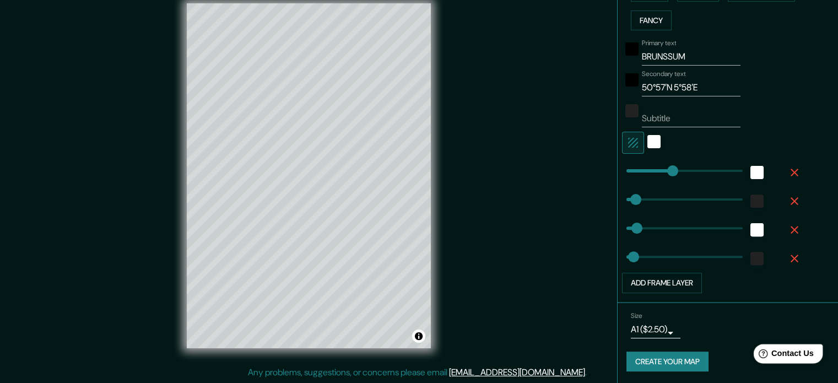
click at [809, 359] on div "Help Contact Us" at bounding box center [788, 353] width 69 height 19
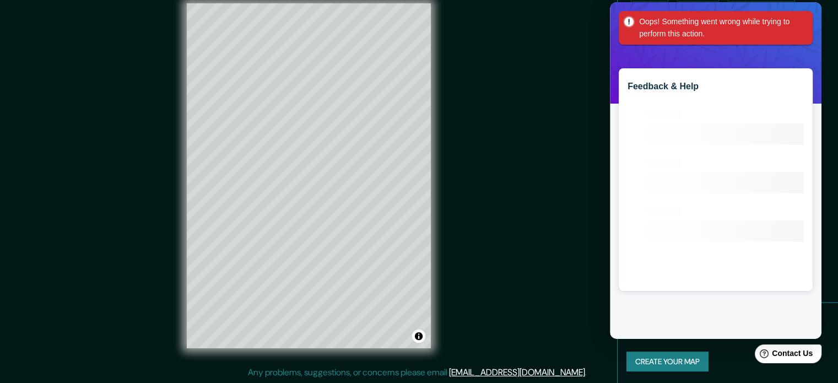
click at [675, 91] on h2 "Feedback & Help" at bounding box center [716, 87] width 176 height 10
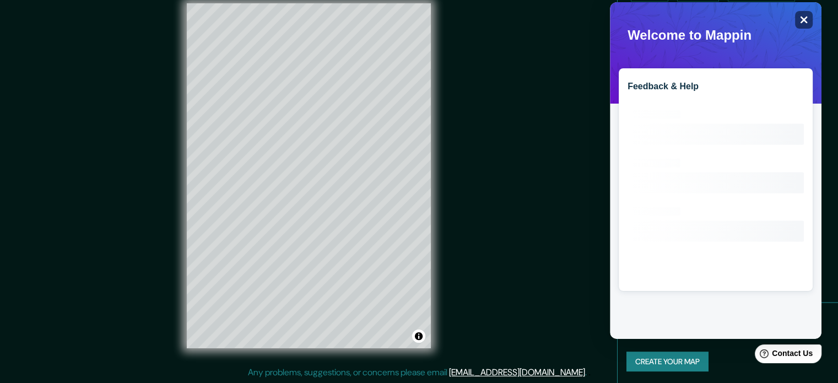
click at [805, 16] on icon "Close" at bounding box center [804, 19] width 8 height 8
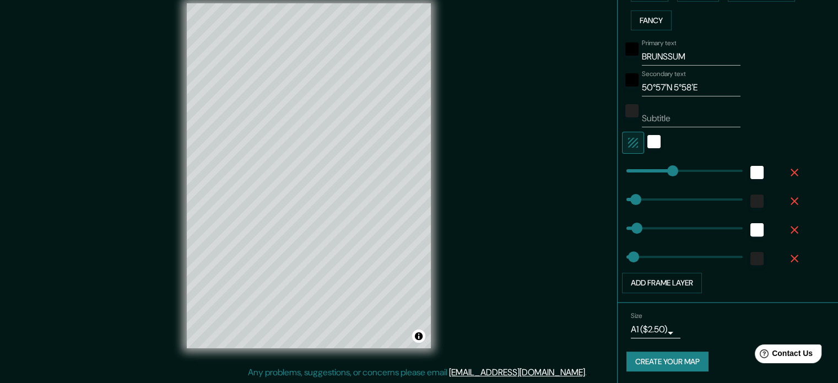
drag, startPoint x: 780, startPoint y: 353, endPoint x: 773, endPoint y: 341, distance: 14.8
click at [780, 354] on span "Contact Us" at bounding box center [792, 353] width 41 height 9
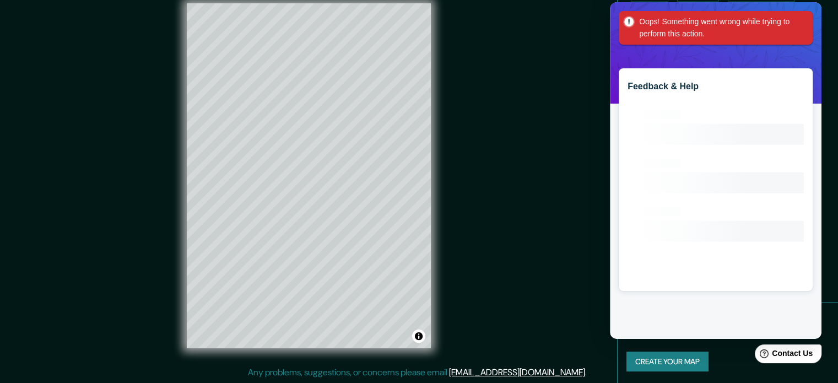
click at [632, 20] on rect at bounding box center [628, 21] width 9 height 9
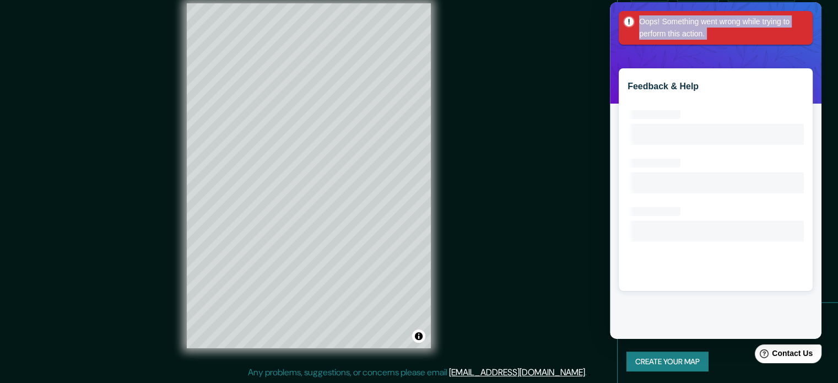
click at [632, 20] on rect at bounding box center [628, 21] width 9 height 9
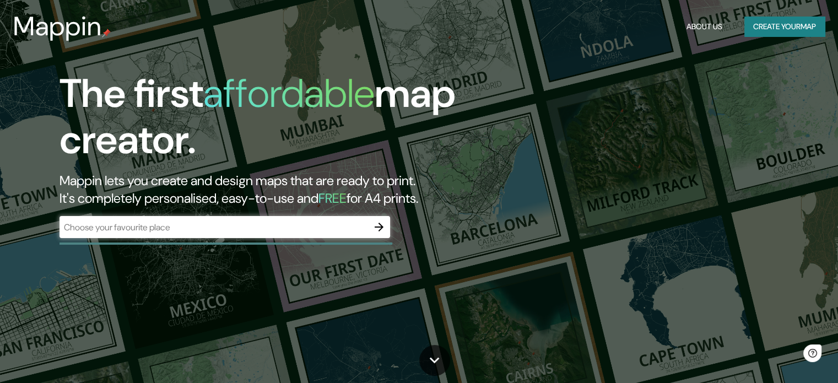
click at [284, 235] on div "​" at bounding box center [225, 227] width 331 height 22
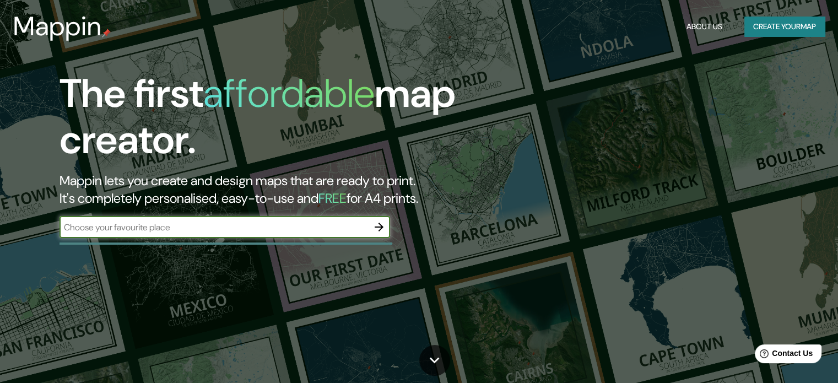
click at [276, 229] on input "text" at bounding box center [214, 227] width 309 height 13
type input "[GEOGRAPHIC_DATA]"
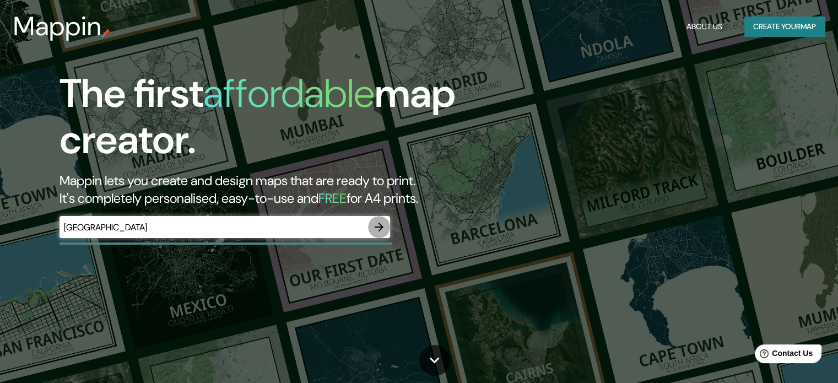
click at [379, 224] on icon "button" at bounding box center [379, 226] width 13 height 13
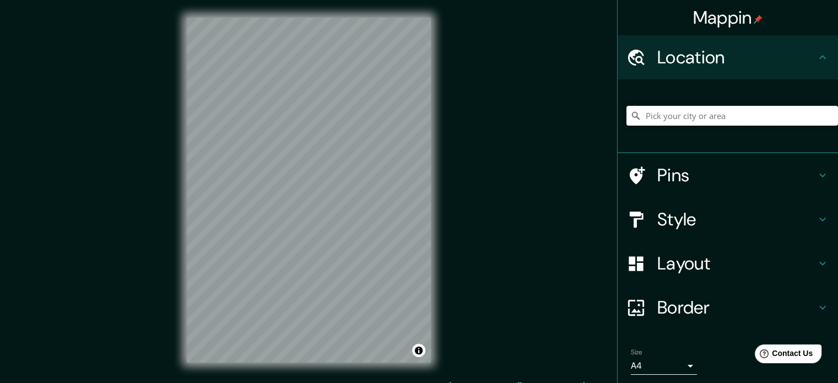
click at [664, 120] on input "Pick your city or area" at bounding box center [733, 116] width 212 height 20
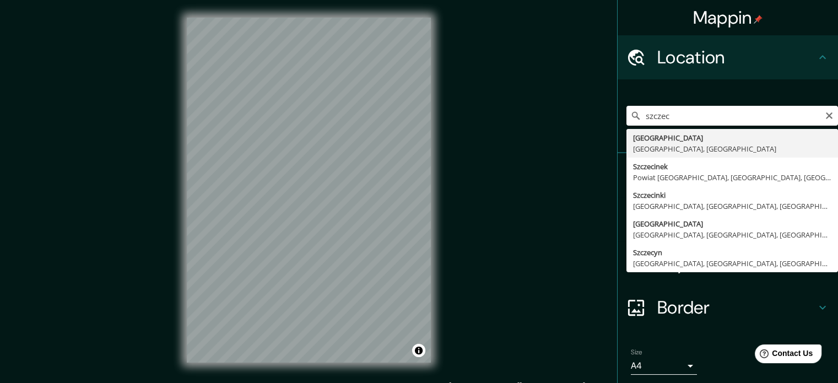
type input "[GEOGRAPHIC_DATA], [GEOGRAPHIC_DATA], [GEOGRAPHIC_DATA]"
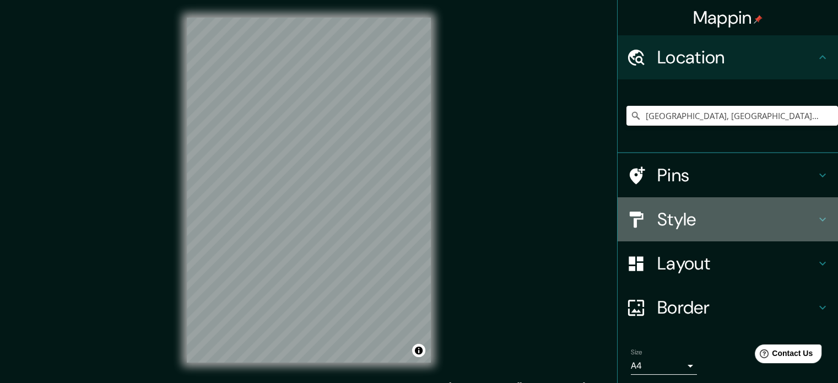
click at [681, 218] on h4 "Style" at bounding box center [736, 219] width 159 height 22
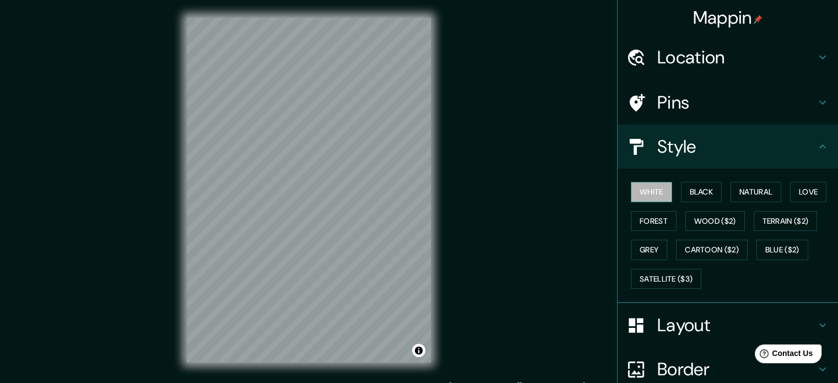
click at [653, 196] on button "White" at bounding box center [651, 192] width 41 height 20
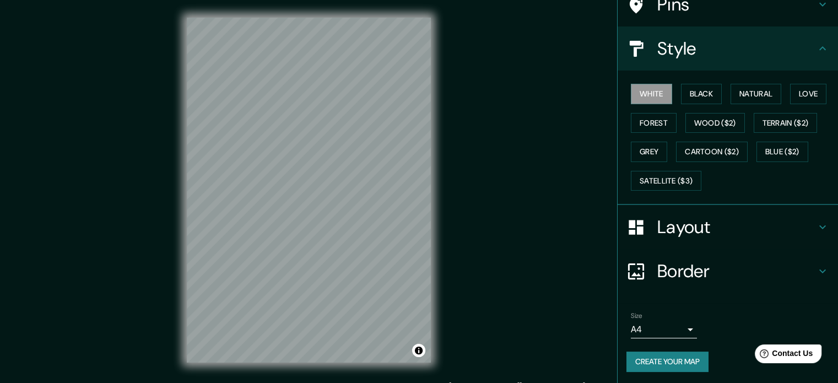
scroll to position [14, 0]
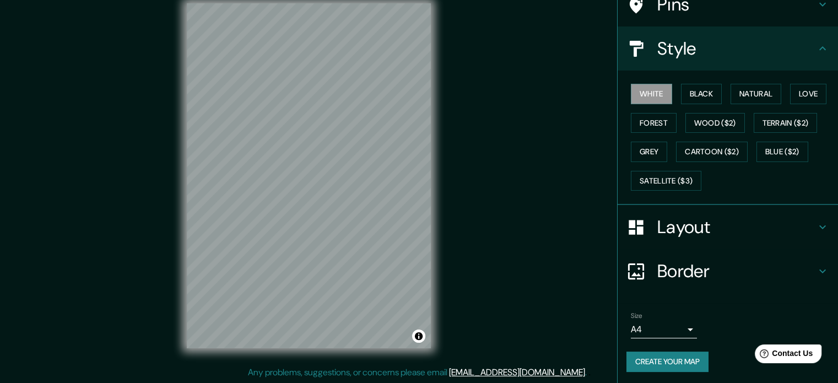
click at [676, 361] on button "Create your map" at bounding box center [668, 362] width 82 height 20
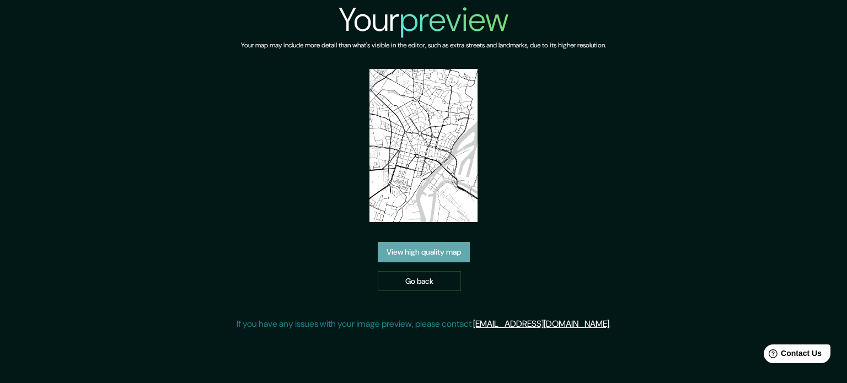
click at [425, 251] on link "View high quality map" at bounding box center [424, 252] width 92 height 20
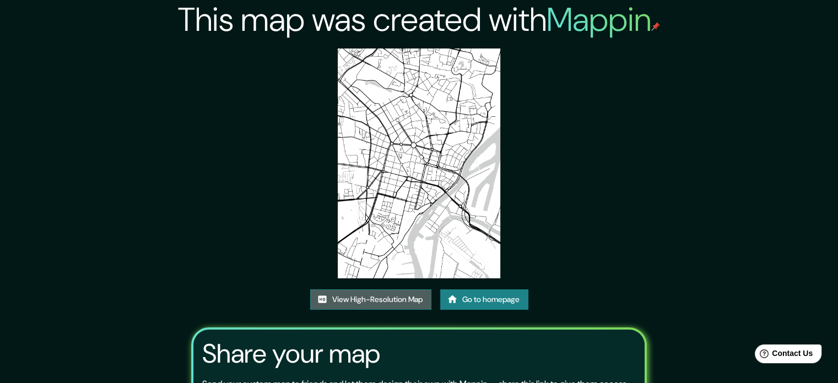
click at [403, 302] on link "View High-Resolution Map" at bounding box center [370, 299] width 121 height 20
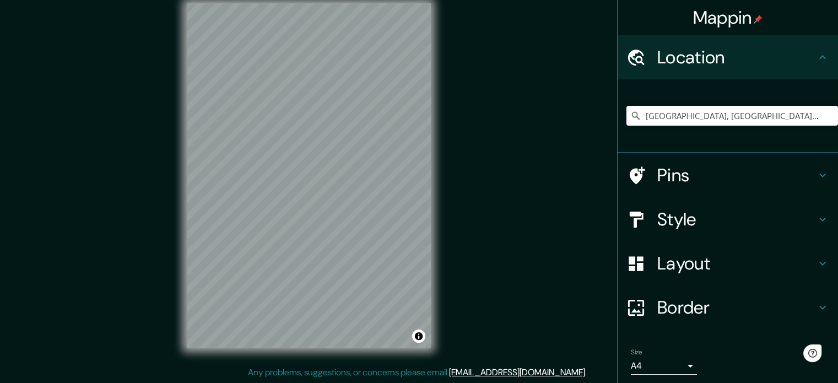
scroll to position [14, 0]
click at [712, 121] on input "[GEOGRAPHIC_DATA], [GEOGRAPHIC_DATA], [GEOGRAPHIC_DATA]" at bounding box center [733, 116] width 212 height 20
drag, startPoint x: 791, startPoint y: 120, endPoint x: 672, endPoint y: 121, distance: 119.0
click at [672, 121] on input "[GEOGRAPHIC_DATA], [GEOGRAPHIC_DATA], [GEOGRAPHIC_DATA]" at bounding box center [733, 116] width 212 height 20
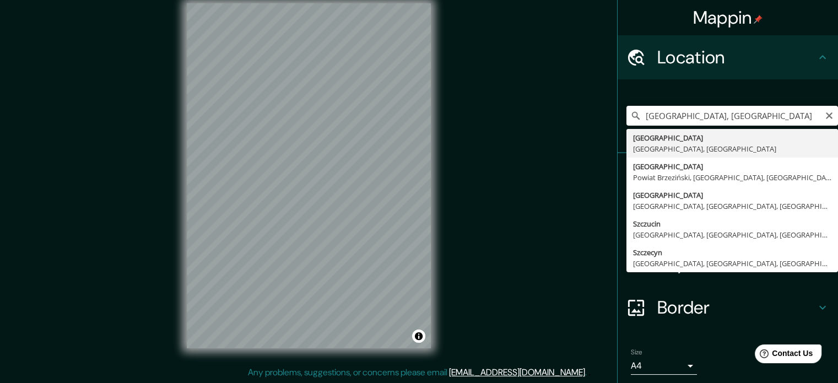
type input "[GEOGRAPHIC_DATA], [GEOGRAPHIC_DATA], [GEOGRAPHIC_DATA]"
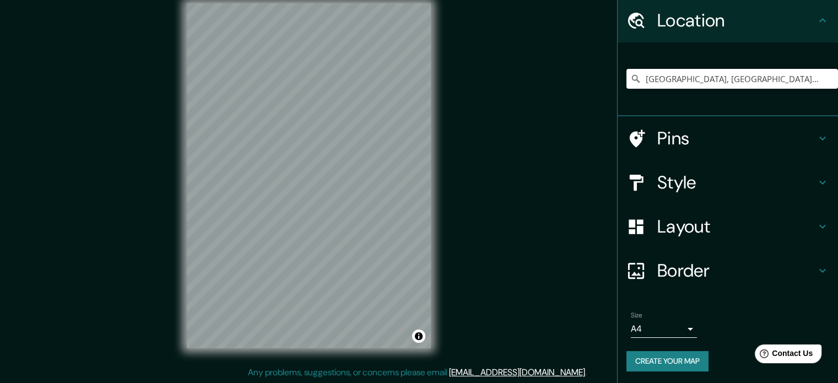
scroll to position [37, 0]
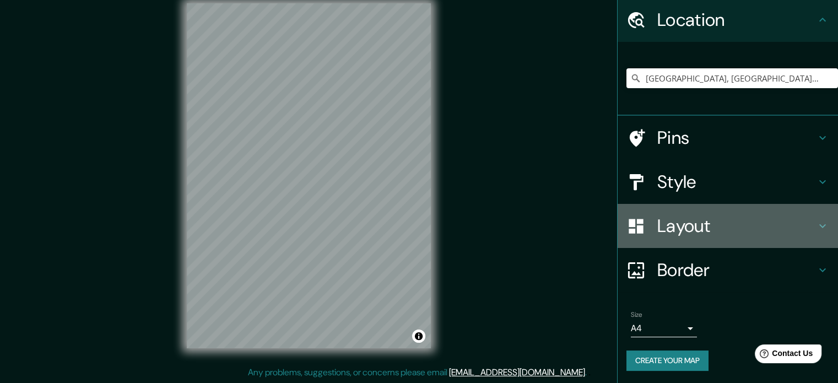
click at [671, 231] on h4 "Layout" at bounding box center [736, 226] width 159 height 22
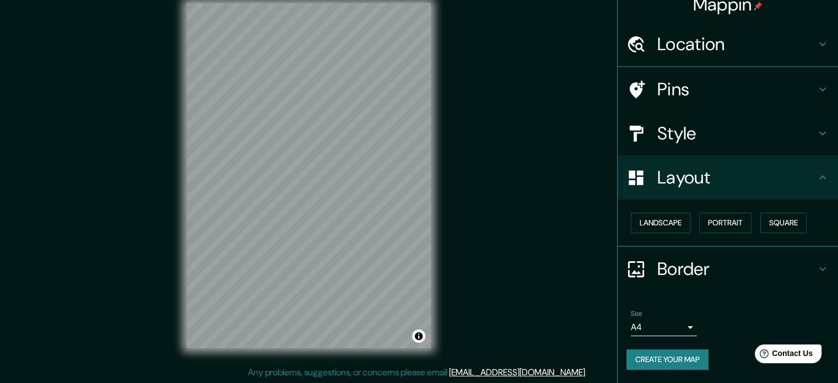
scroll to position [12, 0]
click at [667, 267] on h4 "Border" at bounding box center [736, 271] width 159 height 22
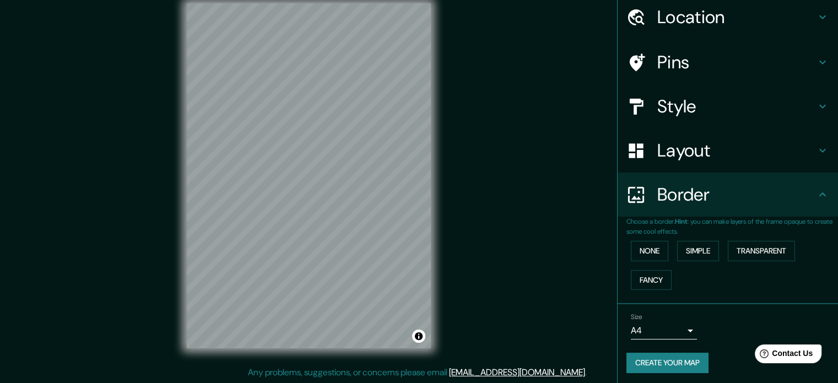
scroll to position [42, 0]
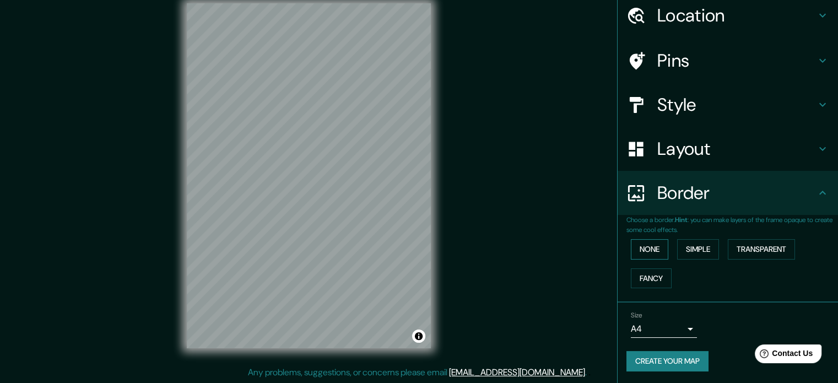
click at [639, 249] on button "None" at bounding box center [649, 249] width 37 height 20
click at [678, 249] on button "Simple" at bounding box center [698, 249] width 42 height 20
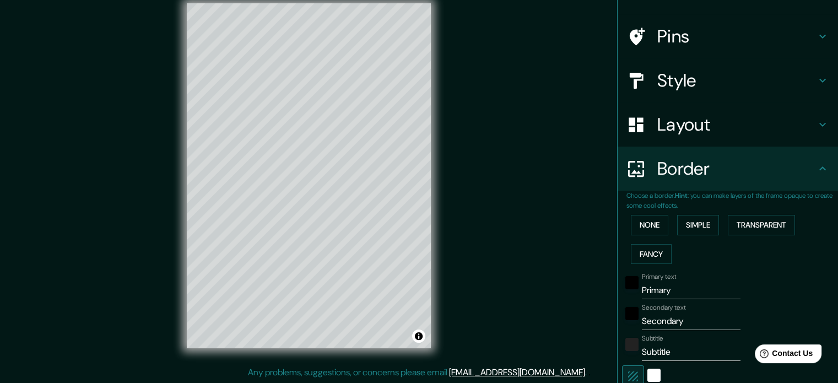
scroll to position [97, 0]
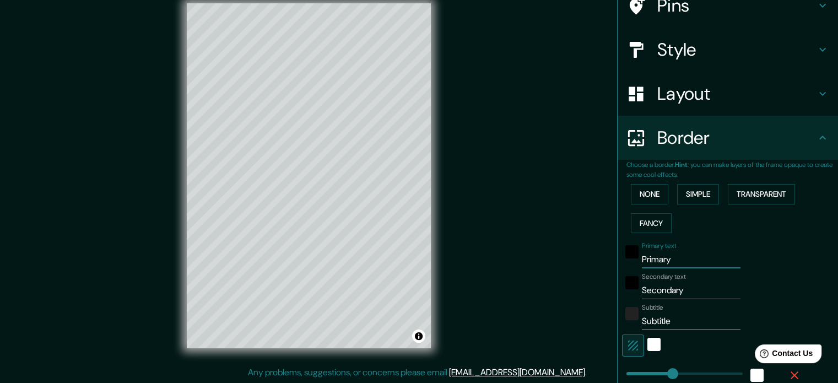
drag, startPoint x: 669, startPoint y: 262, endPoint x: 622, endPoint y: 261, distance: 46.3
click at [622, 261] on div "Primary text Primary" at bounding box center [712, 255] width 181 height 26
type input "s"
type input "177"
type input "35"
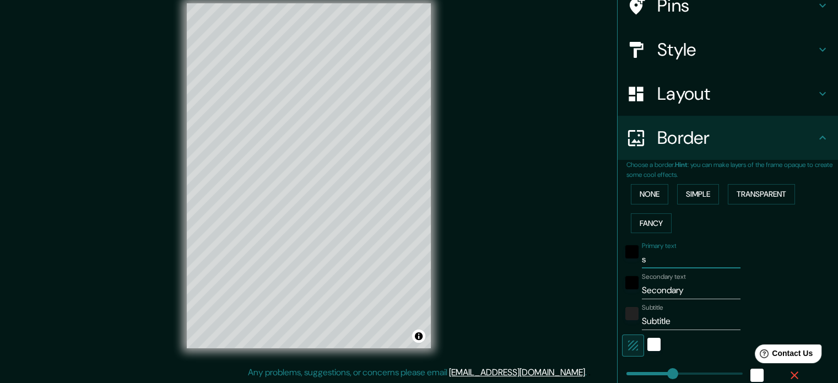
type input "sz"
type input "177"
type input "35"
type input "szz"
type input "177"
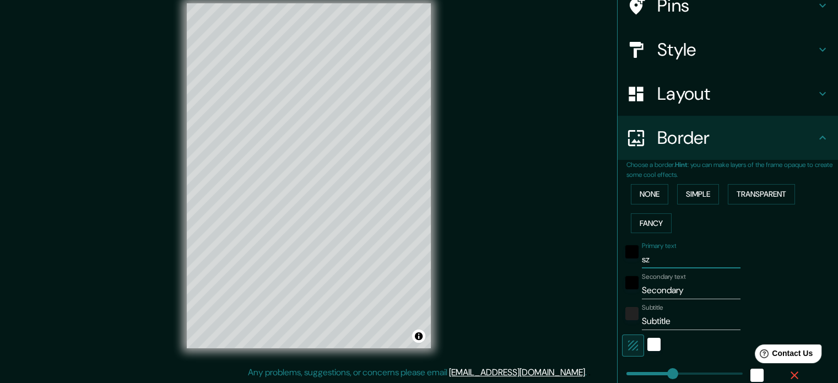
type input "35"
type input "szzc"
type input "177"
type input "35"
type input "szzce"
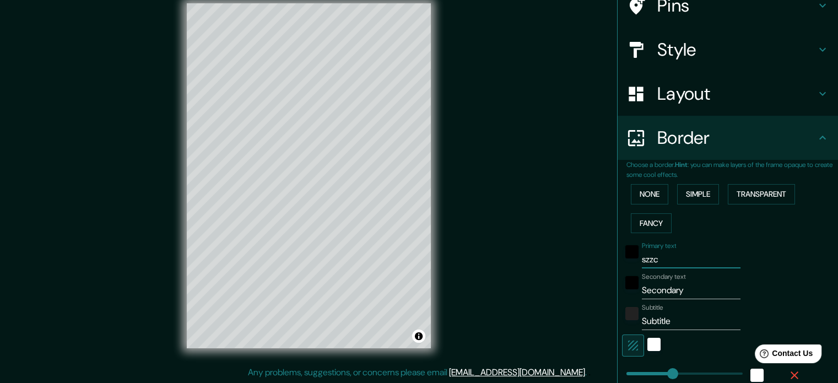
type input "177"
type input "35"
type input "szzcec"
type input "177"
type input "35"
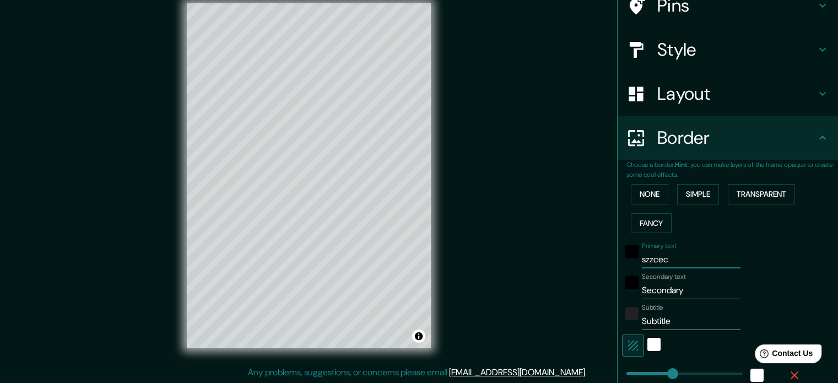
type input "szzceci"
type input "177"
type input "35"
type input "szzcecin"
type input "177"
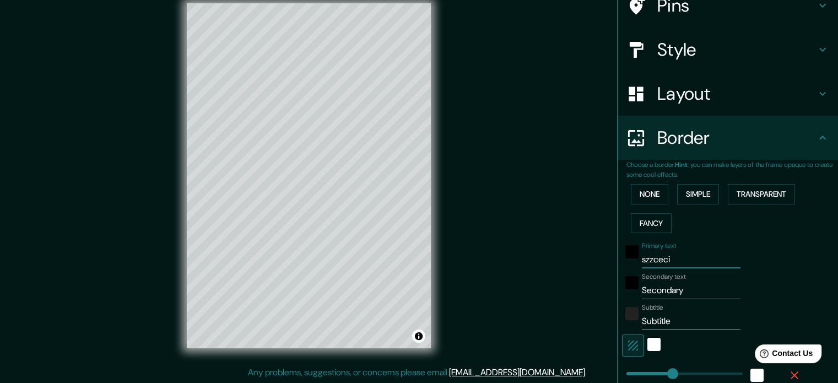
type input "35"
type input "szzcecin"
drag, startPoint x: 687, startPoint y: 291, endPoint x: 614, endPoint y: 289, distance: 72.2
click at [622, 289] on div "Secondary text Secondary" at bounding box center [712, 286] width 181 height 26
paste input "14°35′E"
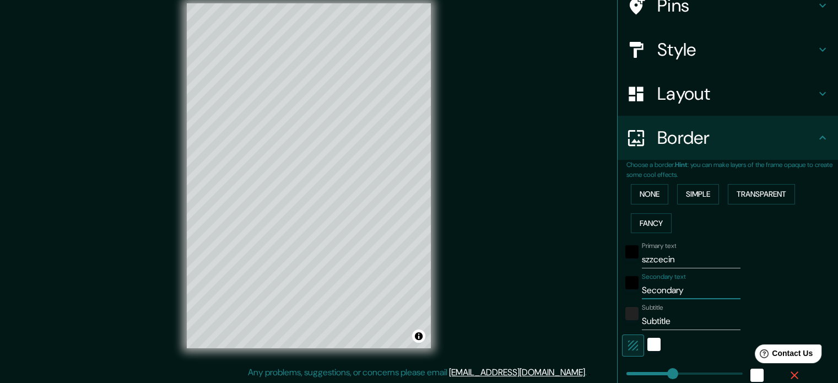
type input "14°35′E"
type input "177"
type input "35"
click at [642, 290] on input "14°35′E" at bounding box center [691, 291] width 99 height 18
paste input "14°35′E"
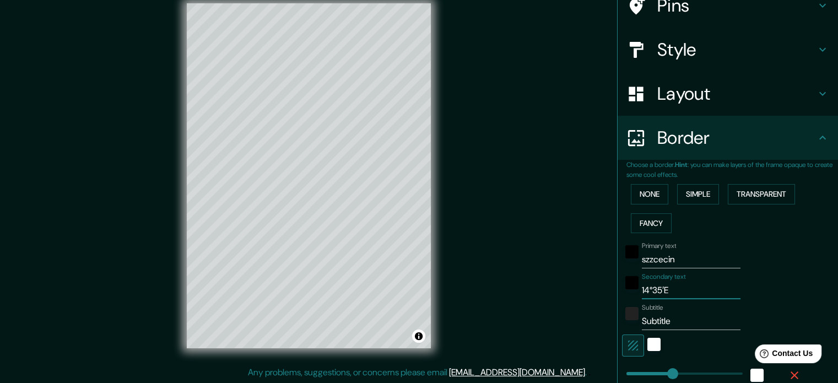
type input "14°35′E14°35′E"
type input "177"
type input "35"
type input "14°35′E 14°35′E"
type input "177"
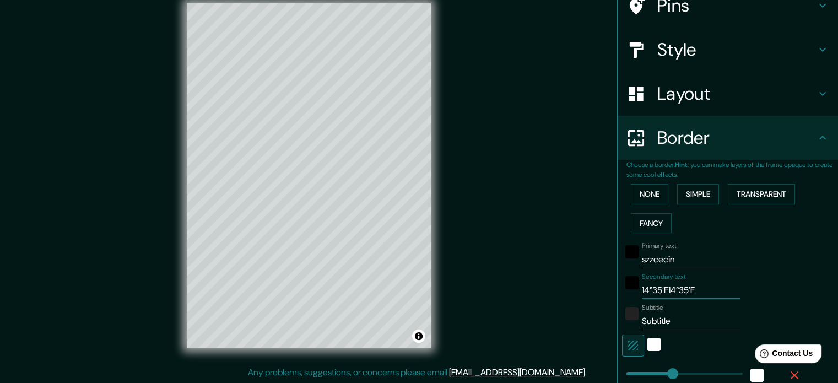
type input "35"
type input "14°35′E 14°35′E"
click at [630, 321] on div "Subtitle Subtitle" at bounding box center [712, 317] width 181 height 26
type input "e"
type input "177"
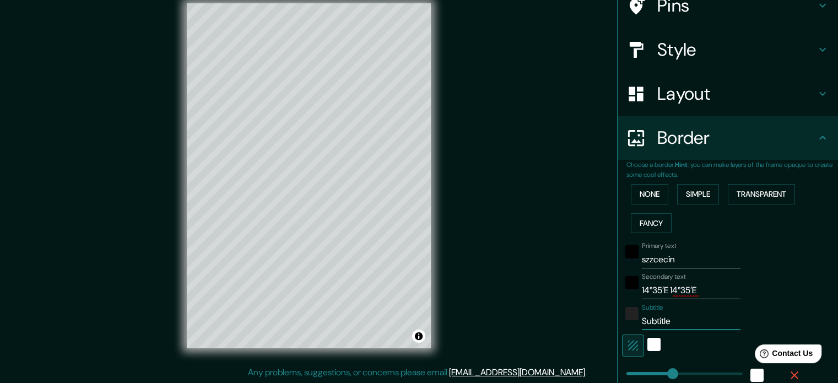
type input "35"
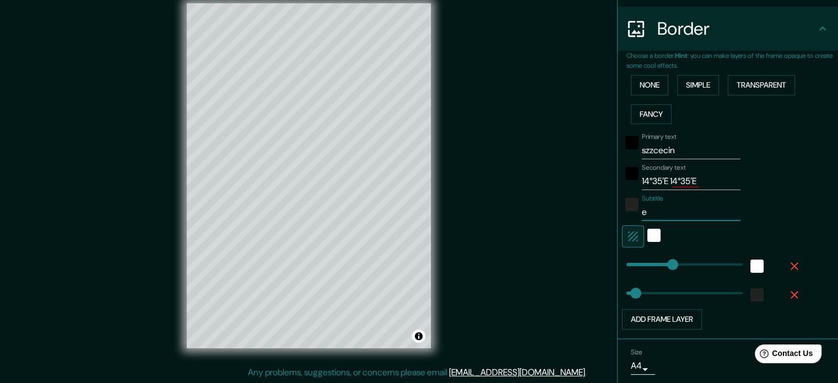
scroll to position [207, 0]
click at [653, 208] on input "e" at bounding box center [691, 211] width 99 height 18
type input "177"
type input "35"
type input "177"
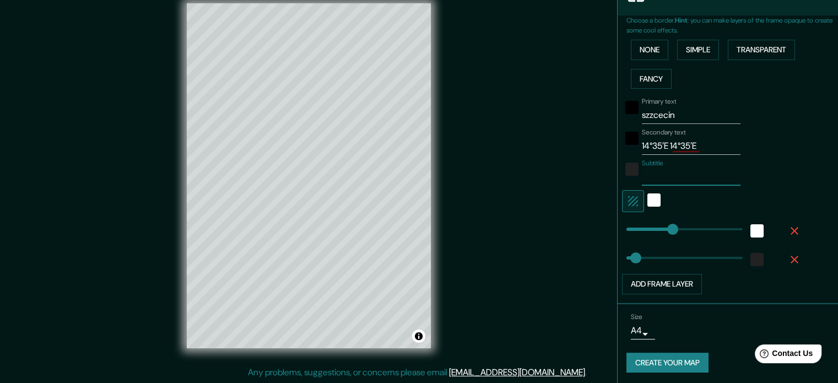
scroll to position [242, 0]
click at [660, 360] on button "Create your map" at bounding box center [668, 362] width 82 height 20
click at [654, 48] on button "None" at bounding box center [649, 49] width 37 height 20
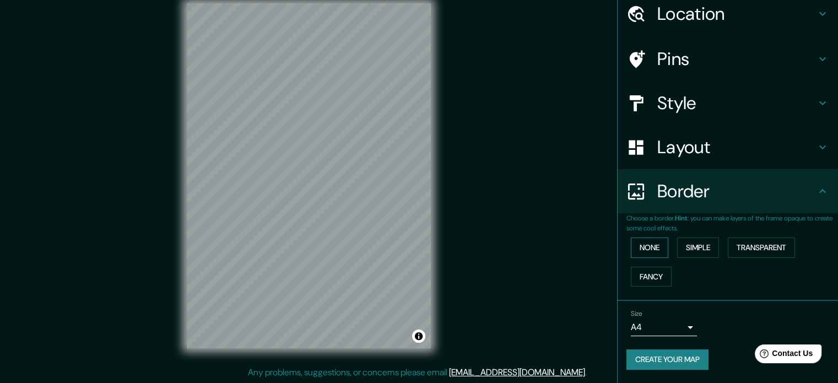
scroll to position [42, 0]
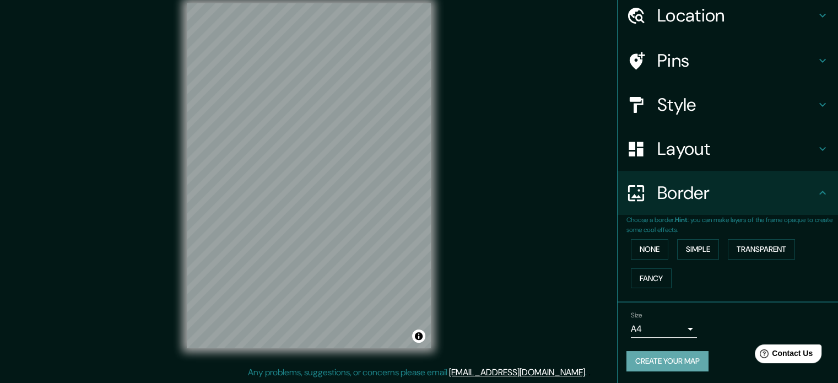
click at [659, 366] on button "Create your map" at bounding box center [668, 361] width 82 height 20
